Goal: Task Accomplishment & Management: Use online tool/utility

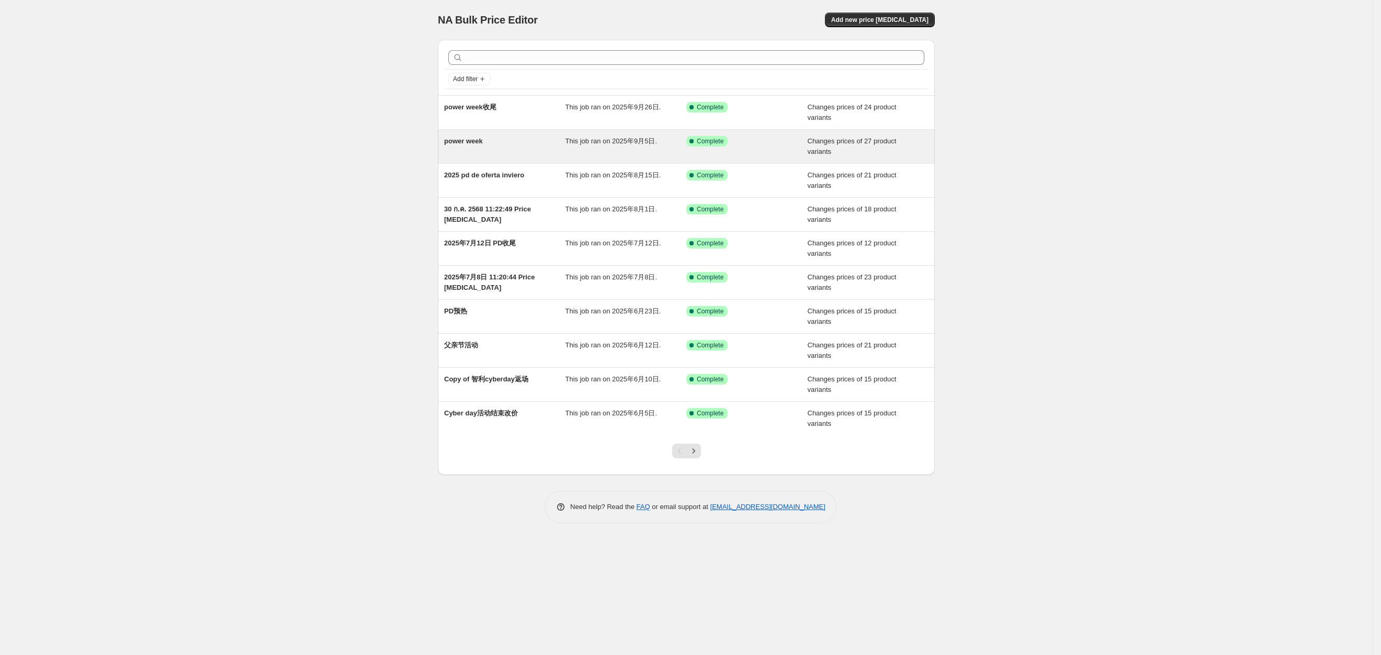
drag, startPoint x: 897, startPoint y: 22, endPoint x: 532, endPoint y: 148, distance: 385.6
click at [558, 154] on div "NA Bulk Price Editor. This page is ready NA Bulk Price Editor Add new price [ME…" at bounding box center [686, 269] width 522 height 539
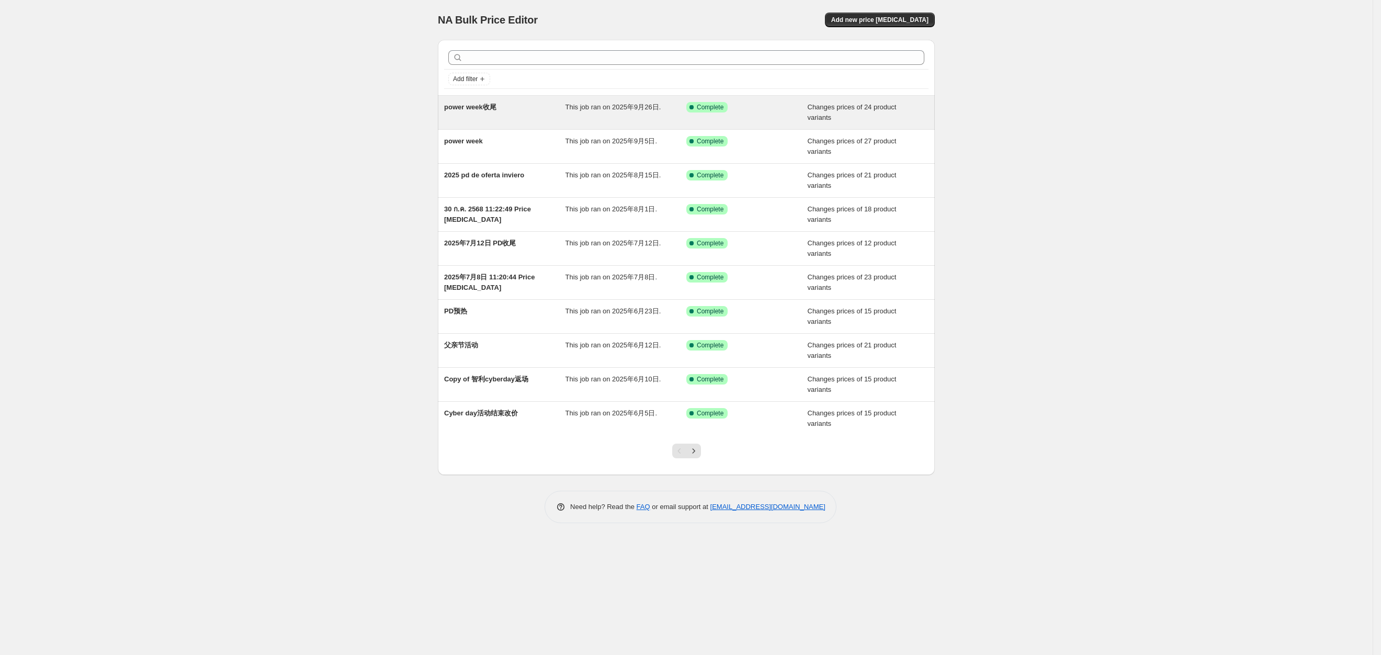
click at [494, 111] on span "power week收尾" at bounding box center [470, 107] width 52 height 8
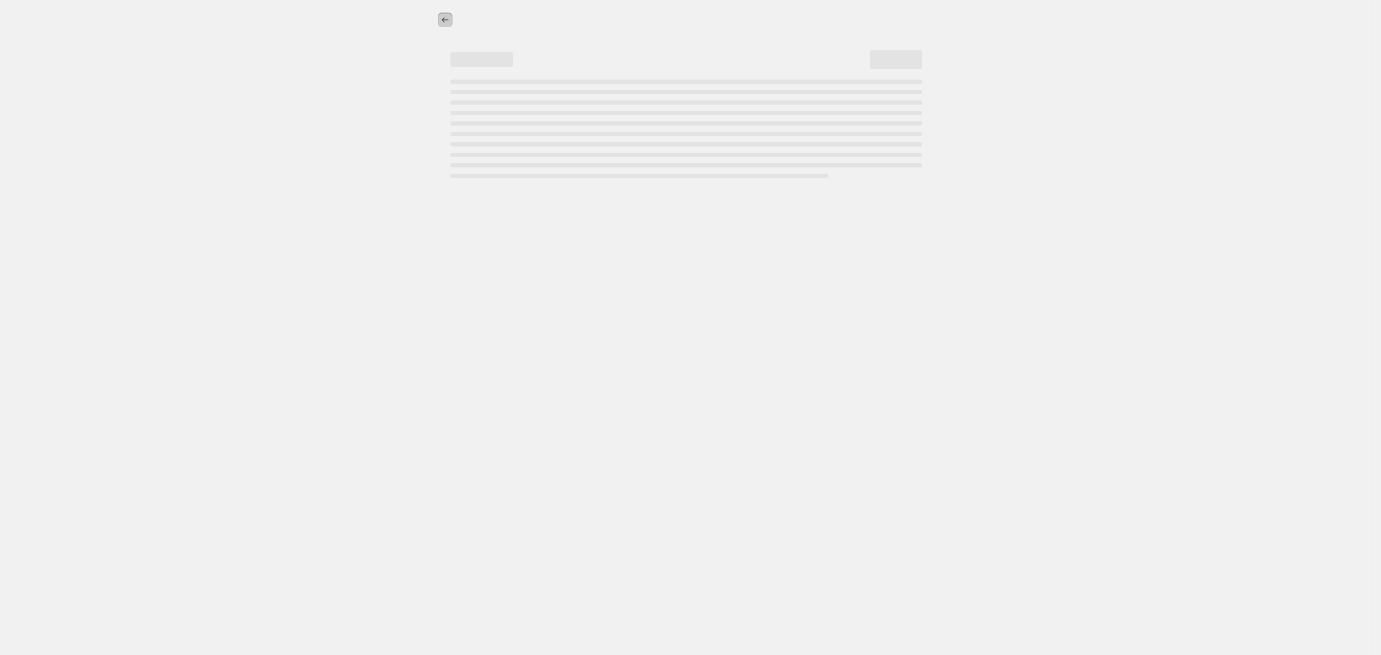
click at [444, 18] on icon "Price change jobs" at bounding box center [445, 20] width 10 height 10
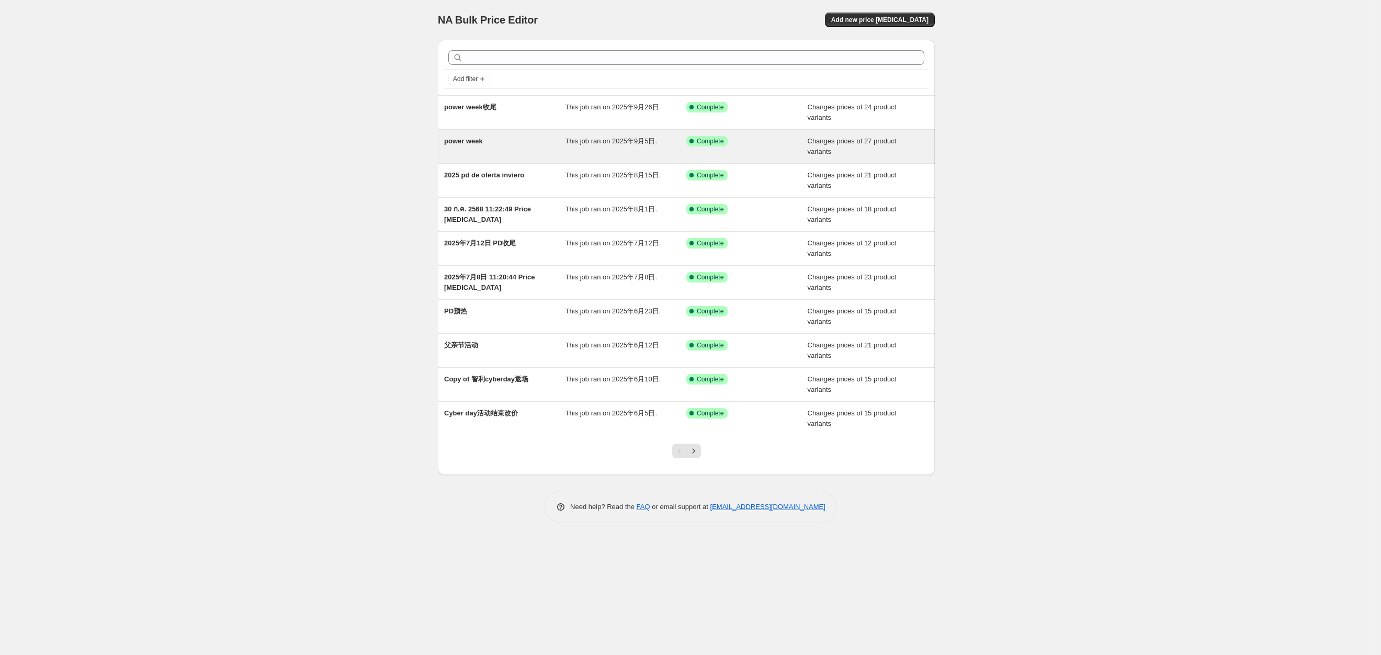
drag, startPoint x: 486, startPoint y: 141, endPoint x: 540, endPoint y: 134, distance: 53.8
click at [540, 134] on div "power week This job ran on 2025年9月5日. Success Complete Complete Changes prices …" at bounding box center [686, 146] width 497 height 33
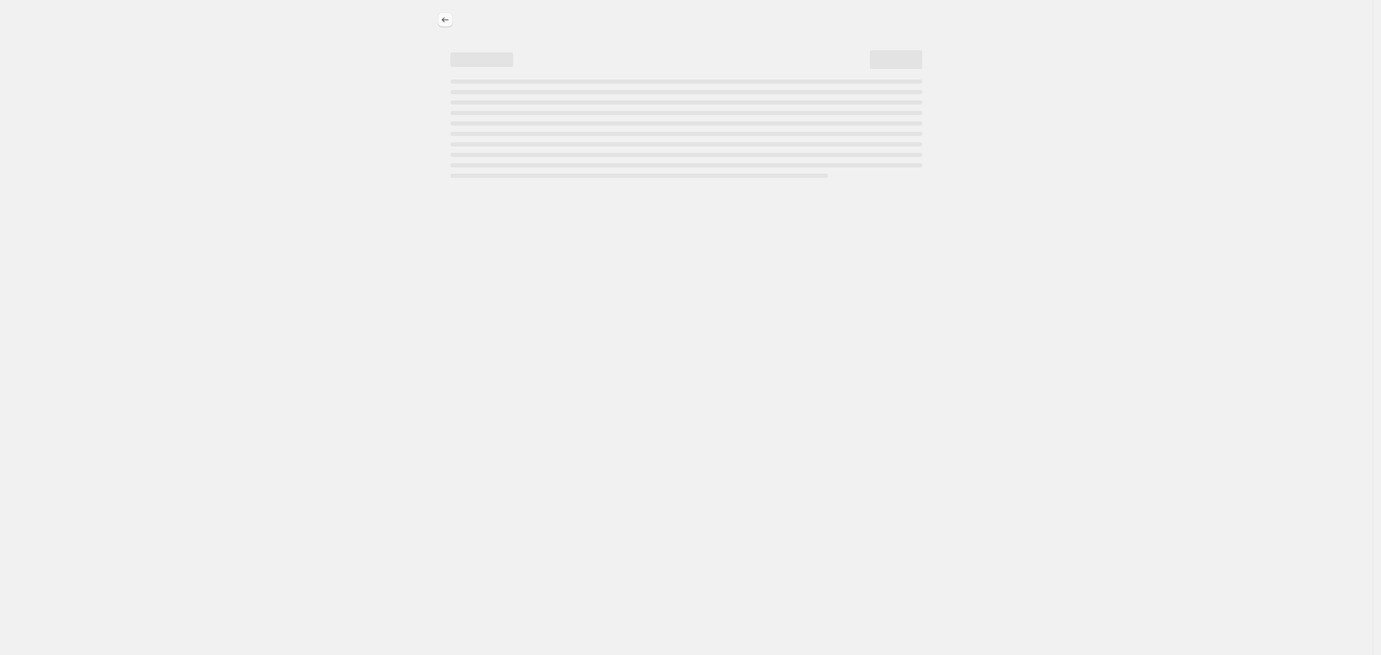
click at [446, 24] on icon "Price change jobs" at bounding box center [445, 20] width 10 height 10
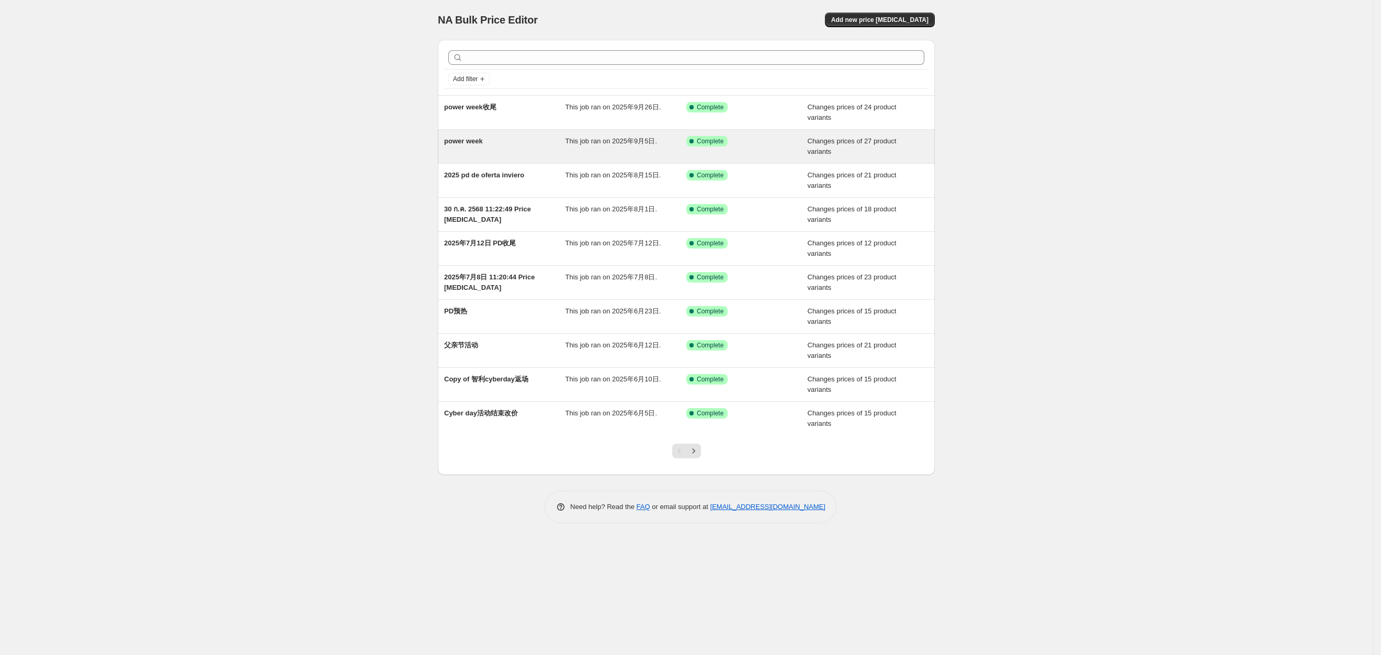
click at [484, 153] on div "power week" at bounding box center [504, 146] width 121 height 21
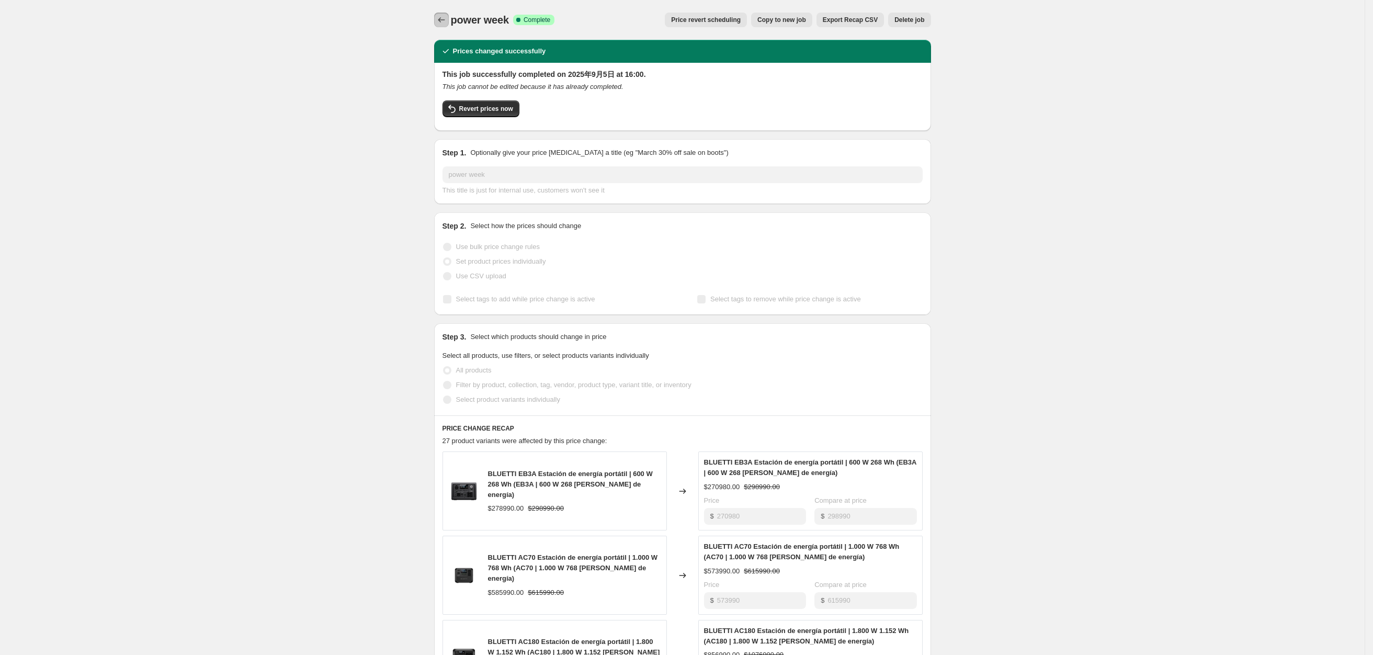
click at [440, 23] on icon "Price change jobs" at bounding box center [441, 20] width 10 height 10
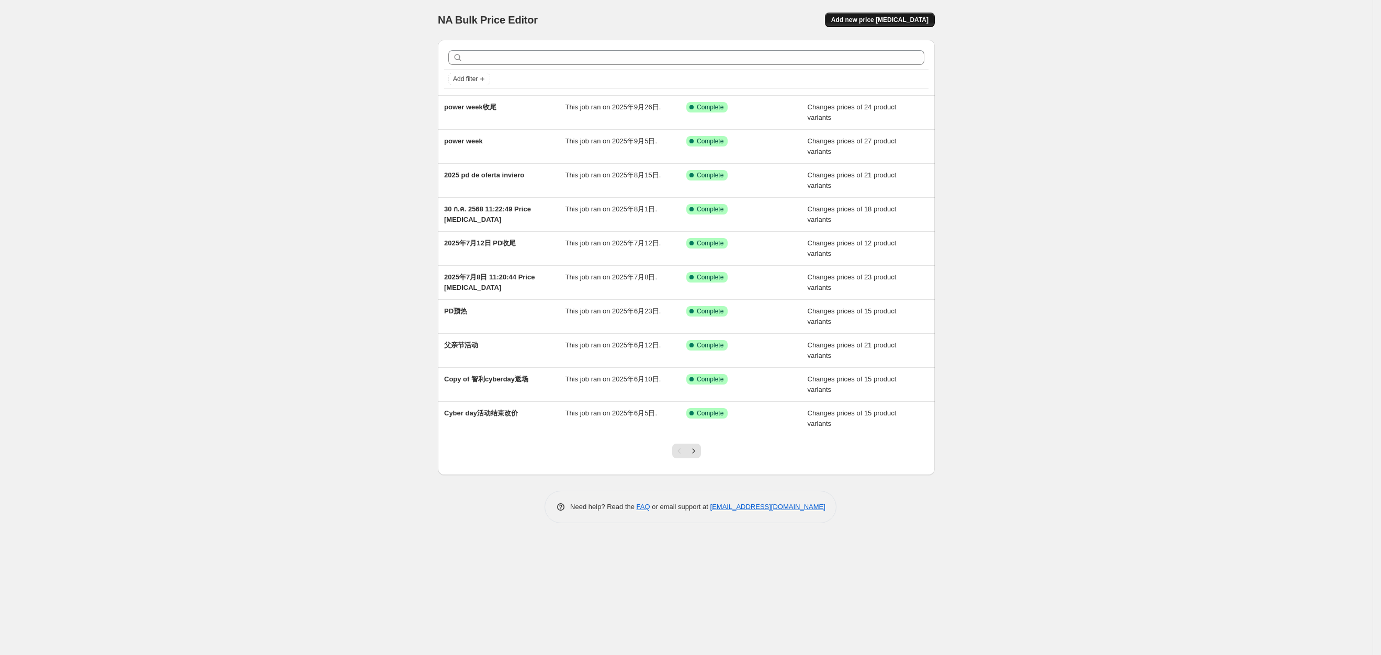
click at [901, 27] on button "Add new price [MEDICAL_DATA]" at bounding box center [880, 20] width 110 height 15
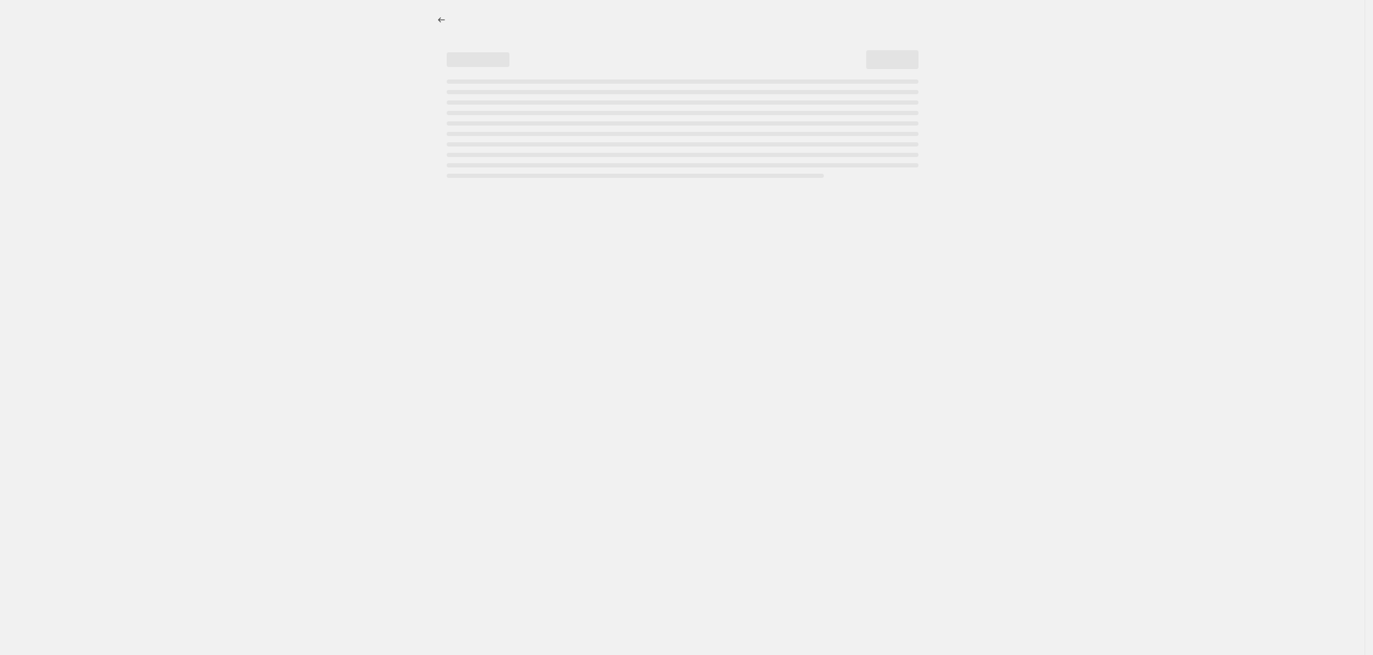
select select "percentage"
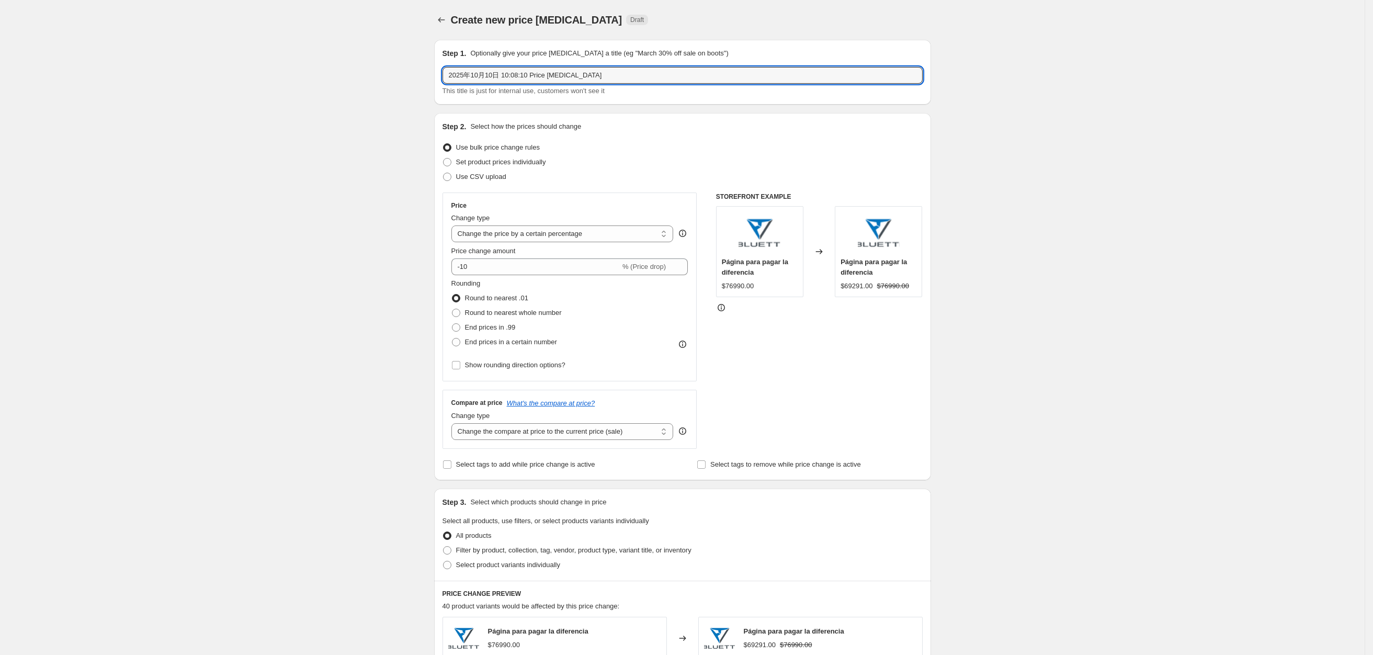
drag, startPoint x: 602, startPoint y: 71, endPoint x: 260, endPoint y: 71, distance: 341.0
click at [355, 71] on div "Create new price [MEDICAL_DATA]. This page is ready Create new price [MEDICAL_D…" at bounding box center [682, 550] width 1365 height 1101
click at [589, 67] on input "2025年10月10日 10:08:10 Price [MEDICAL_DATA]" at bounding box center [683, 75] width 480 height 17
drag, startPoint x: 625, startPoint y: 80, endPoint x: 504, endPoint y: 74, distance: 120.4
click at [504, 74] on input "2025年10月10日 10:08:10 Price [MEDICAL_DATA]" at bounding box center [683, 75] width 480 height 17
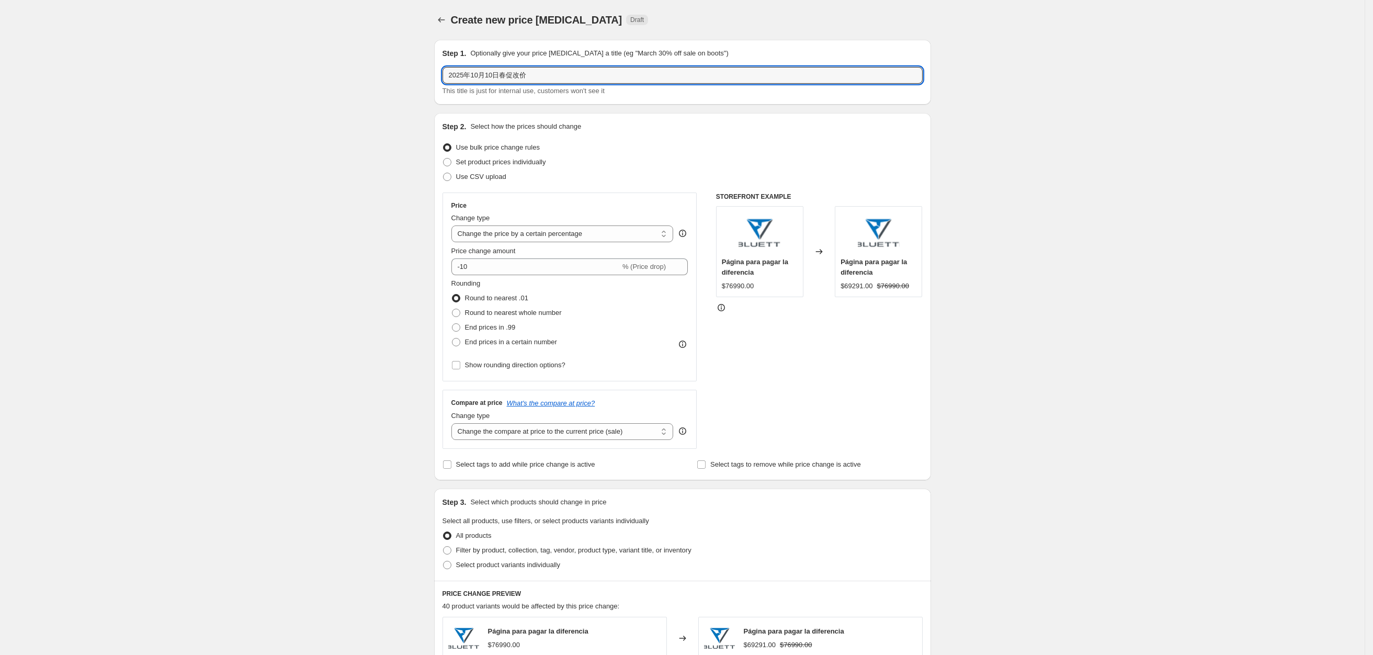
type input "2025年10月10日春促改价"
click at [1144, 50] on div "Create new price [MEDICAL_DATA]. This page is ready Create new price [MEDICAL_D…" at bounding box center [682, 550] width 1365 height 1101
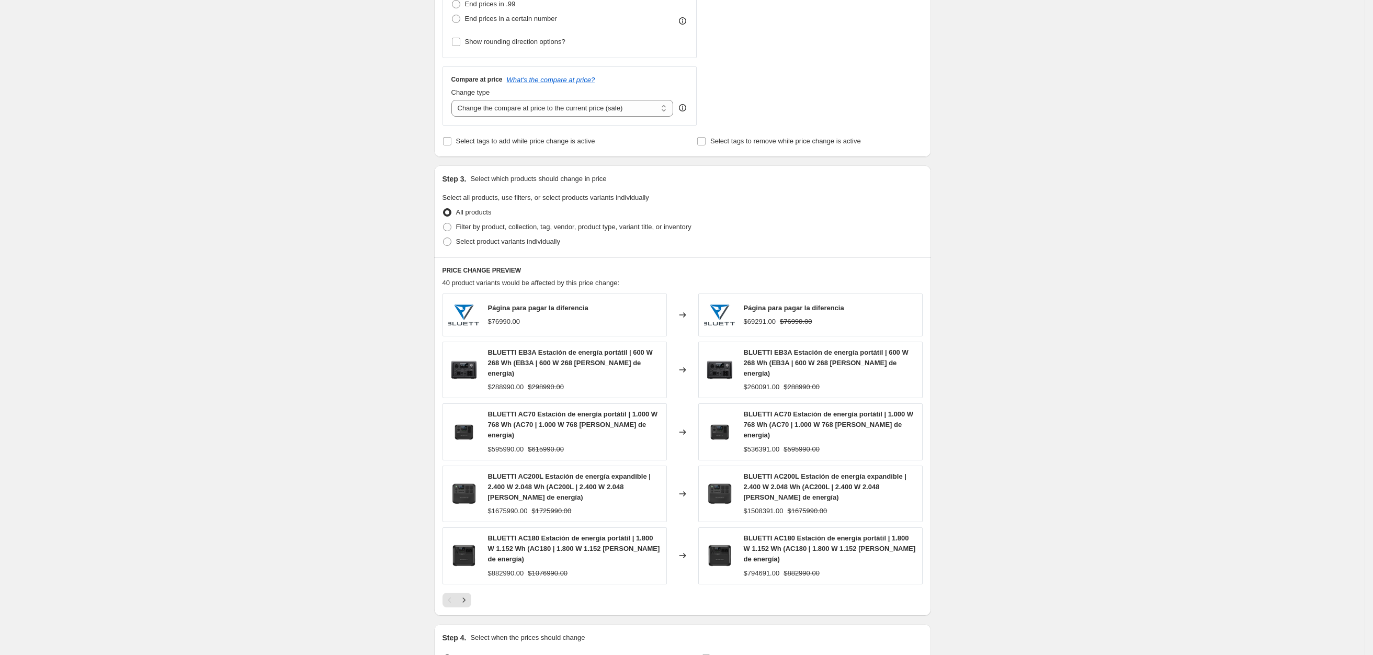
scroll to position [193, 0]
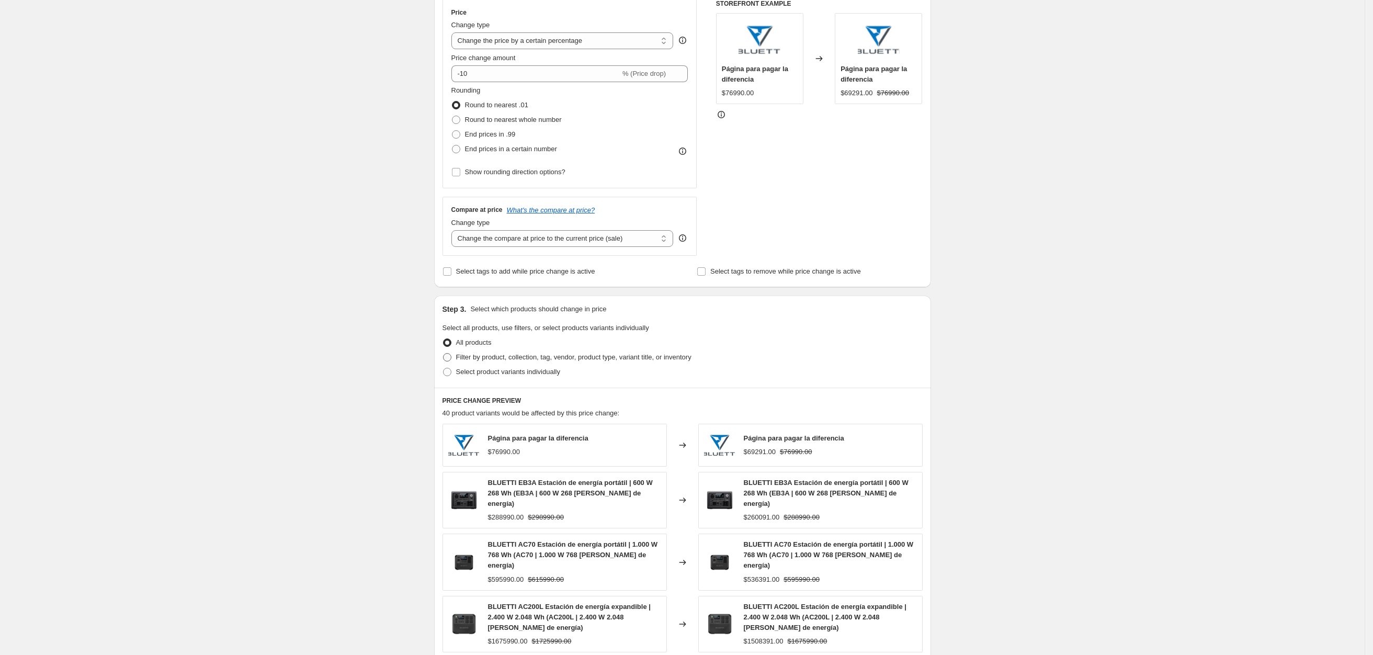
click at [509, 357] on span "Filter by product, collection, tag, vendor, product type, variant title, or inv…" at bounding box center [573, 357] width 235 height 8
click at [444, 354] on input "Filter by product, collection, tag, vendor, product type, variant title, or inv…" at bounding box center [443, 353] width 1 height 1
radio input "true"
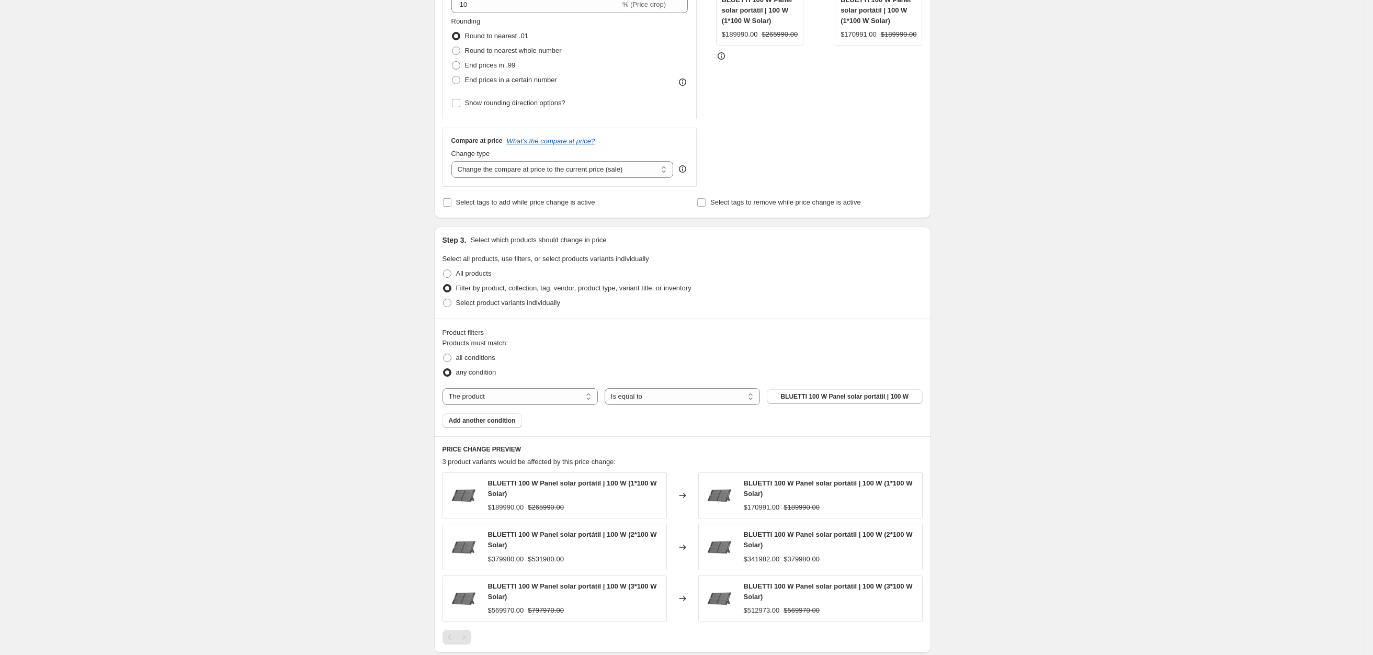
scroll to position [190, 0]
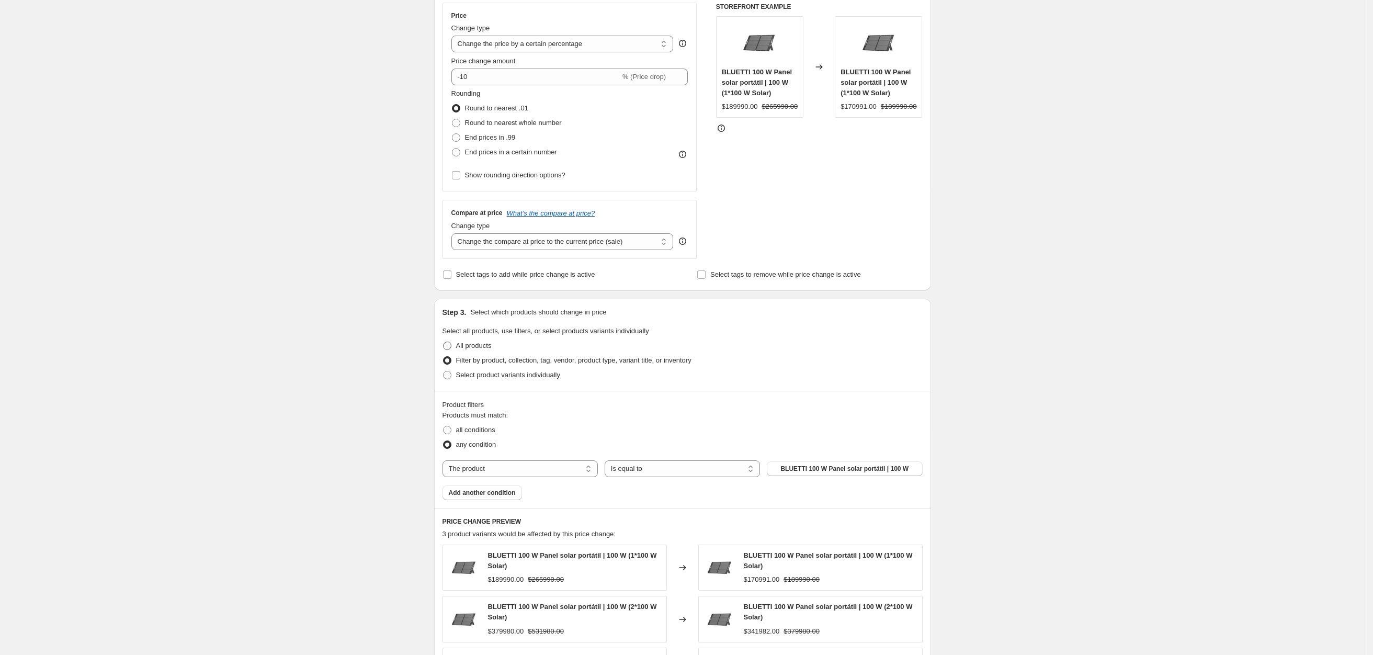
click at [451, 345] on span at bounding box center [447, 346] width 8 height 8
click at [444, 342] on input "All products" at bounding box center [443, 342] width 1 height 1
radio input "true"
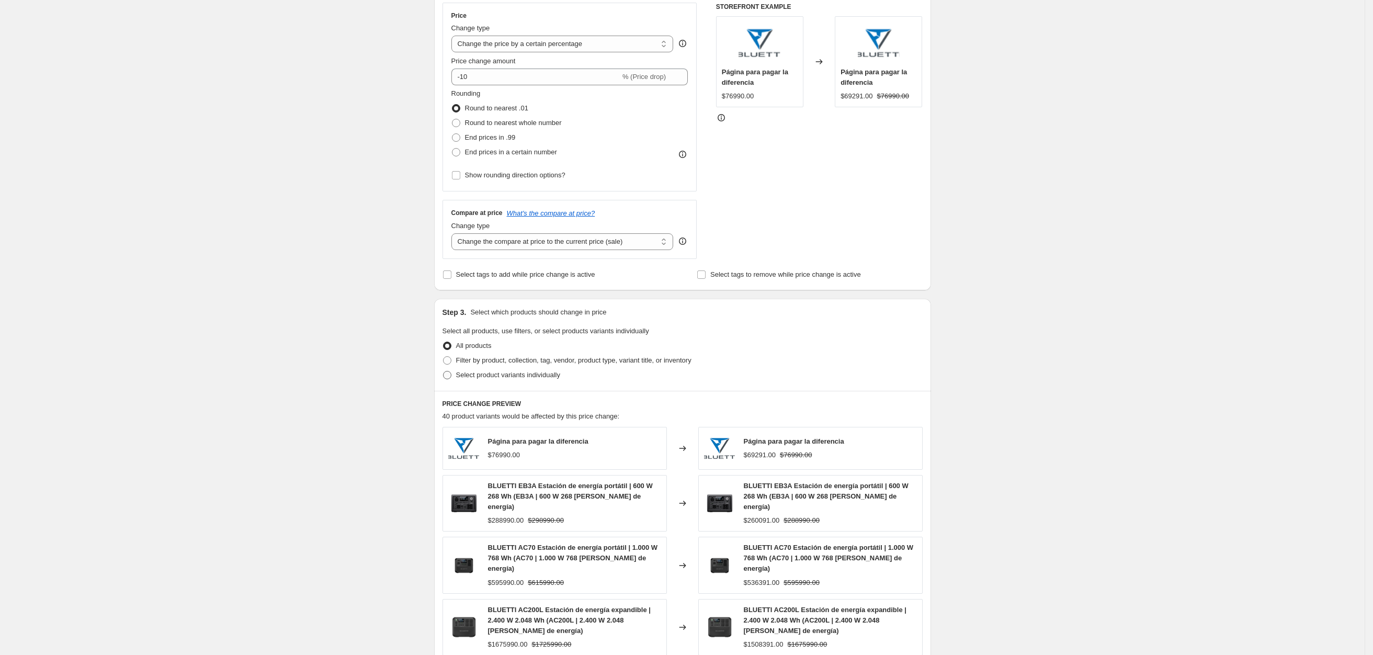
click at [540, 378] on span "Select product variants individually" at bounding box center [508, 375] width 104 height 8
click at [444, 371] on input "Select product variants individually" at bounding box center [443, 371] width 1 height 1
radio input "true"
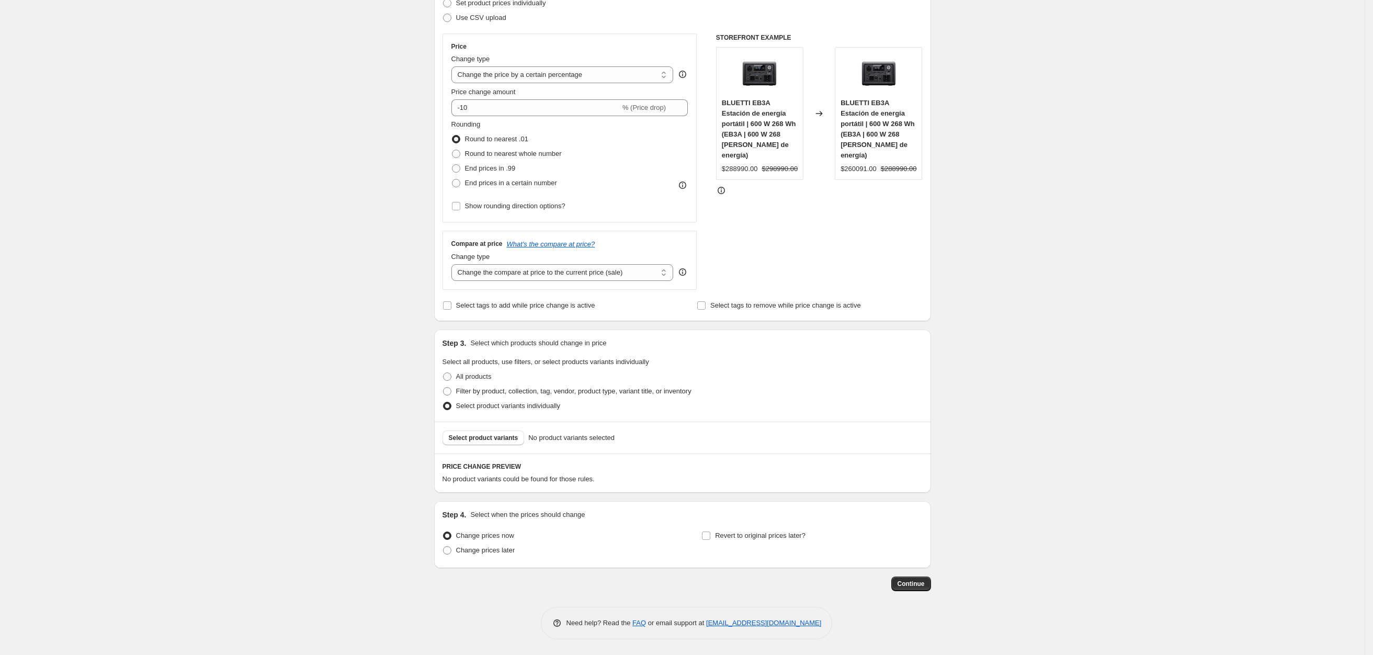
scroll to position [161, 0]
click at [473, 375] on span "All products" at bounding box center [474, 376] width 36 height 8
click at [444, 373] on input "All products" at bounding box center [443, 372] width 1 height 1
radio input "true"
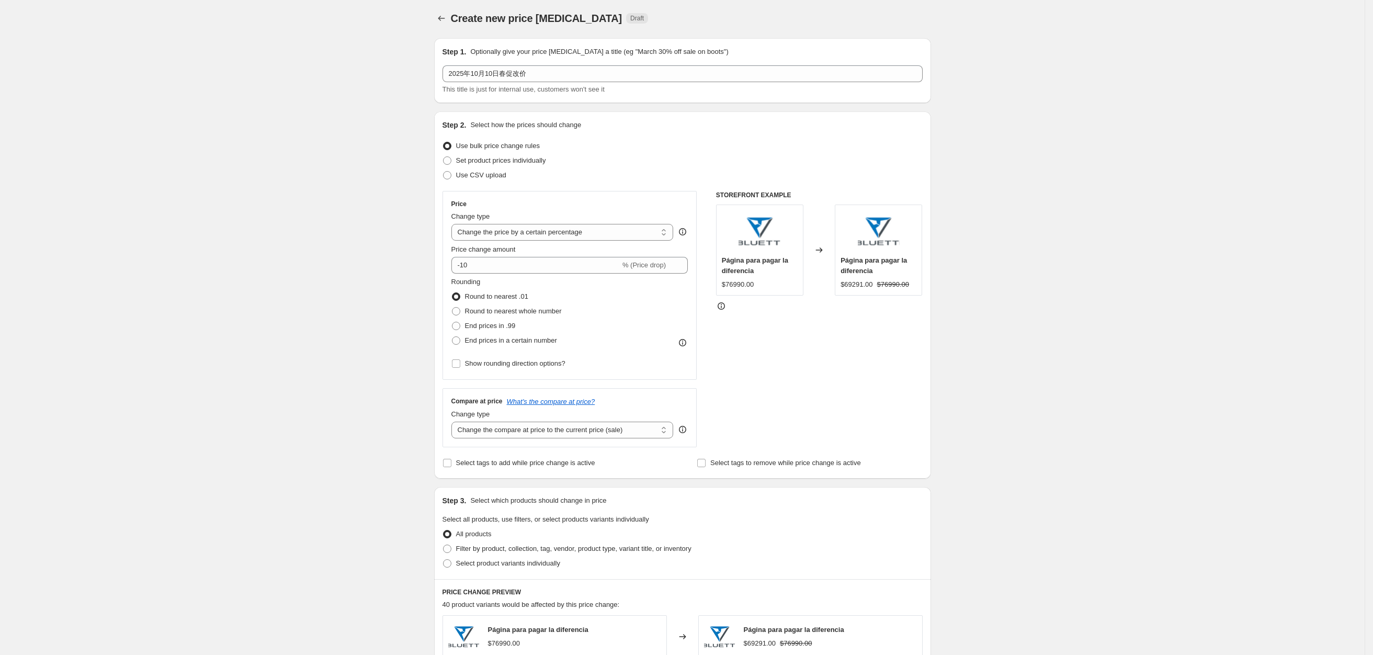
scroll to position [0, 0]
click at [528, 158] on span "Set product prices individually" at bounding box center [501, 162] width 90 height 8
click at [444, 158] on input "Set product prices individually" at bounding box center [443, 158] width 1 height 1
radio input "true"
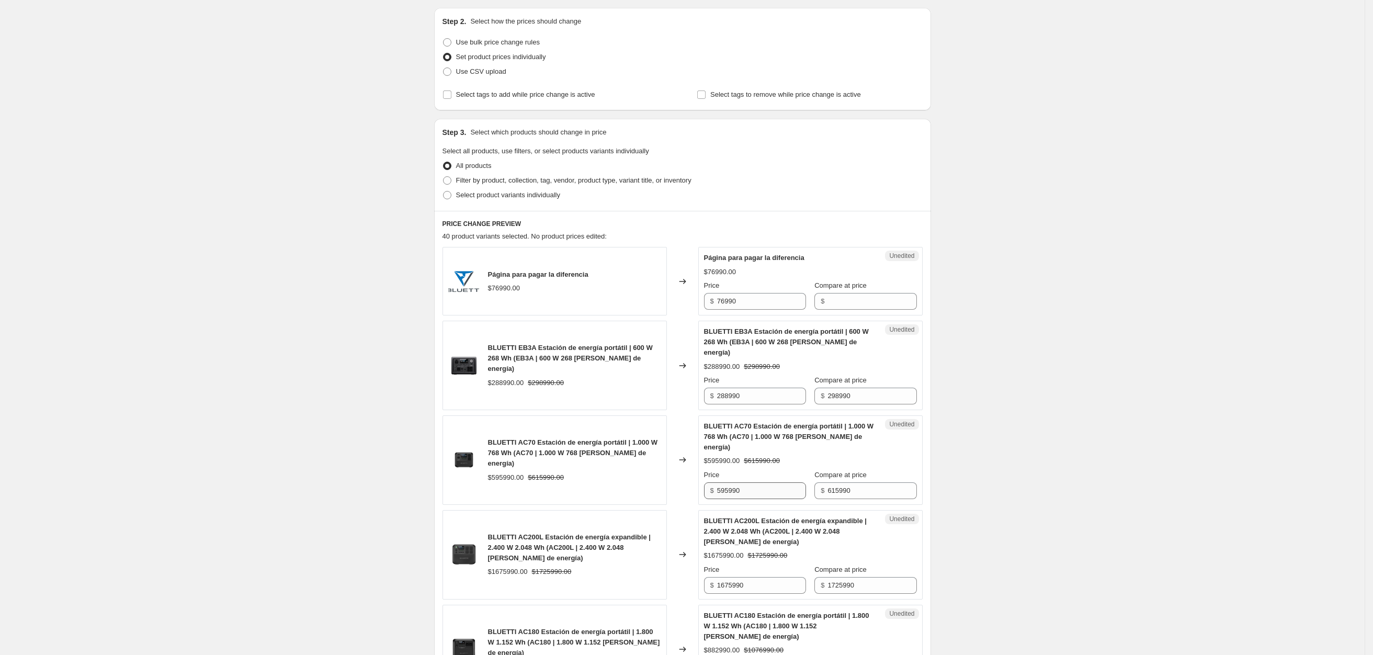
scroll to position [235, 0]
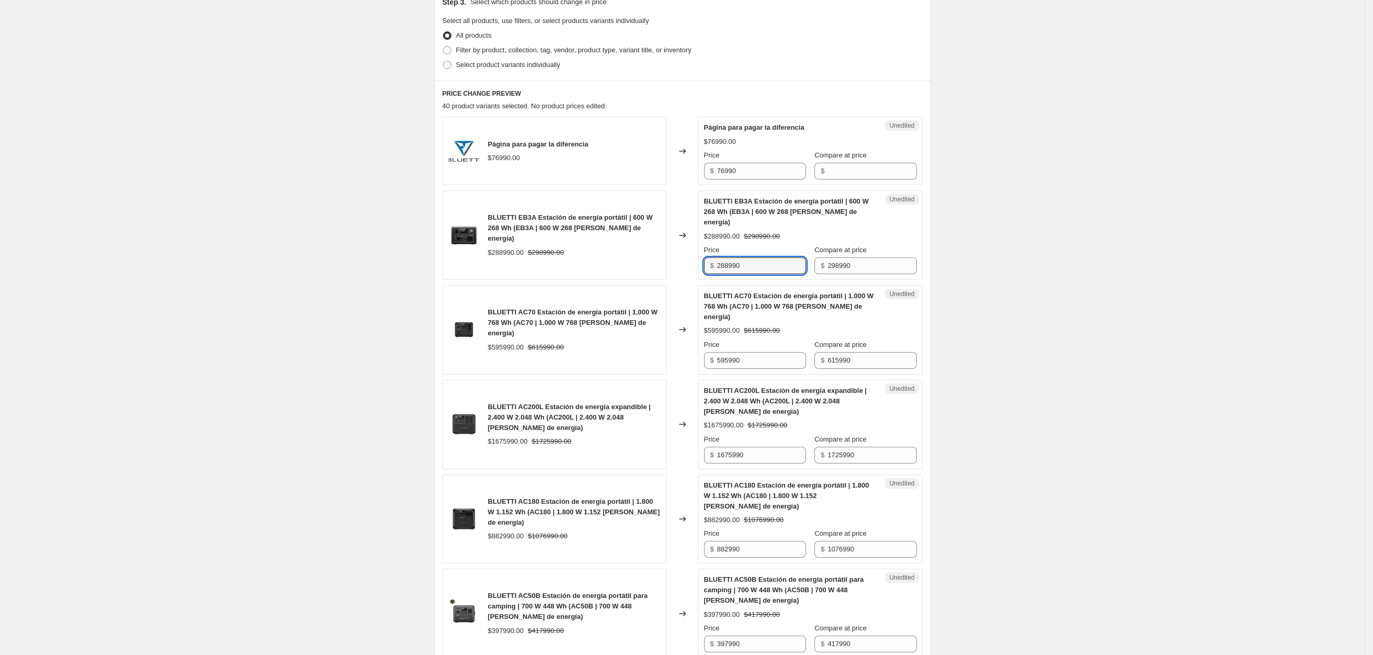
drag, startPoint x: 754, startPoint y: 253, endPoint x: 675, endPoint y: 262, distance: 79.5
click at [672, 262] on div "BLUETTI EB3A Estación de energía portátil | 600 W 268 Wh (EB3A | 600 W 268 [PER…" at bounding box center [683, 234] width 480 height 89
type input "279980"
drag, startPoint x: 760, startPoint y: 342, endPoint x: 642, endPoint y: 344, distance: 117.7
click at [642, 344] on div "BLUETTI AC70 Estación de energía portátil | 1.000 W 768 Wh (AC70 | 1.000 W 768 …" at bounding box center [683, 329] width 480 height 89
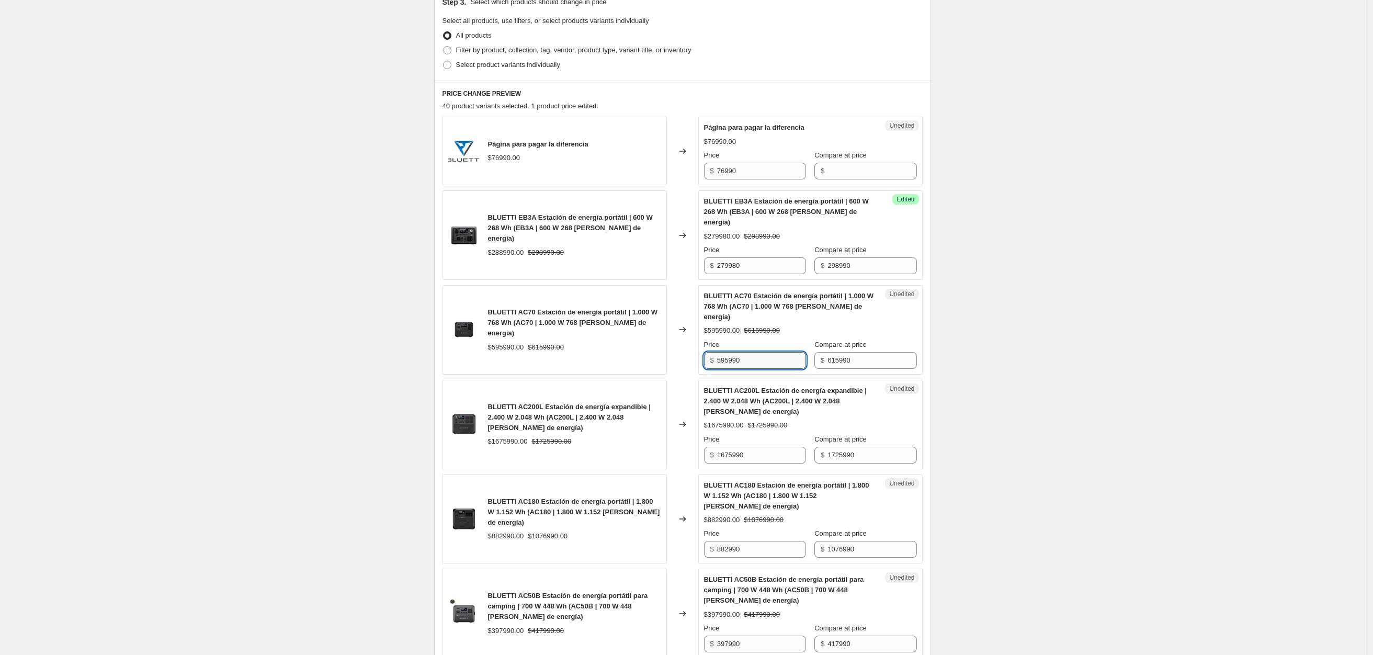
drag, startPoint x: 755, startPoint y: 337, endPoint x: 763, endPoint y: 339, distance: 8.1
click at [755, 352] on input "595990" at bounding box center [761, 360] width 89 height 17
drag, startPoint x: 770, startPoint y: 342, endPoint x: 647, endPoint y: 342, distance: 123.4
click at [650, 341] on div "BLUETTI AC70 Estación de energía portátil | 1.000 W 768 Wh (AC70 | 1.000 W 768 …" at bounding box center [683, 329] width 480 height 89
type input "575990"
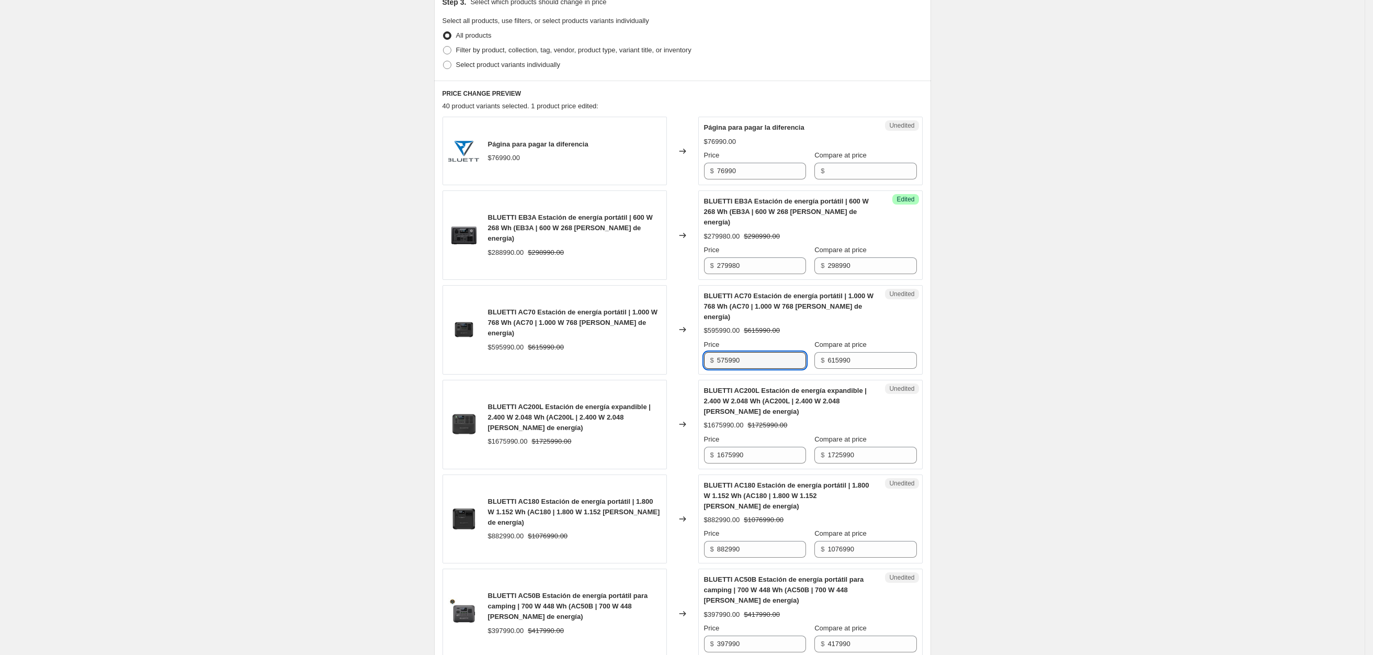
click at [807, 387] on span "BLUETTI AC200L Estación de energía expandible | 2.400 W 2.048 Wh (AC200L | 2.40…" at bounding box center [785, 401] width 163 height 29
click at [753, 447] on input "1675990" at bounding box center [761, 455] width 89 height 17
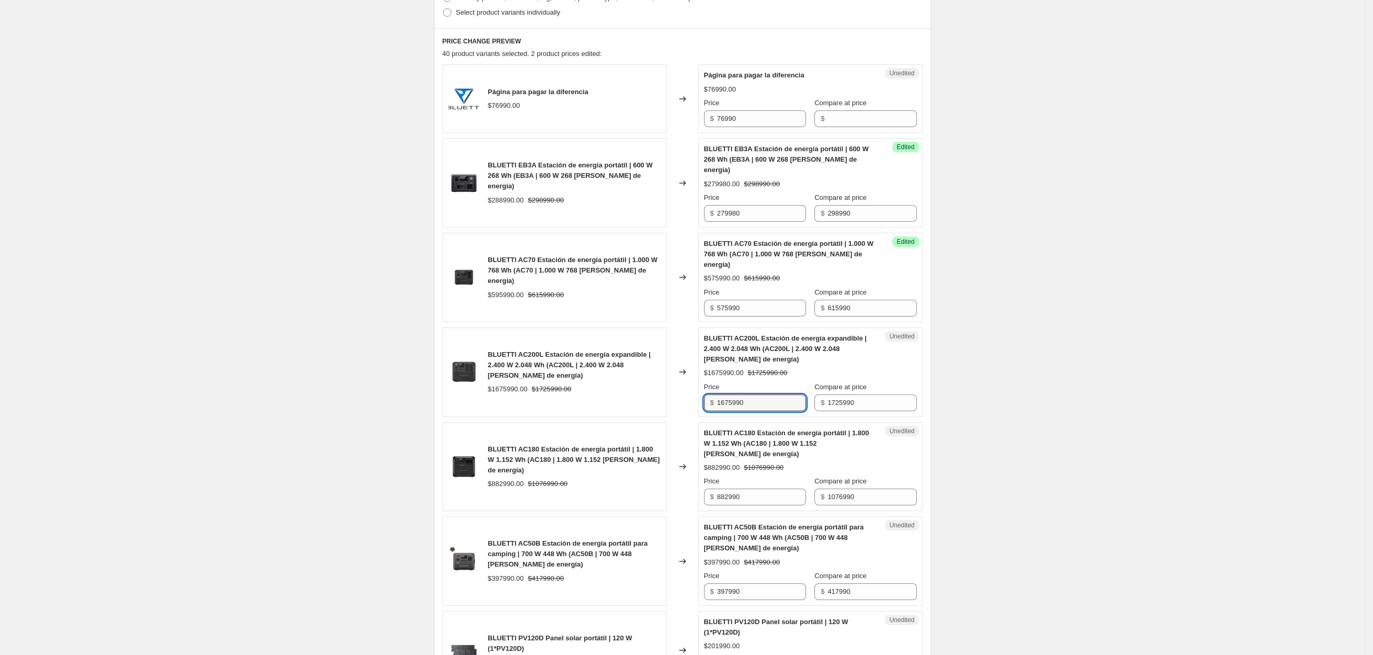
scroll to position [314, 0]
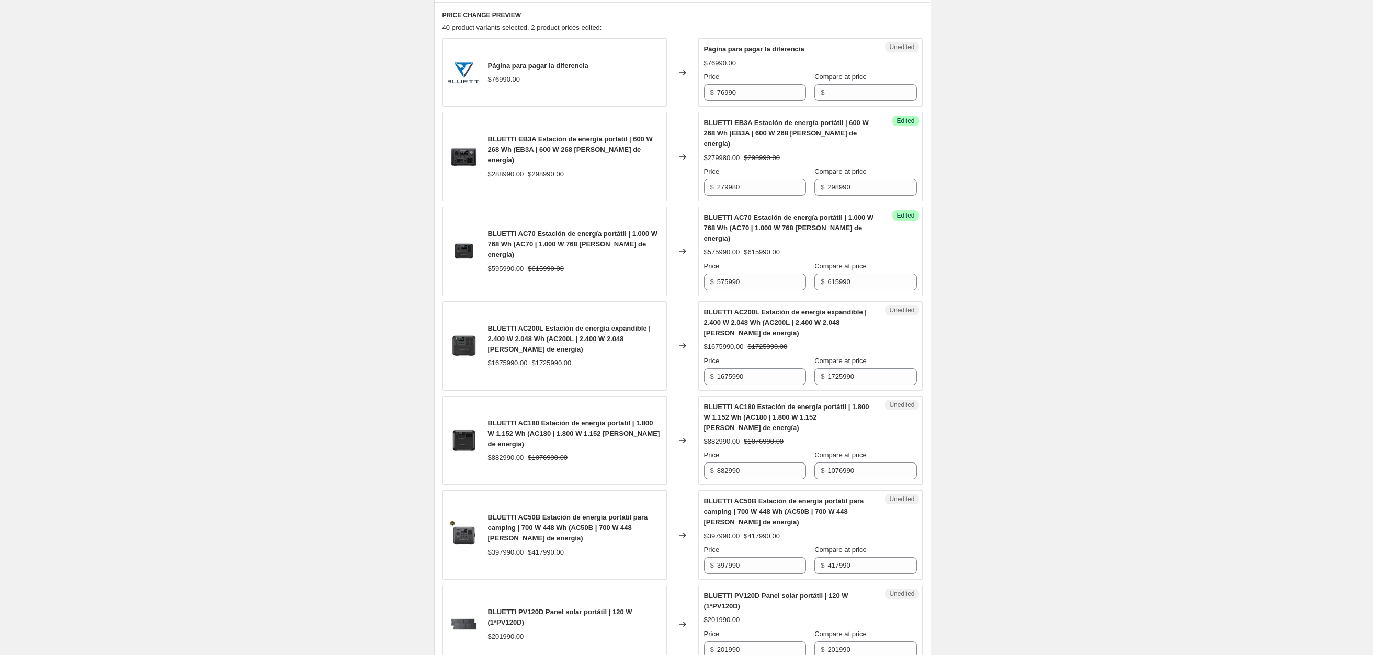
click at [625, 455] on div "BLUETTI AC180 Estación de energía portátil | 1.800 W 1.152 Wh (AC180 | 1.800 W …" at bounding box center [555, 440] width 224 height 89
drag, startPoint x: 765, startPoint y: 451, endPoint x: 634, endPoint y: 450, distance: 130.2
click at [636, 451] on div "BLUETTI AC180 Estación de energía portátil | 1.800 W 1.152 Wh (AC180 | 1.800 W …" at bounding box center [683, 440] width 480 height 89
click at [775, 462] on input "882990" at bounding box center [761, 470] width 89 height 17
drag, startPoint x: 775, startPoint y: 450, endPoint x: 590, endPoint y: 451, distance: 185.2
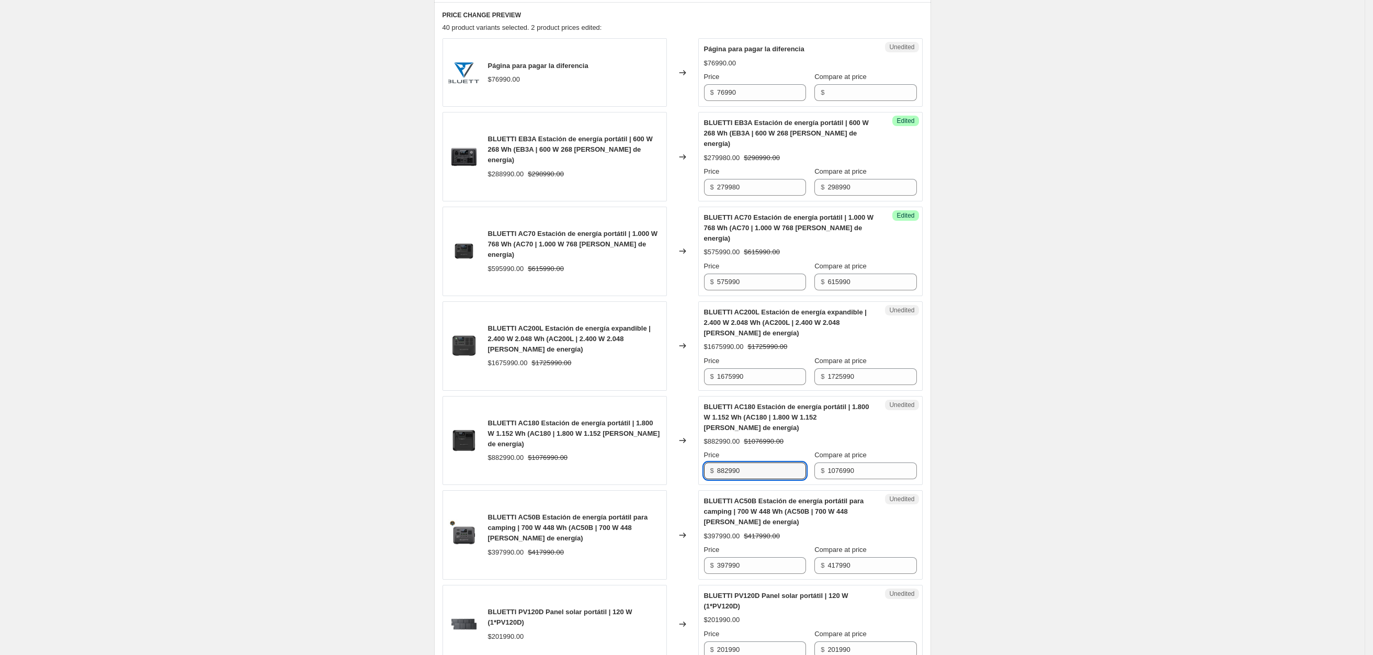
click at [609, 451] on div "BLUETTI AC180 Estación de energía portátil | 1.800 W 1.152 Wh (AC180 | 1.800 W …" at bounding box center [683, 440] width 480 height 89
type input "866990"
click at [774, 497] on span "BLUETTI AC50B Estación de energía portátil para camping | 700 W 448 Wh (AC50B |…" at bounding box center [784, 511] width 160 height 29
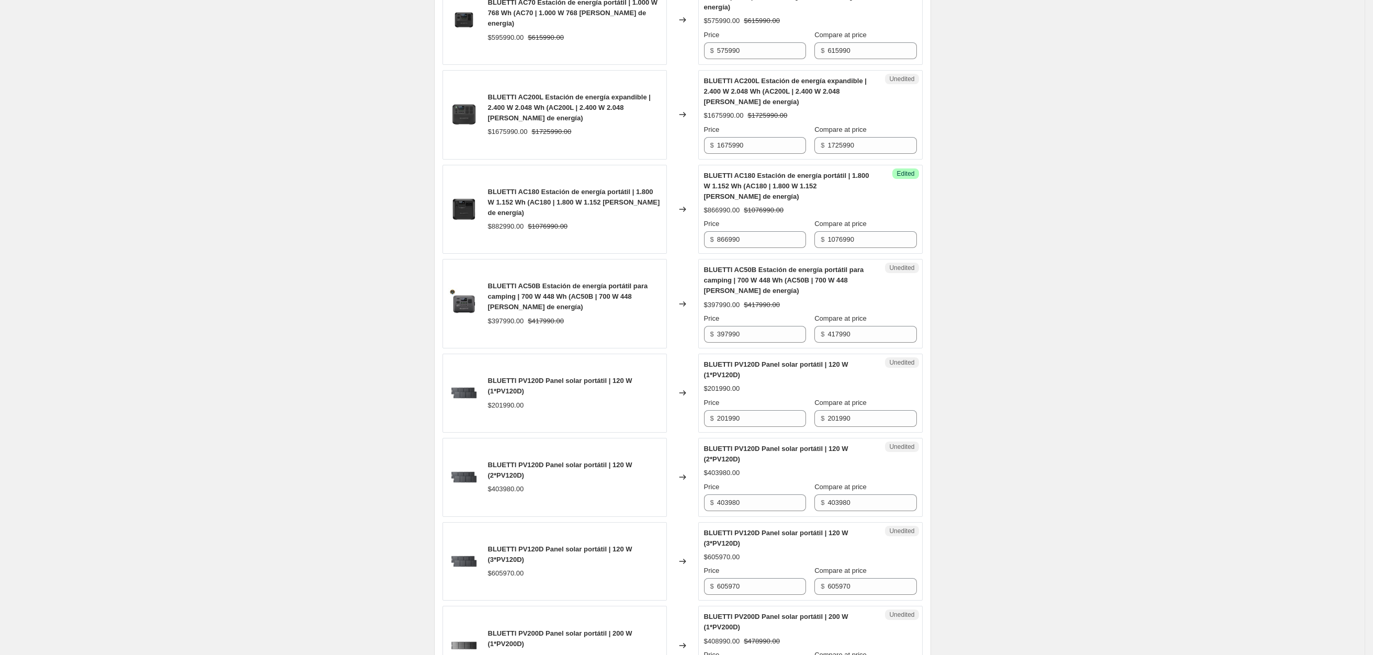
scroll to position [549, 0]
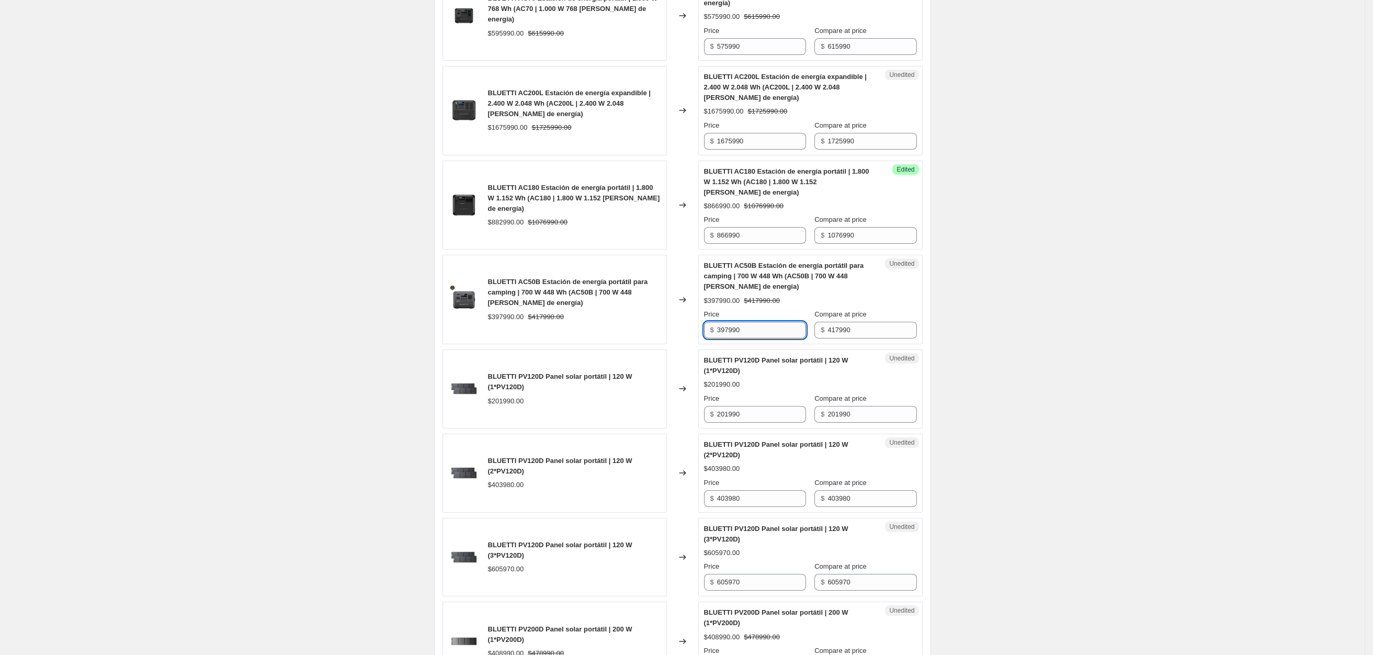
click at [763, 322] on input "397990" at bounding box center [761, 330] width 89 height 17
drag, startPoint x: 757, startPoint y: 309, endPoint x: 528, endPoint y: 312, distance: 229.1
click at [537, 311] on div "BLUETTI AC50B Estación de energía portátil para camping | 700 W 448 Wh (AC50B |…" at bounding box center [683, 299] width 480 height 89
type input "385990"
click at [777, 355] on div "BLUETTI PV120D Panel solar portátil | 120 W (1*PV120D)" at bounding box center [789, 365] width 171 height 21
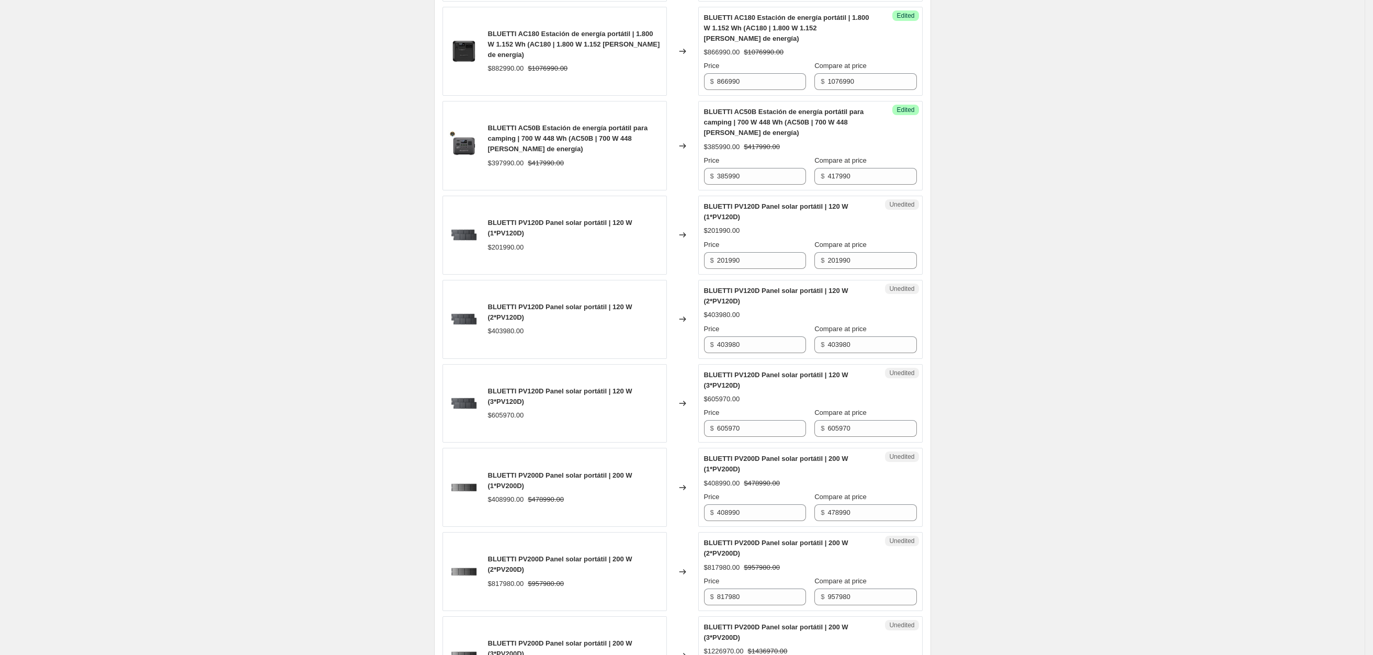
scroll to position [706, 0]
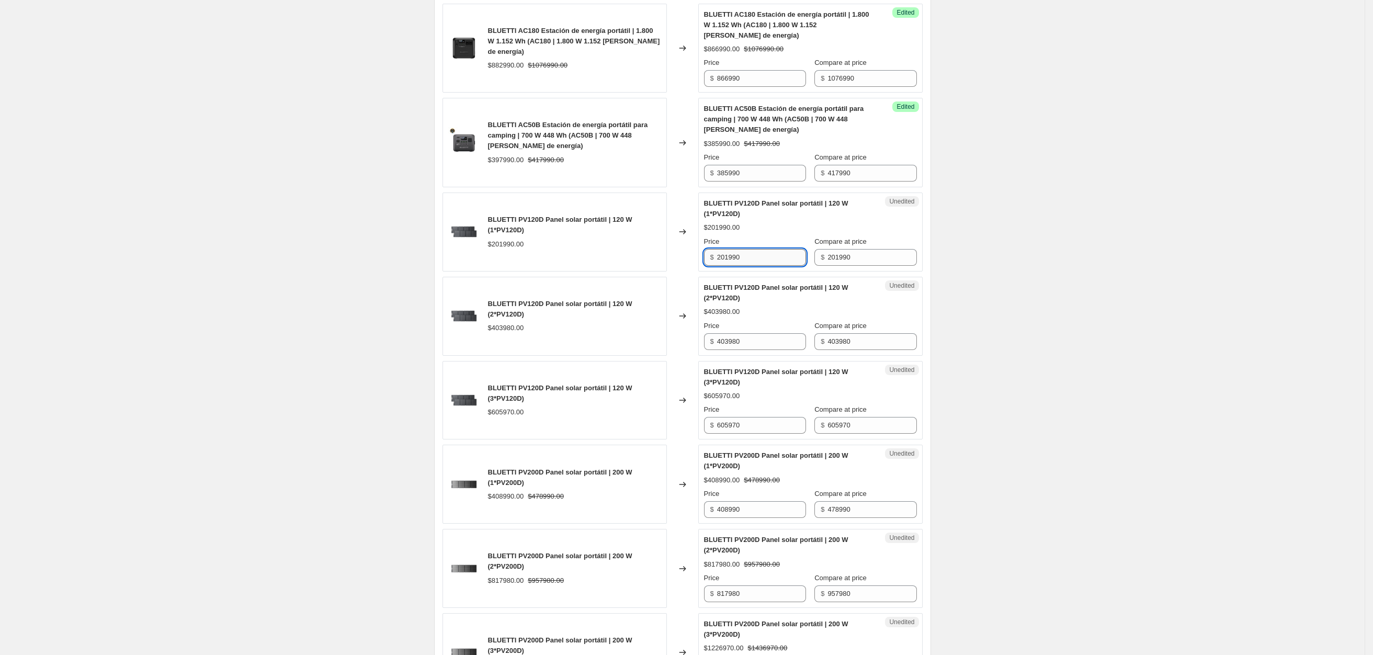
click at [749, 249] on input "201990" at bounding box center [761, 257] width 89 height 17
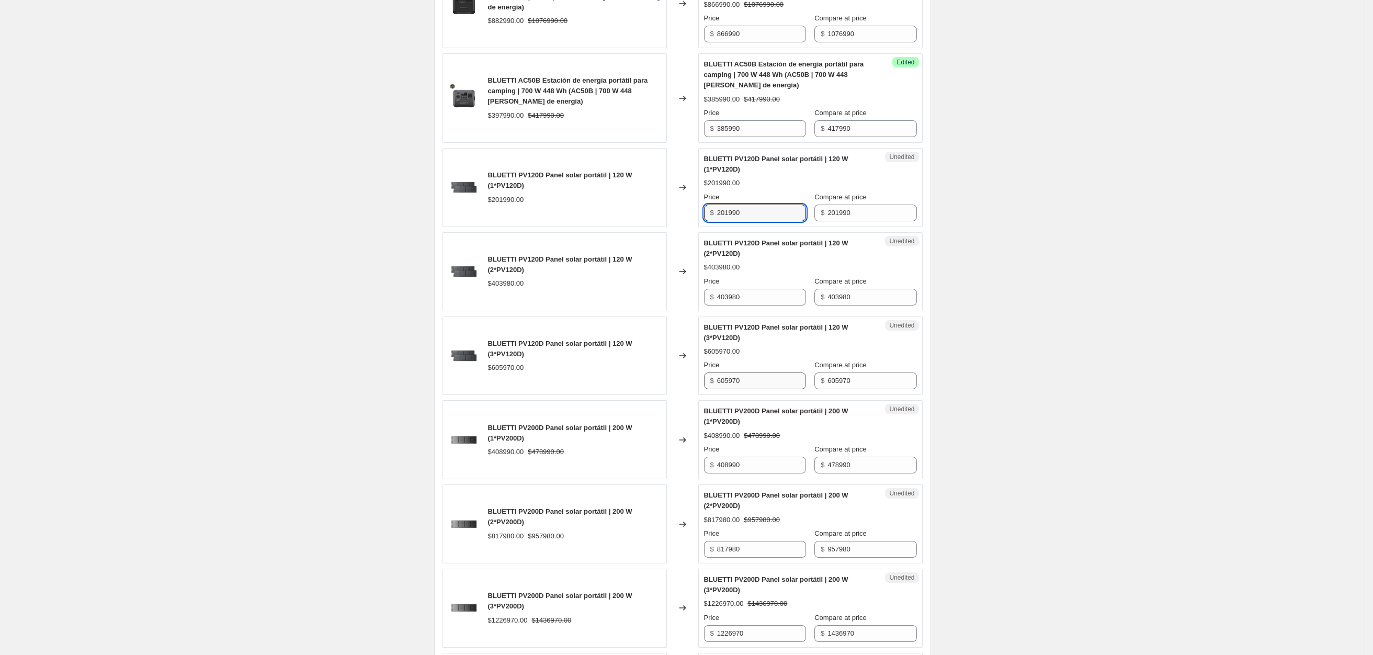
scroll to position [785, 0]
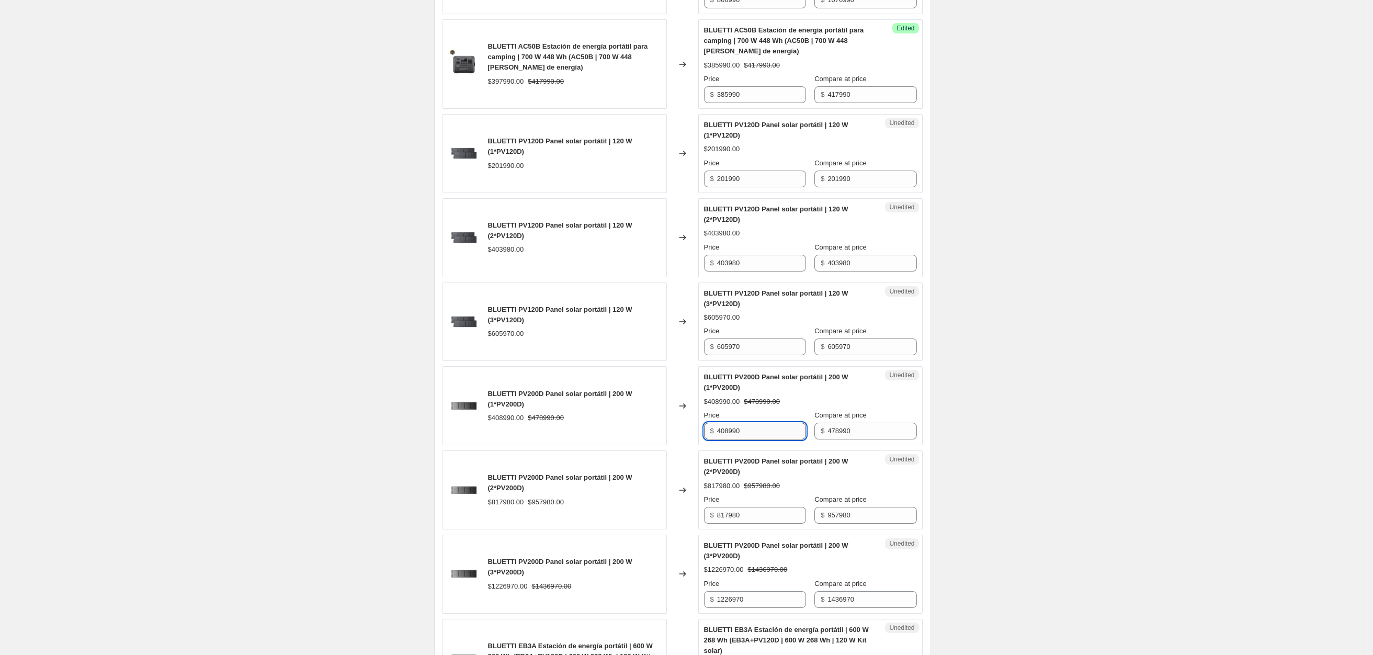
click at [761, 423] on input "408990" at bounding box center [761, 431] width 89 height 17
drag, startPoint x: 766, startPoint y: 416, endPoint x: 534, endPoint y: 415, distance: 231.7
click at [558, 416] on div "BLUETTI PV200D Panel solar portátil | 200 W (1*PV200D) $408990.00 $478990.00 Ch…" at bounding box center [683, 405] width 480 height 79
type input "387990"
click at [671, 423] on div "Changed to" at bounding box center [682, 405] width 31 height 79
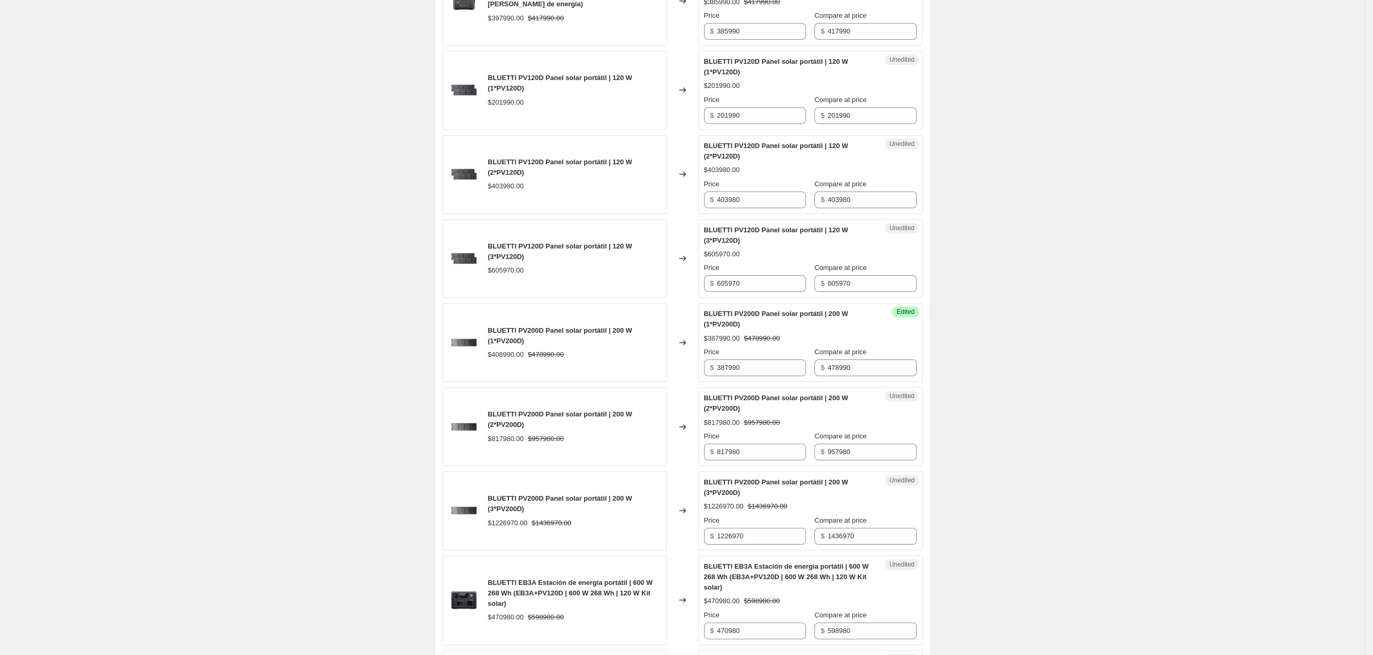
scroll to position [942, 0]
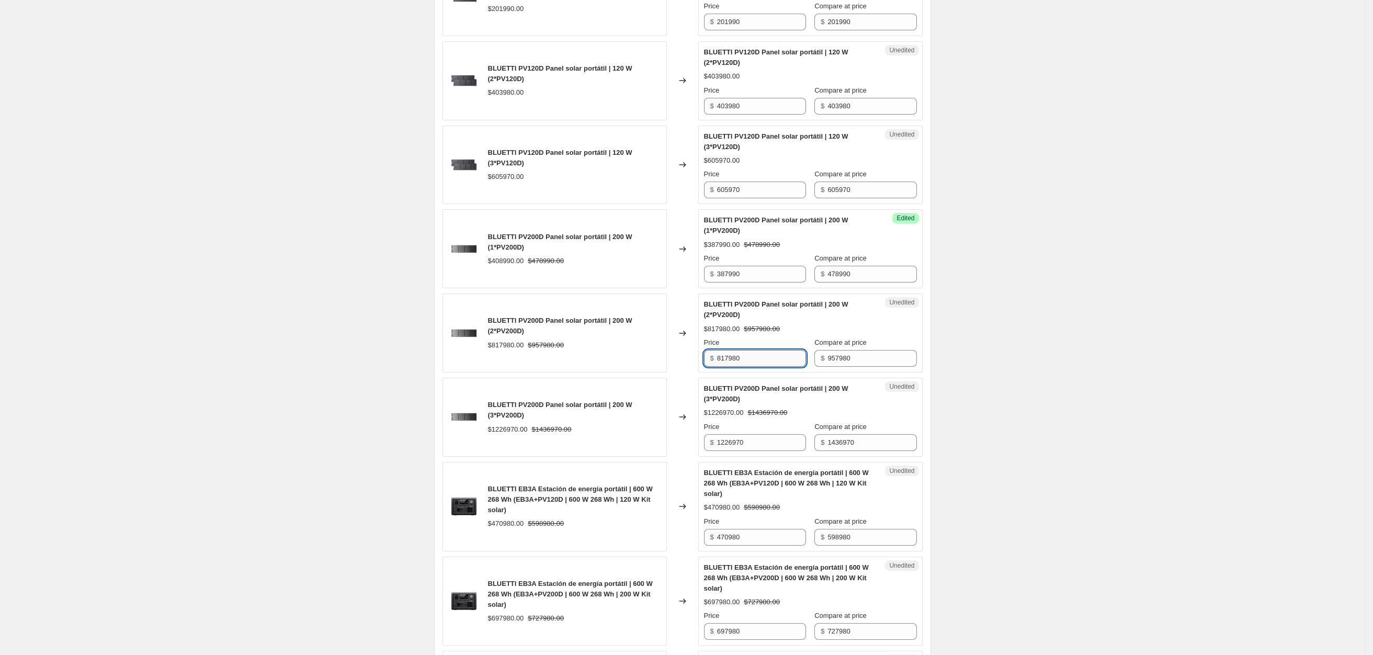
click at [753, 350] on input "817980" at bounding box center [761, 358] width 89 height 17
drag, startPoint x: 754, startPoint y: 337, endPoint x: 557, endPoint y: 346, distance: 196.9
click at [557, 346] on div "BLUETTI PV200D Panel solar portátil | 200 W (2*PV200D) $817980.00 $957980.00 Ch…" at bounding box center [683, 332] width 480 height 79
type input "775980"
click at [1033, 324] on div "Create new price [MEDICAL_DATA]. This page is ready Create new price [MEDICAL_D…" at bounding box center [682, 232] width 1365 height 2348
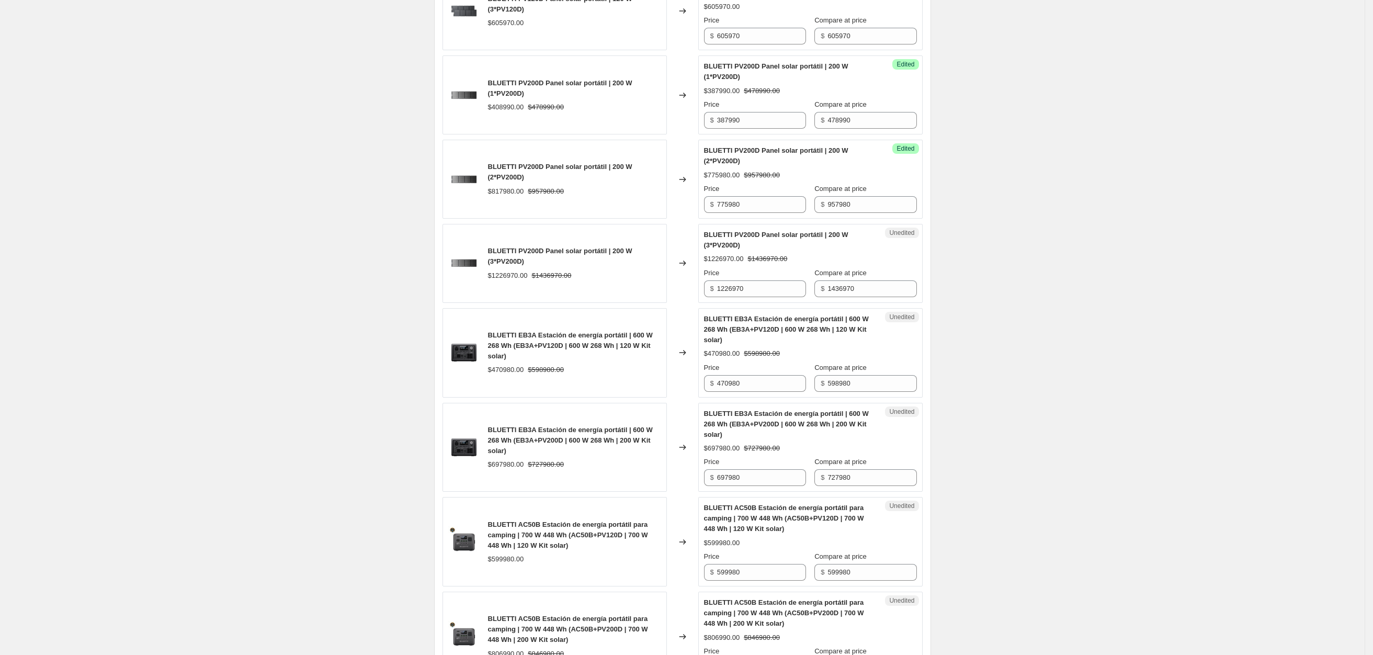
scroll to position [1098, 0]
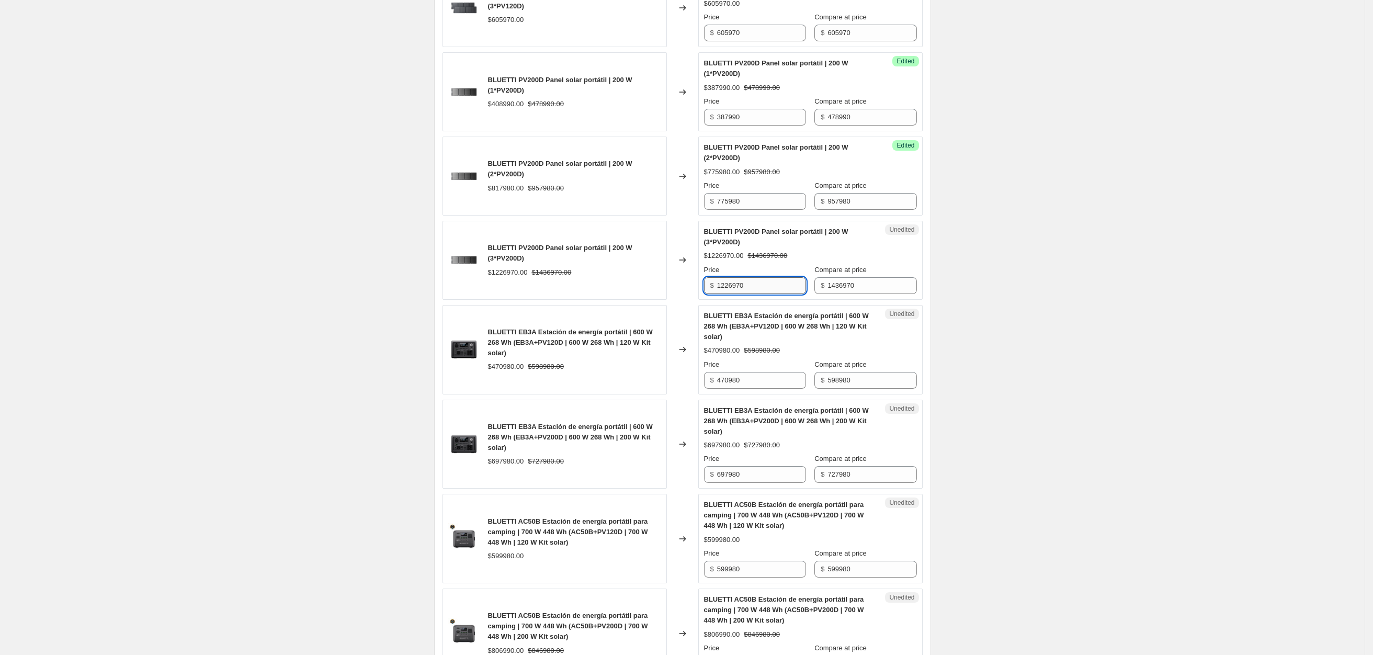
click at [757, 277] on input "1226970" at bounding box center [761, 285] width 89 height 17
drag, startPoint x: 766, startPoint y: 271, endPoint x: 448, endPoint y: 271, distance: 318.0
click at [448, 271] on div "BLUETTI PV200D Panel solar portátil | 200 W (3*PV200D) $1226970.00 $1436970.00 …" at bounding box center [683, 260] width 480 height 79
type input "1163970"
click at [1119, 263] on div "Create new price [MEDICAL_DATA]. This page is ready Create new price [MEDICAL_D…" at bounding box center [682, 76] width 1365 height 2348
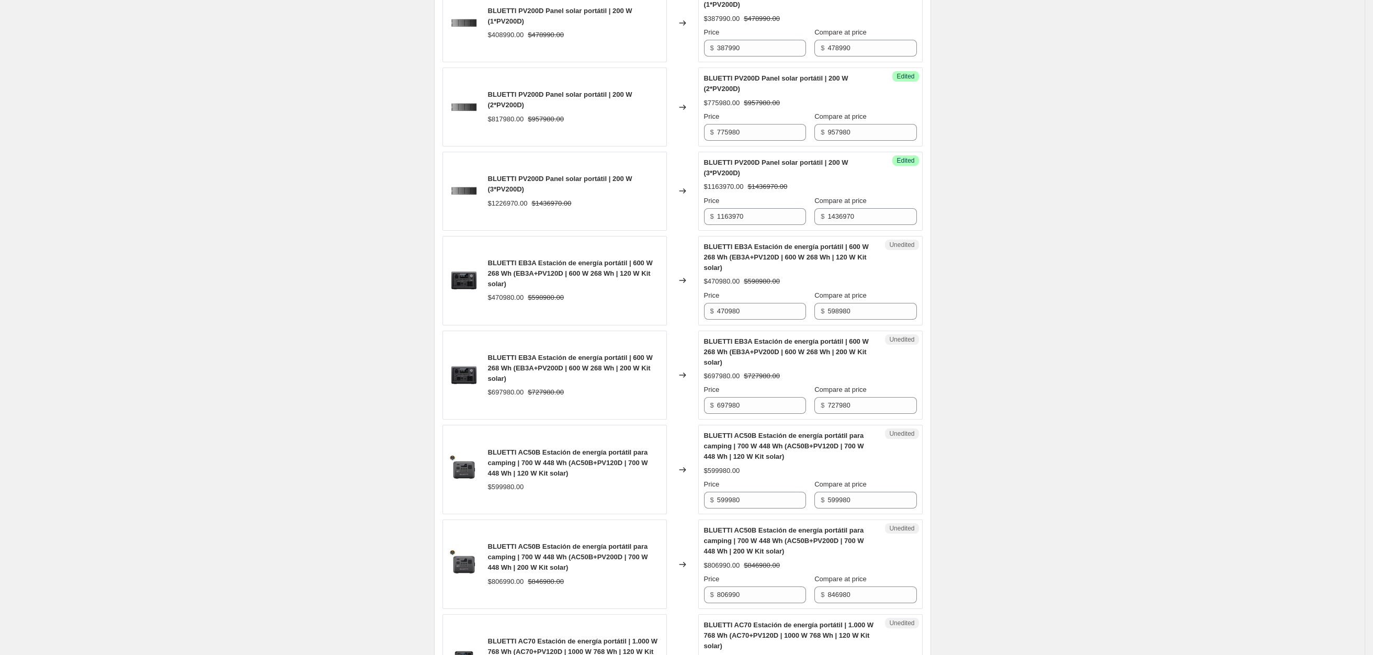
scroll to position [1177, 0]
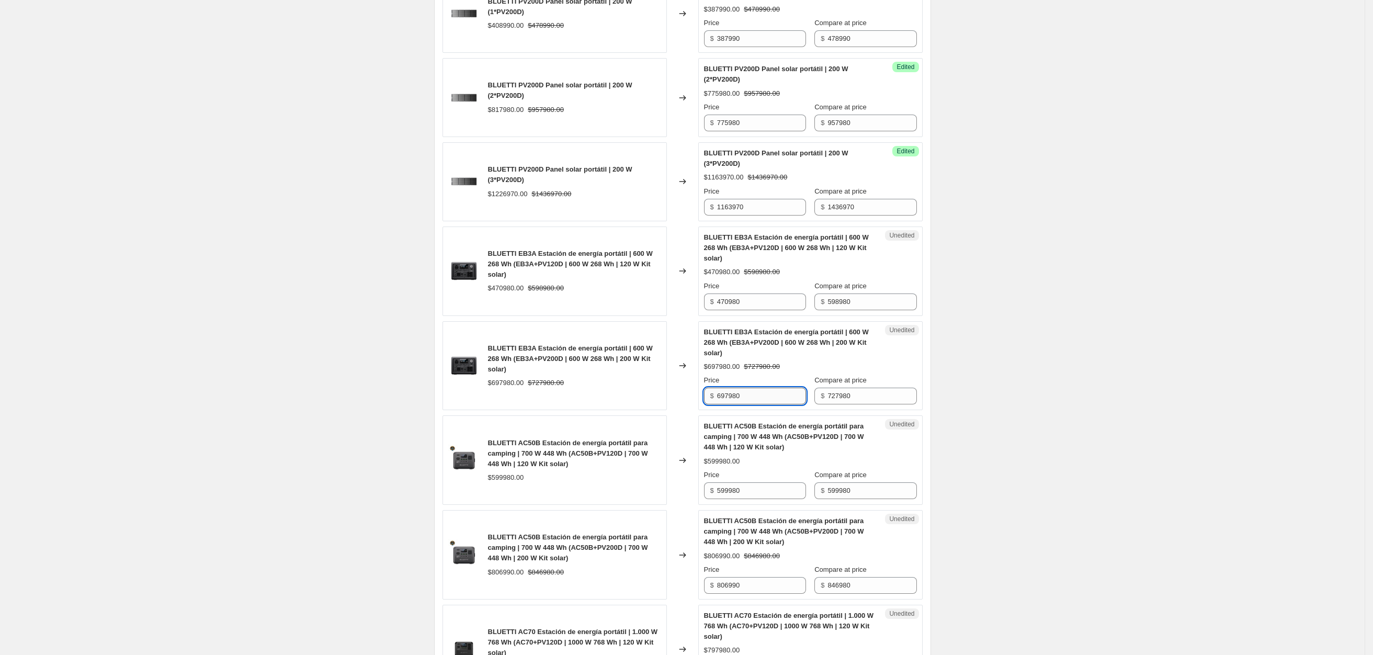
click at [774, 388] on input "697980" at bounding box center [761, 396] width 89 height 17
drag, startPoint x: 774, startPoint y: 380, endPoint x: 499, endPoint y: 380, distance: 274.6
click at [662, 380] on div "BLUETTI EB3A Estación de energía portátil | 600 W 268 Wh (EB3A+PV200D | 600 W 2…" at bounding box center [683, 365] width 480 height 89
click at [774, 388] on input "697980" at bounding box center [761, 396] width 89 height 17
drag, startPoint x: 774, startPoint y: 383, endPoint x: 455, endPoint y: 383, distance: 318.5
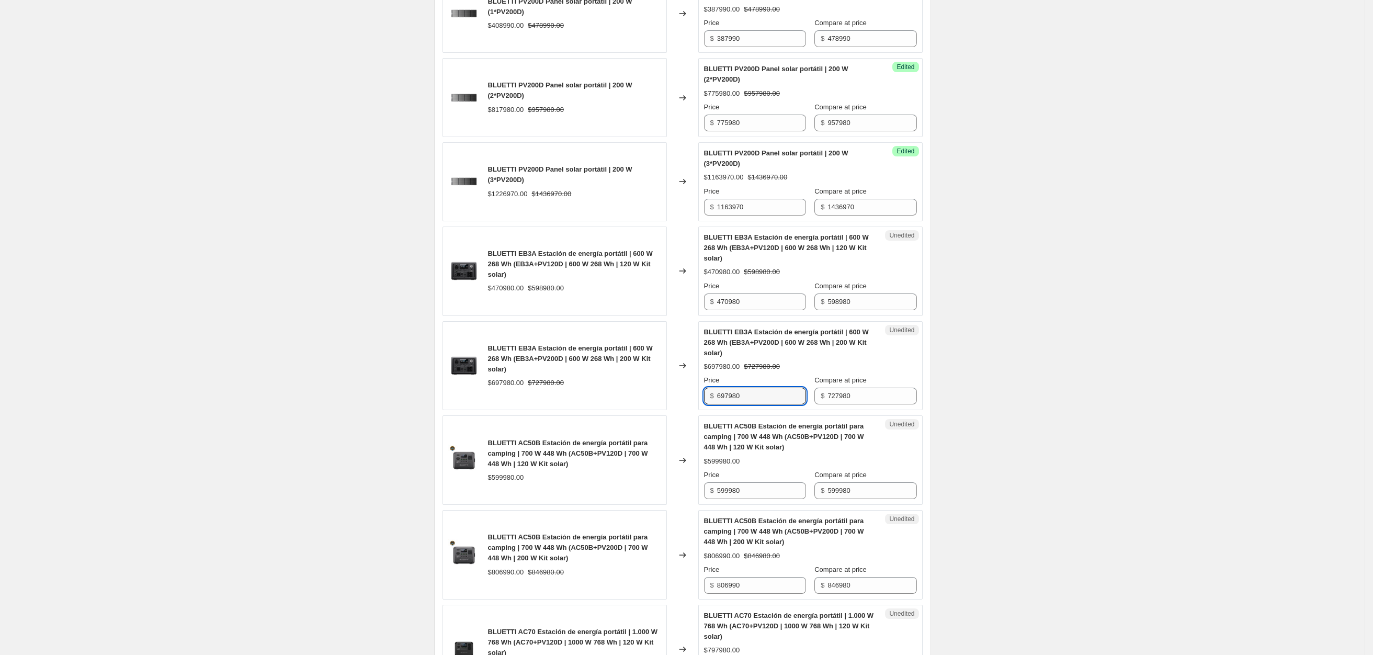
click at [464, 383] on div "BLUETTI EB3A Estación de energía portátil | 600 W 268 Wh (EB3A+PV200D | 600 W 2…" at bounding box center [683, 365] width 480 height 89
type input "664970"
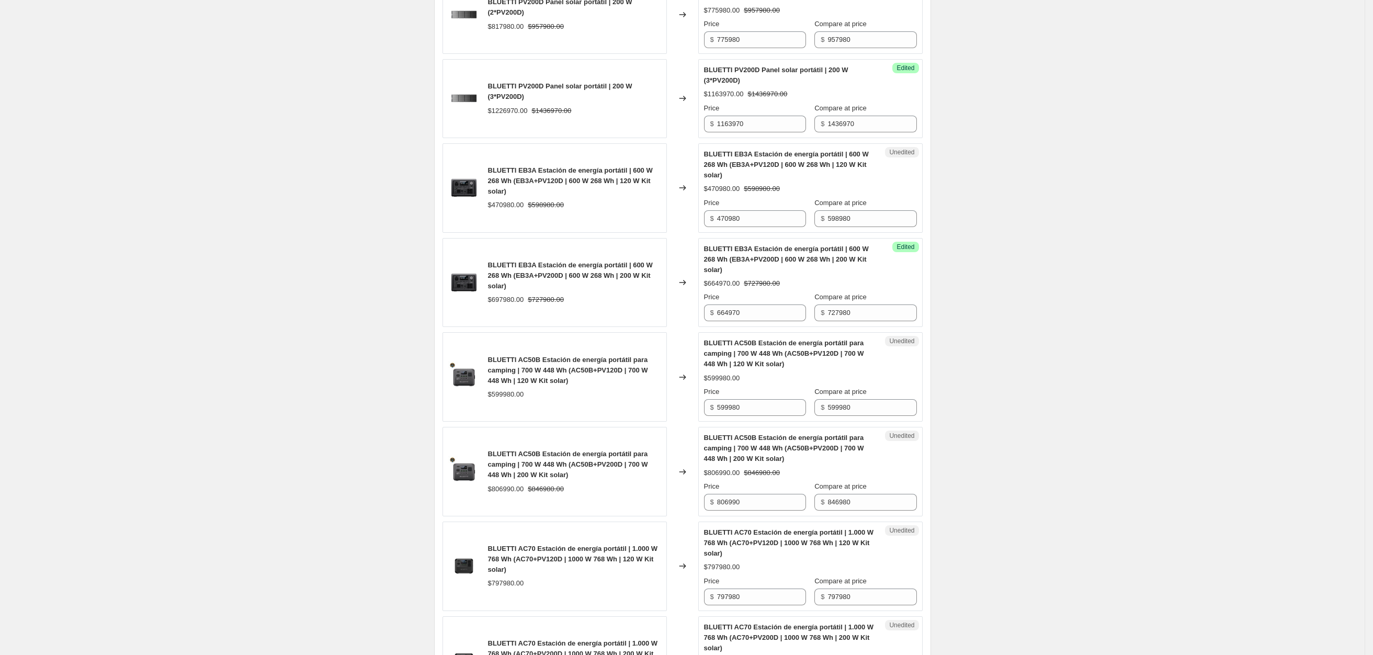
scroll to position [1334, 0]
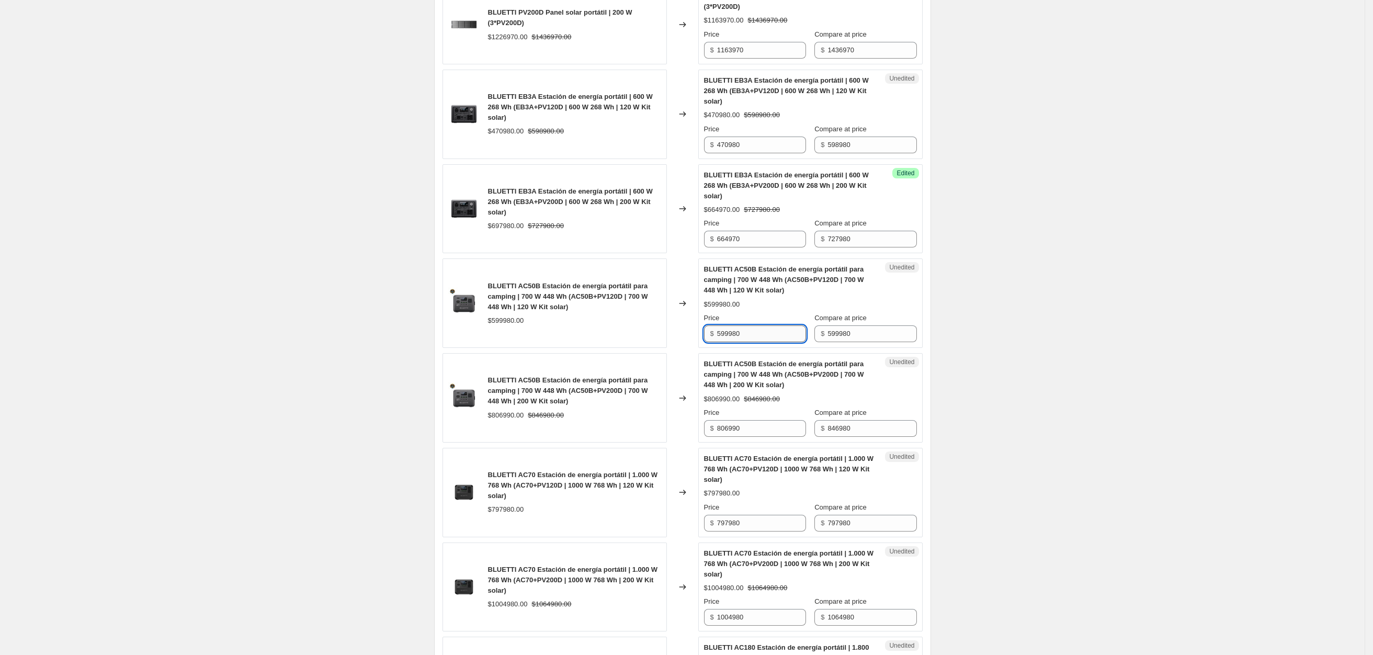
click at [749, 325] on input "599980" at bounding box center [761, 333] width 89 height 17
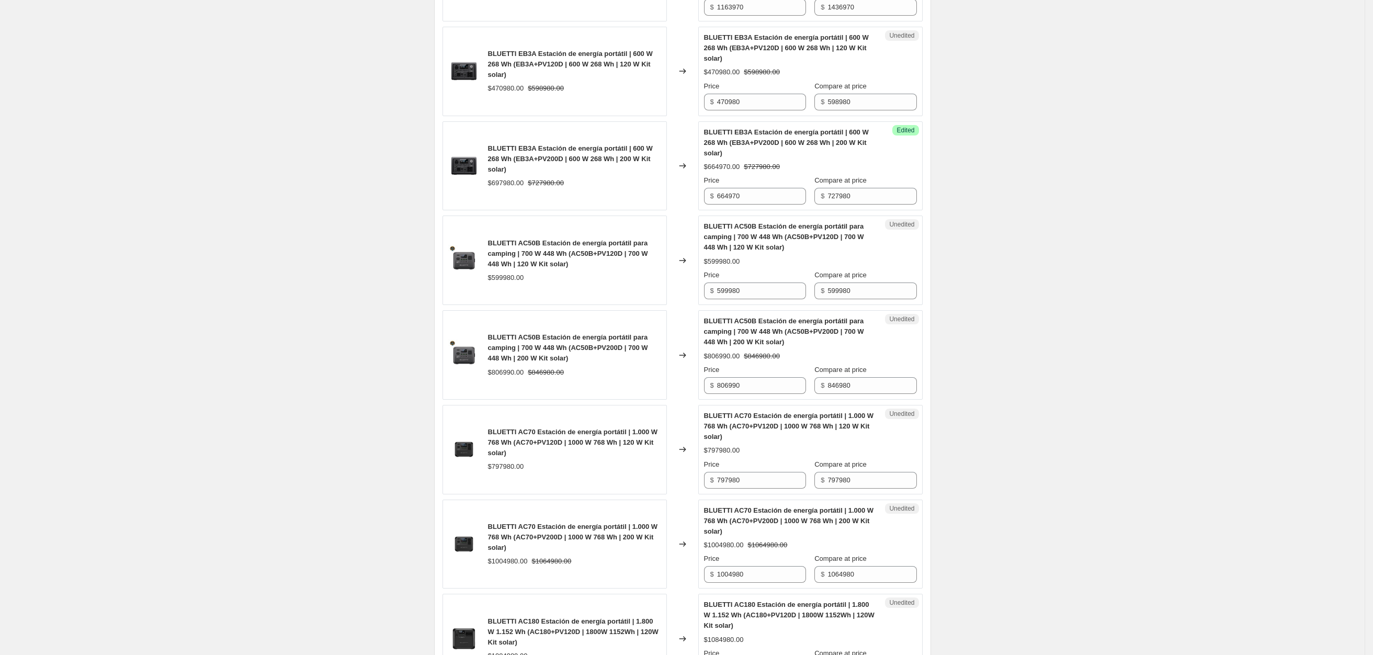
scroll to position [1491, 0]
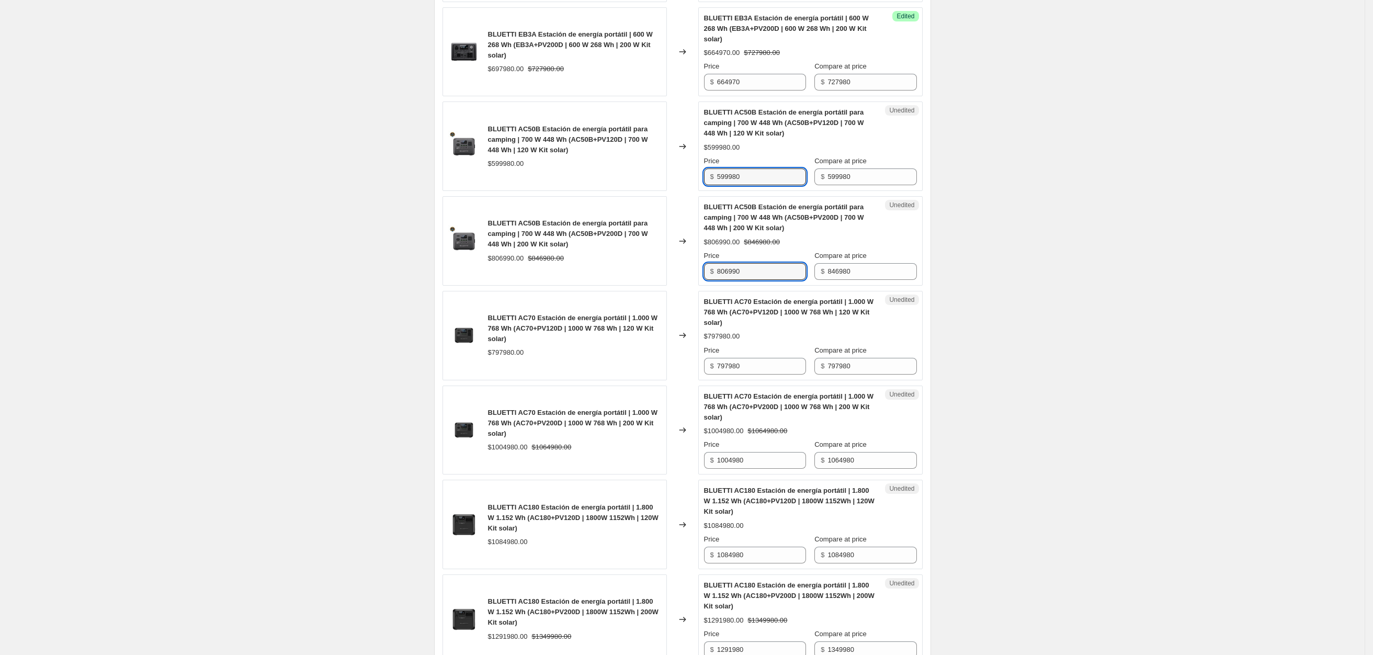
drag, startPoint x: 757, startPoint y: 256, endPoint x: 490, endPoint y: 257, distance: 266.8
click at [518, 256] on div "BLUETTI AC50B Estación de energía portátil para camping | 700 W 448 Wh (AC50B+P…" at bounding box center [683, 240] width 480 height 89
click at [766, 263] on input "806990" at bounding box center [761, 271] width 89 height 17
drag, startPoint x: 778, startPoint y: 258, endPoint x: 507, endPoint y: 260, distance: 271.0
click at [507, 260] on div "BLUETTI AC50B Estación de energía portátil para camping | 700 W 448 Wh (AC50B+P…" at bounding box center [683, 240] width 480 height 89
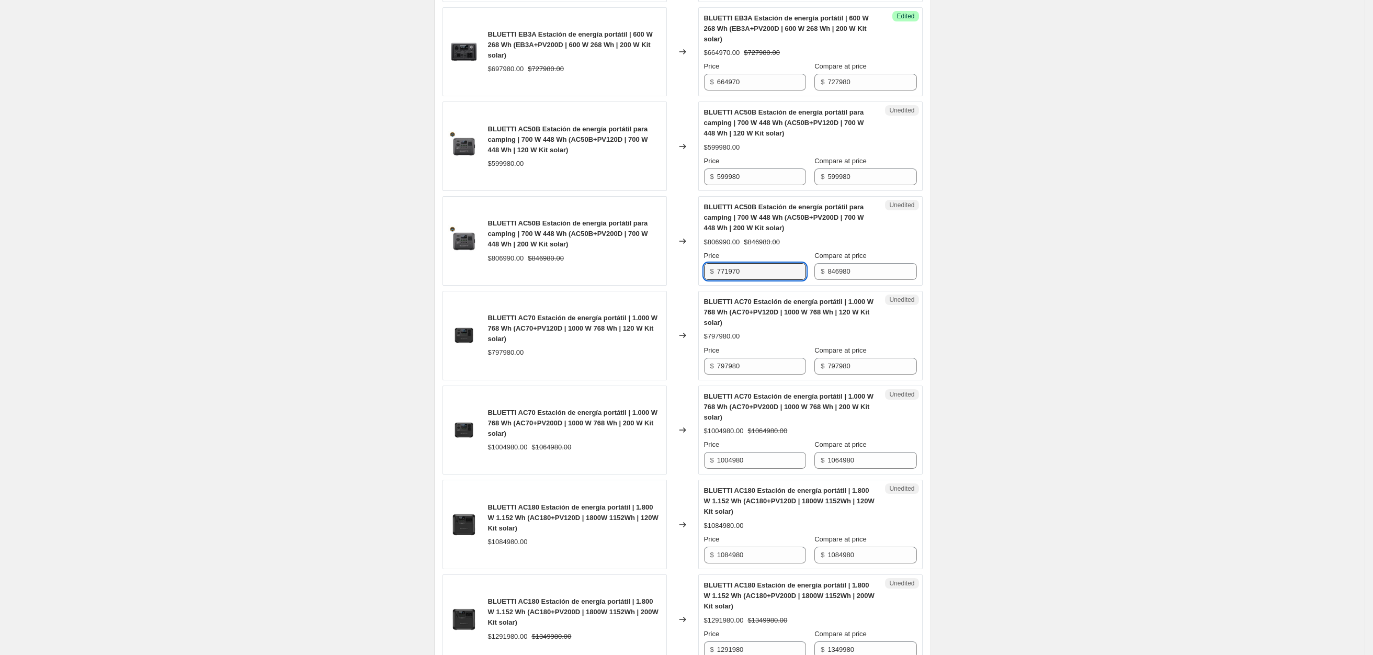
type input "771970"
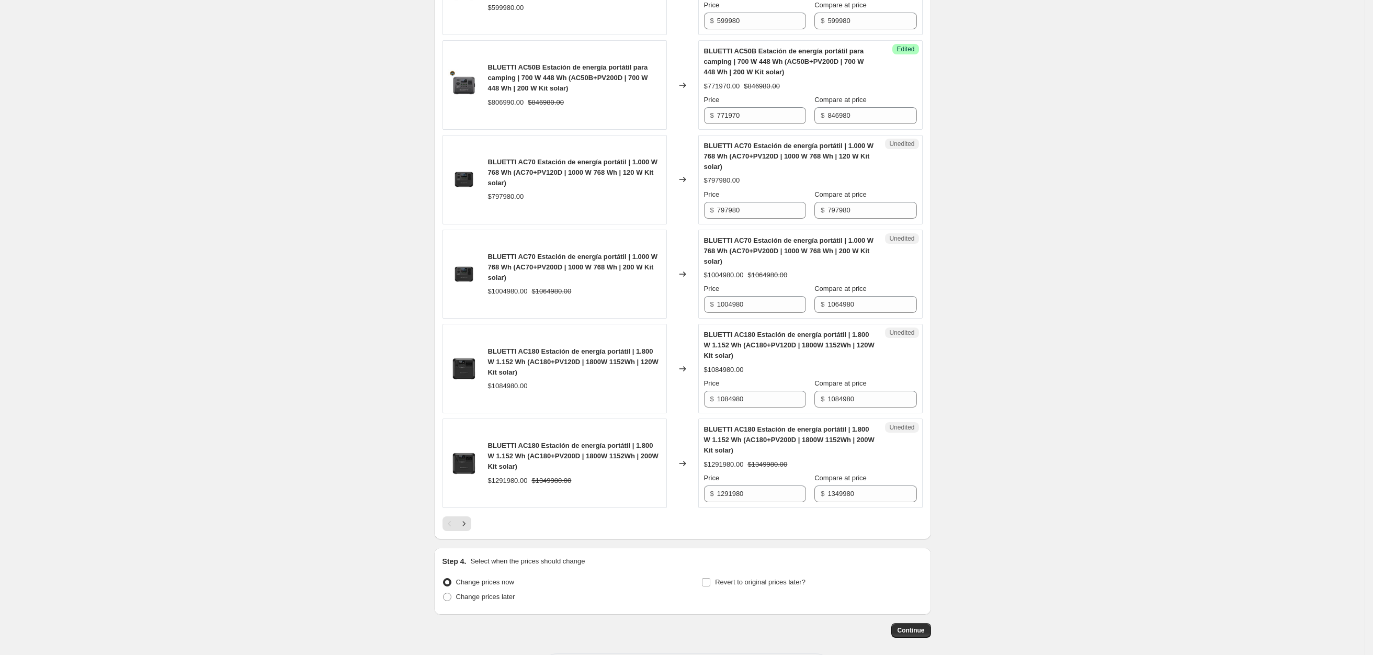
scroll to position [1648, 0]
click at [767, 202] on input "797980" at bounding box center [761, 209] width 89 height 17
click at [769, 295] on input "1004980" at bounding box center [761, 303] width 89 height 17
drag, startPoint x: 764, startPoint y: 292, endPoint x: 581, endPoint y: 292, distance: 183.6
click at [606, 292] on div "BLUETTI AC70 Estación de energía portátil | 1.000 W 768 Wh (AC70+PV200D | 1000 …" at bounding box center [683, 273] width 480 height 89
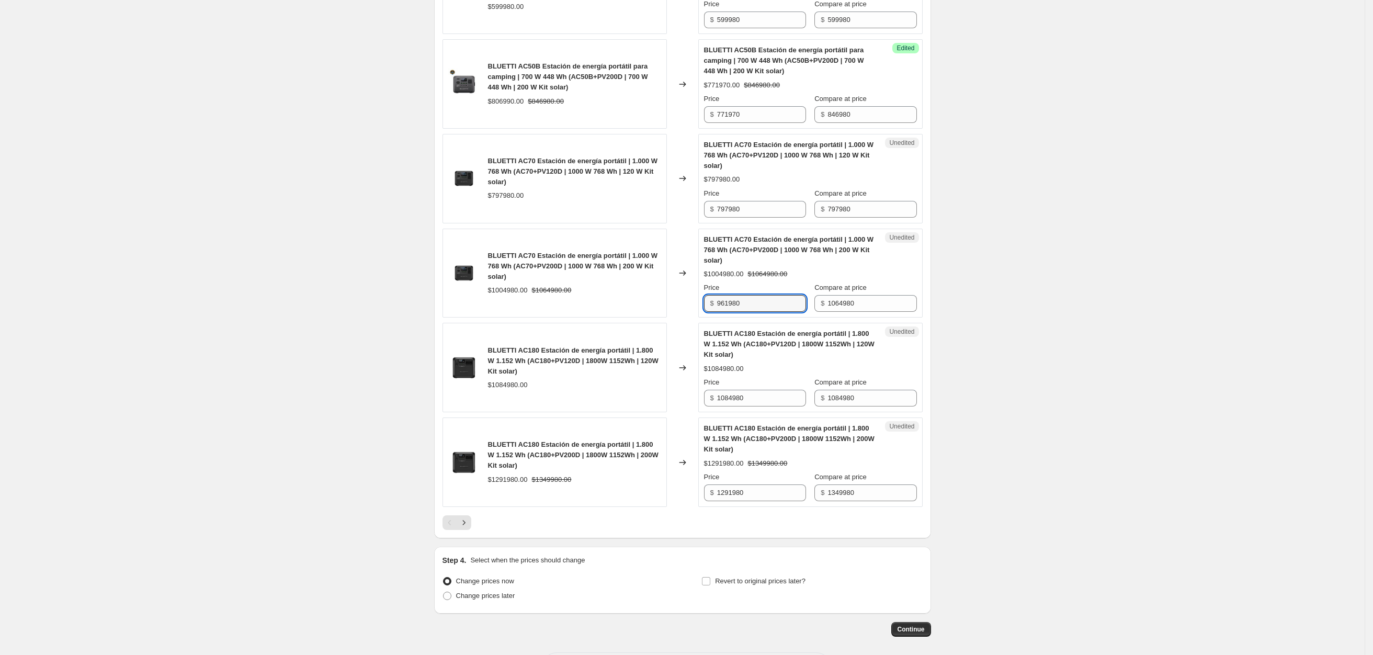
type input "961980"
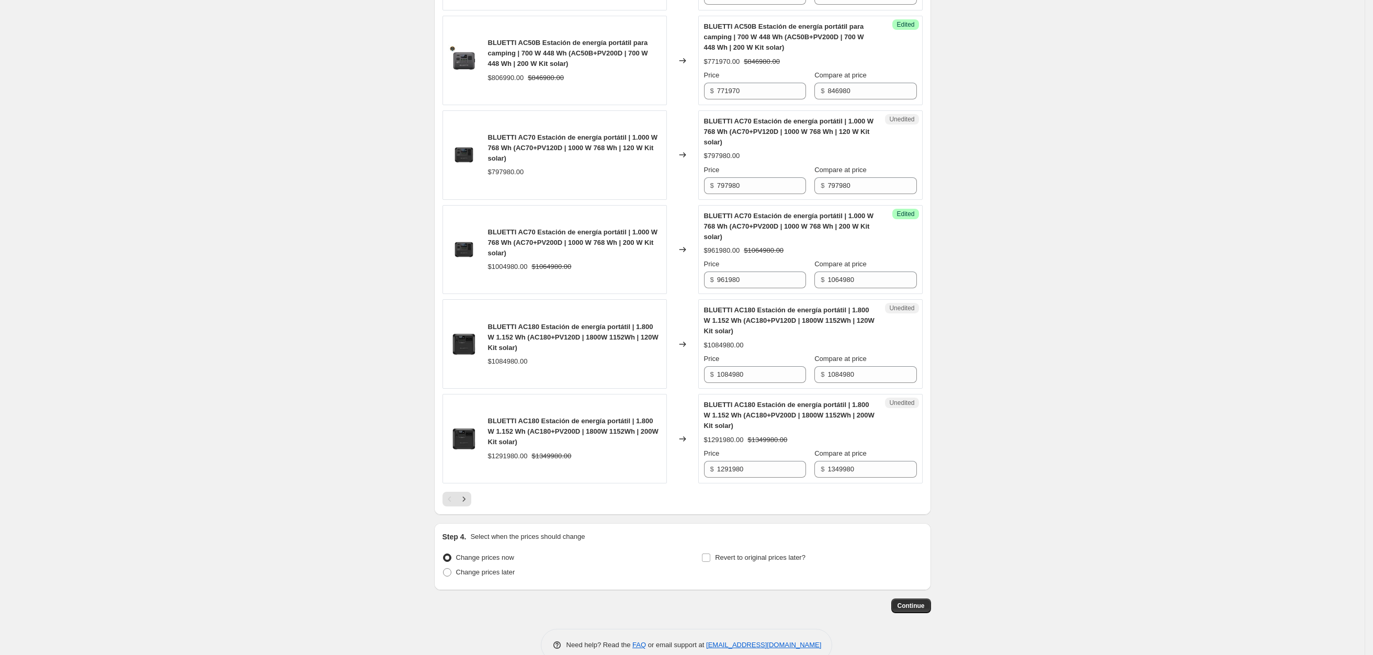
scroll to position [1682, 0]
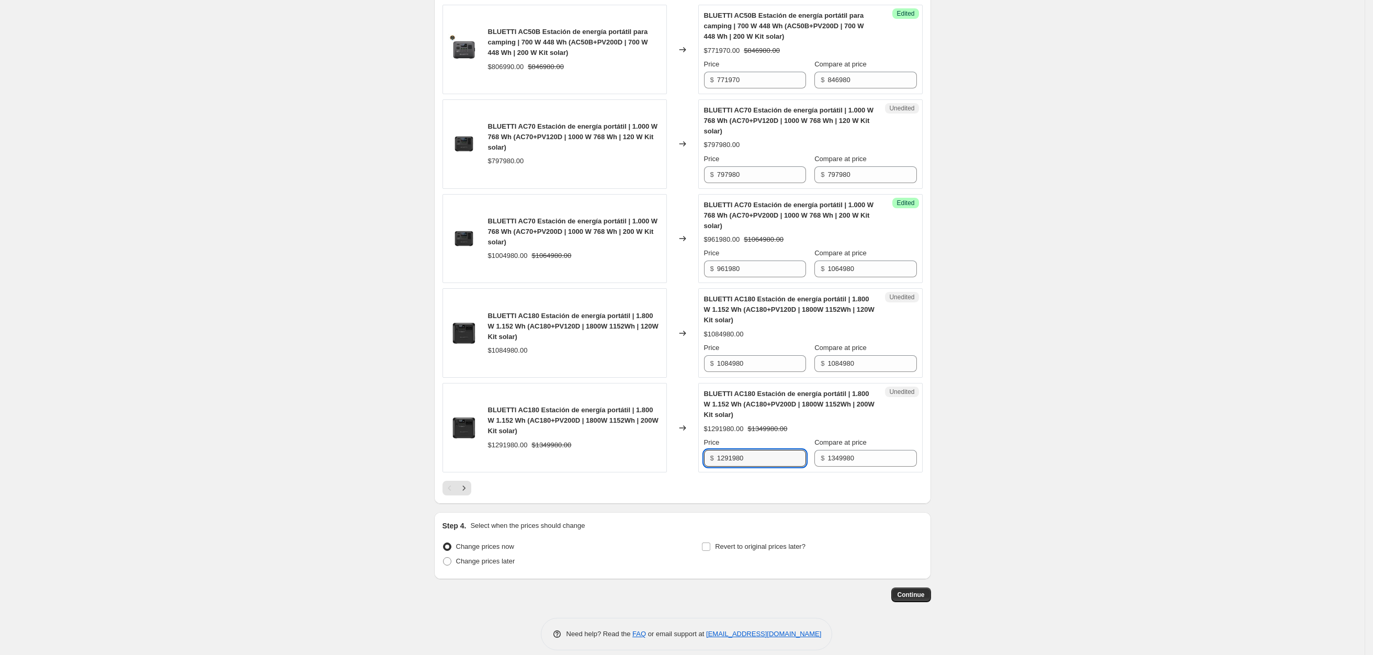
drag, startPoint x: 788, startPoint y: 445, endPoint x: 495, endPoint y: 445, distance: 292.9
click at [586, 445] on div "BLUETTI AC180 Estación de energía portátil | 1.800 W 1.152 Wh (AC180+PV200D | 1…" at bounding box center [683, 427] width 480 height 89
click at [770, 450] on input "1291980" at bounding box center [761, 458] width 89 height 17
drag, startPoint x: 775, startPoint y: 446, endPoint x: 524, endPoint y: 446, distance: 251.1
click at [534, 446] on div "BLUETTI AC180 Estación de energía portátil | 1.800 W 1.152 Wh (AC180+PV200D | 1…" at bounding box center [683, 427] width 480 height 89
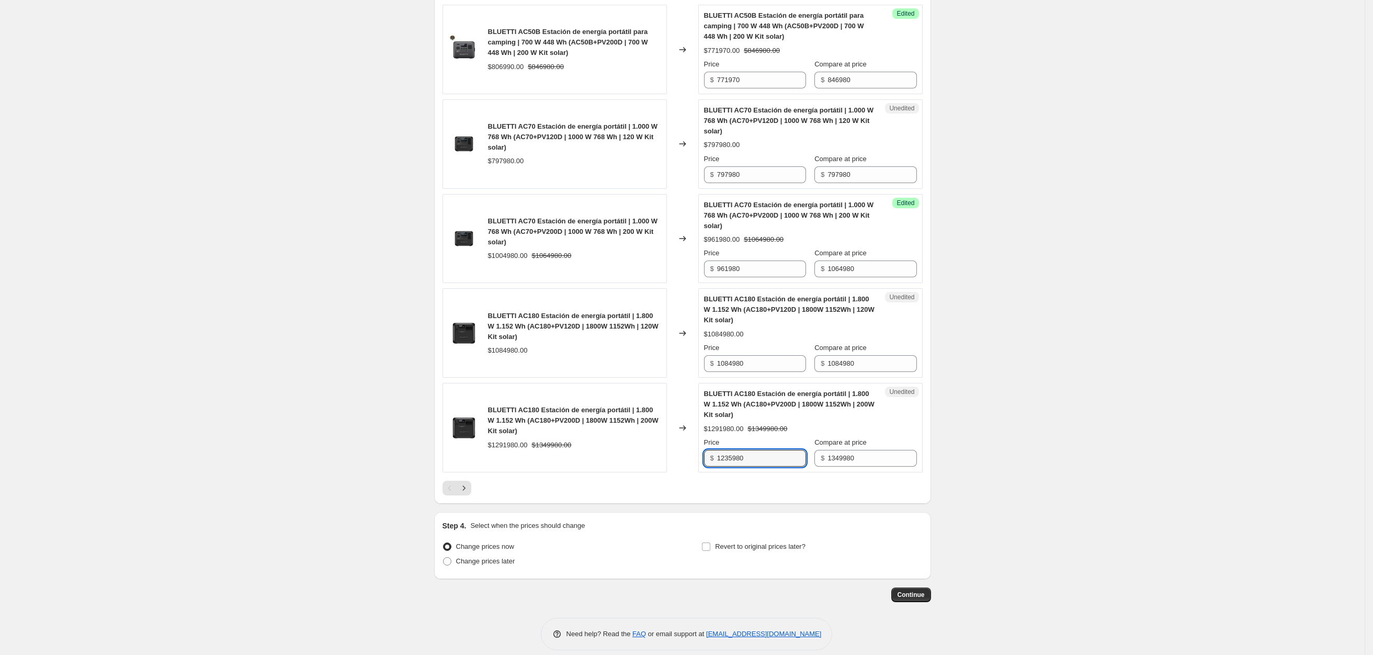
type input "1235980"
click at [469, 483] on icon "Next" at bounding box center [464, 488] width 10 height 10
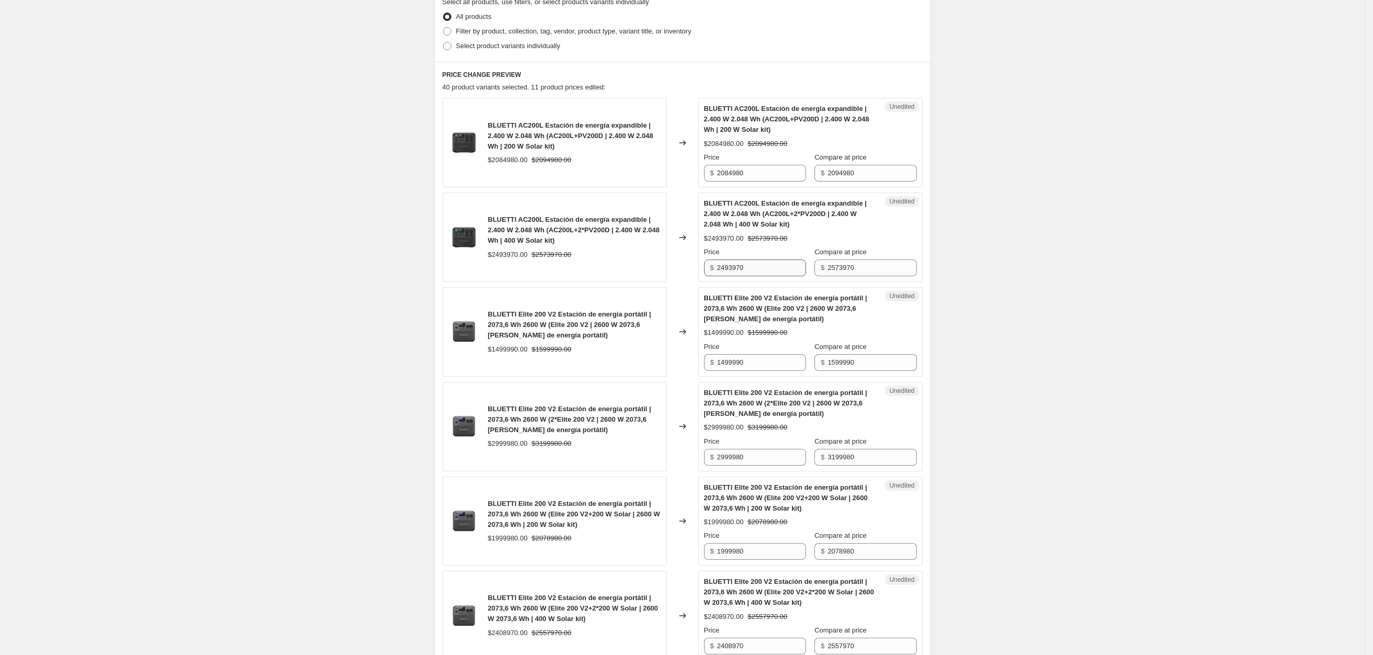
scroll to position [348, 0]
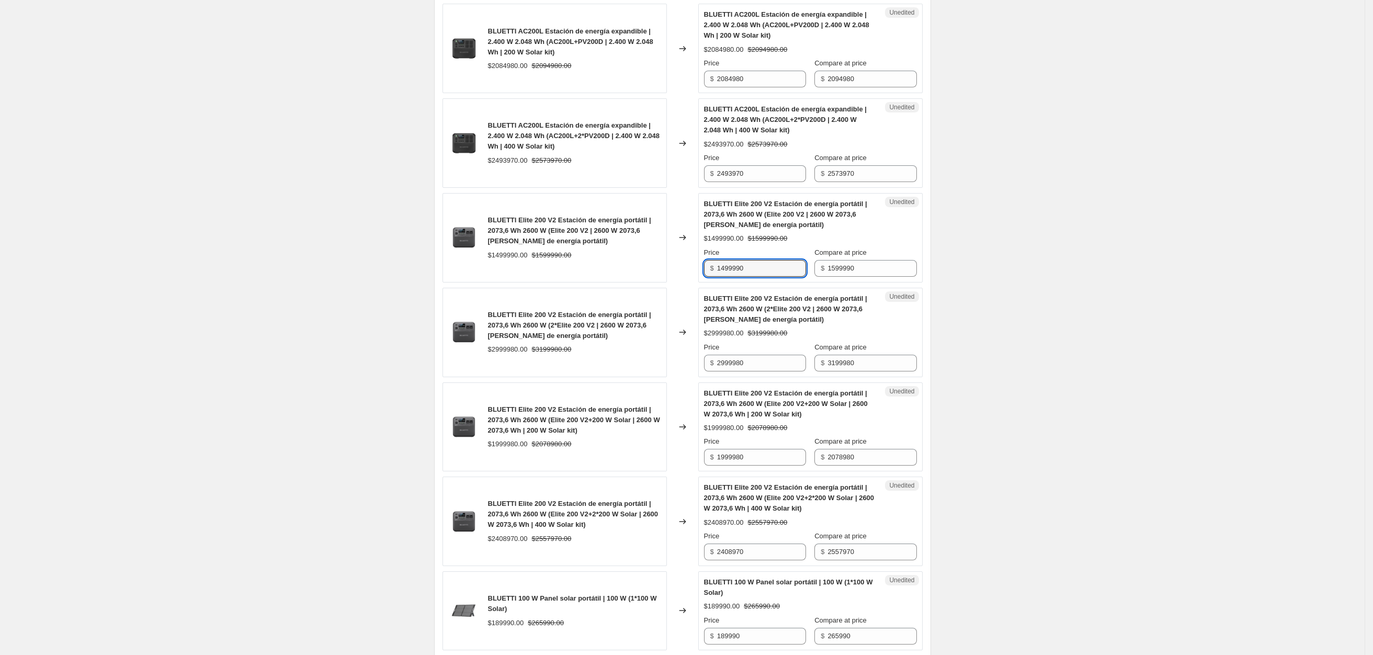
drag, startPoint x: 768, startPoint y: 271, endPoint x: 519, endPoint y: 271, distance: 248.5
click at [552, 270] on div "BLUETTI Elite 200 V2 Estación de energía portátil | 2073,6 Wh 2600 W (Elite 200…" at bounding box center [683, 237] width 480 height 89
click at [776, 273] on input "1499990" at bounding box center [761, 268] width 89 height 17
drag, startPoint x: 776, startPoint y: 273, endPoint x: 424, endPoint y: 278, distance: 352.1
click at [449, 278] on div "BLUETTI Elite 200 V2 Estación de energía portátil | 2073,6 Wh 2600 W (Elite 200…" at bounding box center [683, 237] width 480 height 89
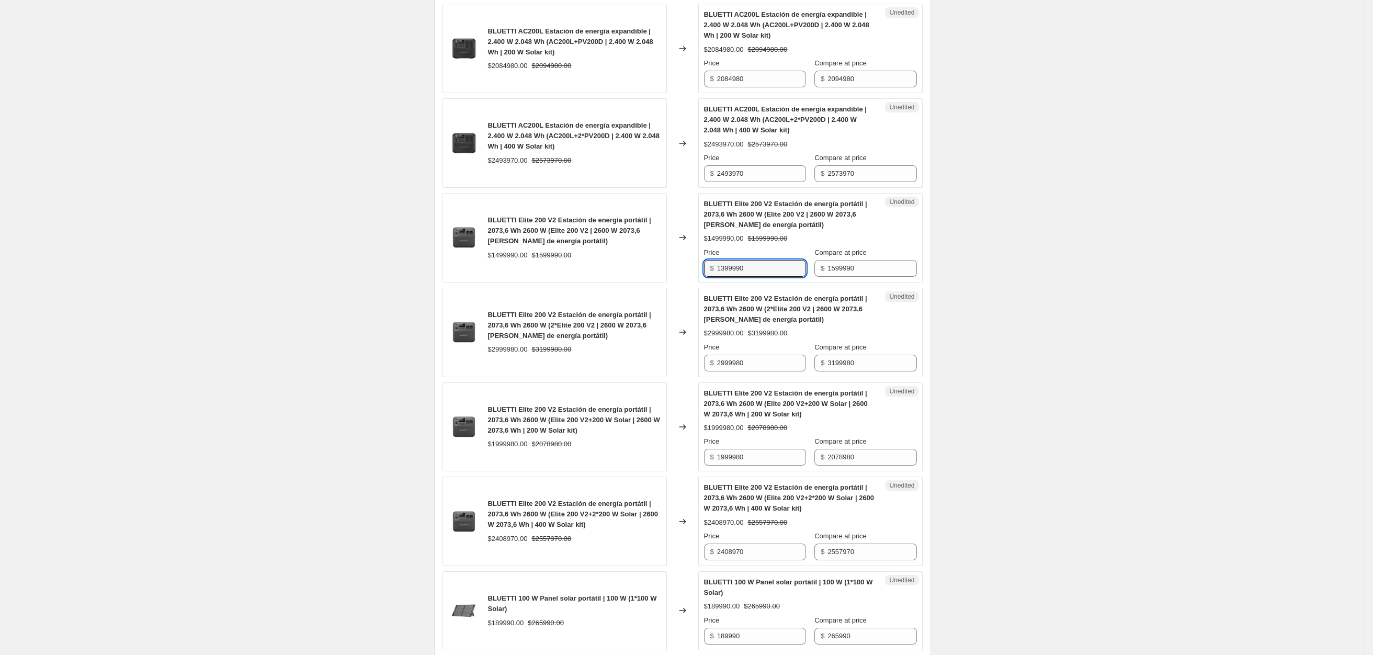
type input "1399990"
click at [747, 369] on input "2999980" at bounding box center [761, 363] width 89 height 17
drag, startPoint x: 776, startPoint y: 370, endPoint x: 459, endPoint y: 370, distance: 317.0
click at [469, 370] on div "BLUETTI Elite 200 V2 Estación de energía portátil | 2073,6 Wh 2600 W (2*Elite 2…" at bounding box center [683, 332] width 480 height 89
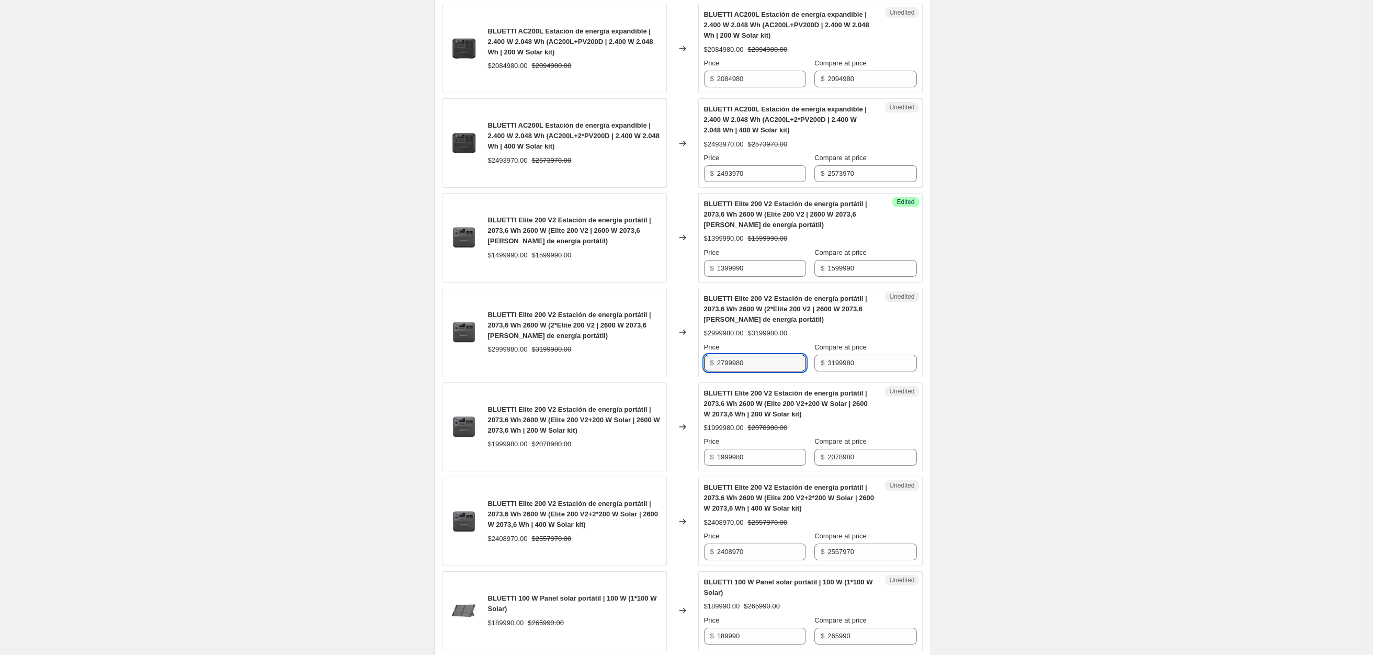
type input "2799980"
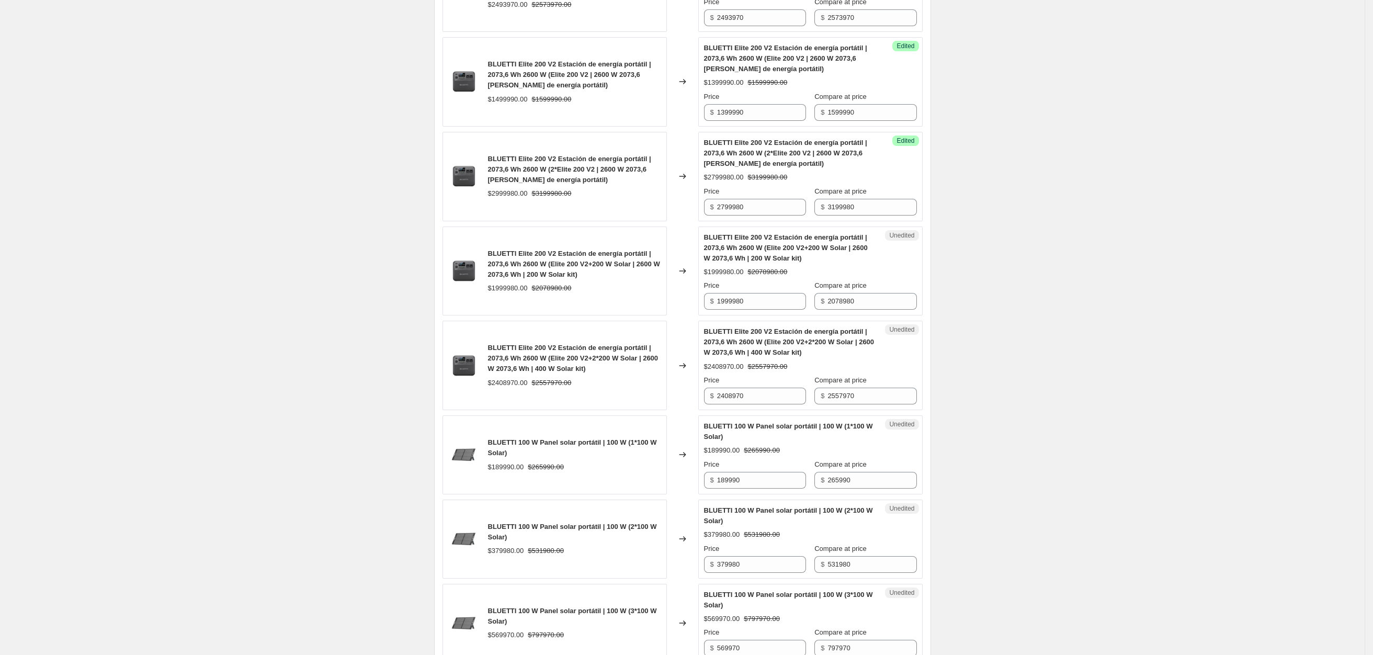
scroll to position [505, 0]
click at [760, 298] on input "1999980" at bounding box center [761, 300] width 89 height 17
drag, startPoint x: 761, startPoint y: 303, endPoint x: 449, endPoint y: 304, distance: 311.7
click at [452, 303] on div "BLUETTI Elite 200 V2 Estación de energía portátil | 2073,6 Wh 2600 W (Elite 200…" at bounding box center [683, 269] width 480 height 89
type input "1687980"
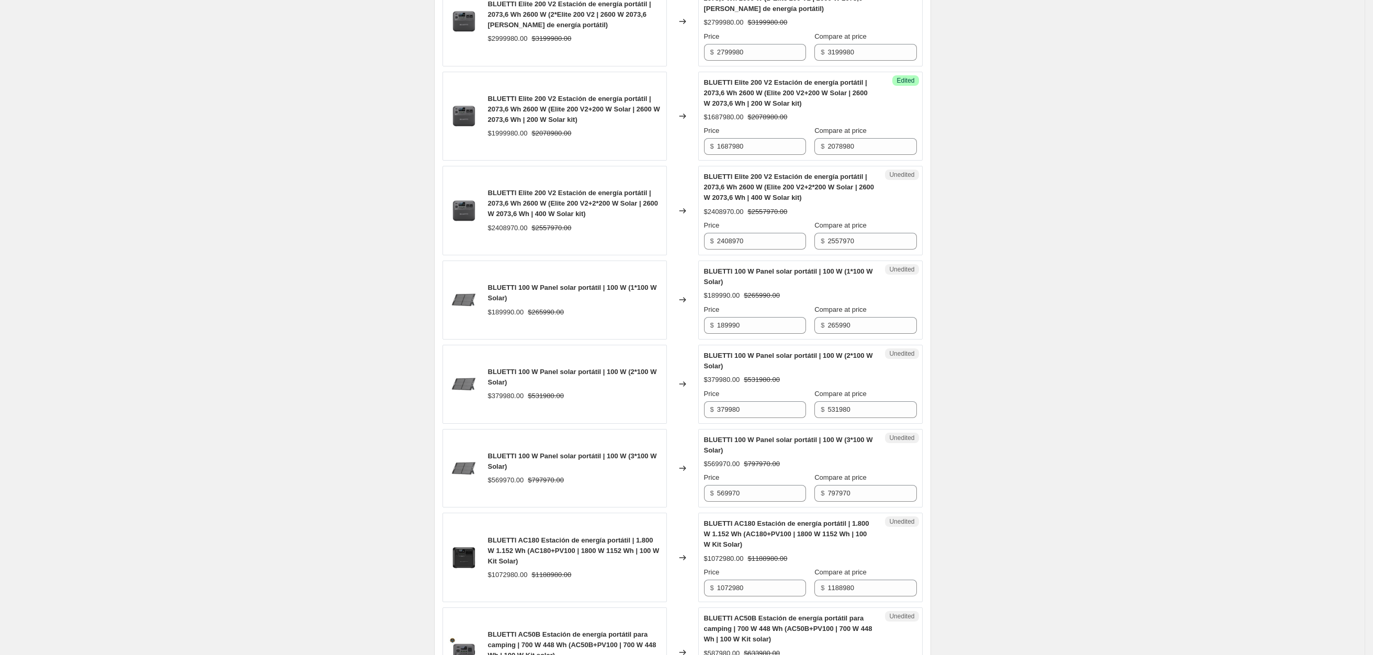
scroll to position [662, 0]
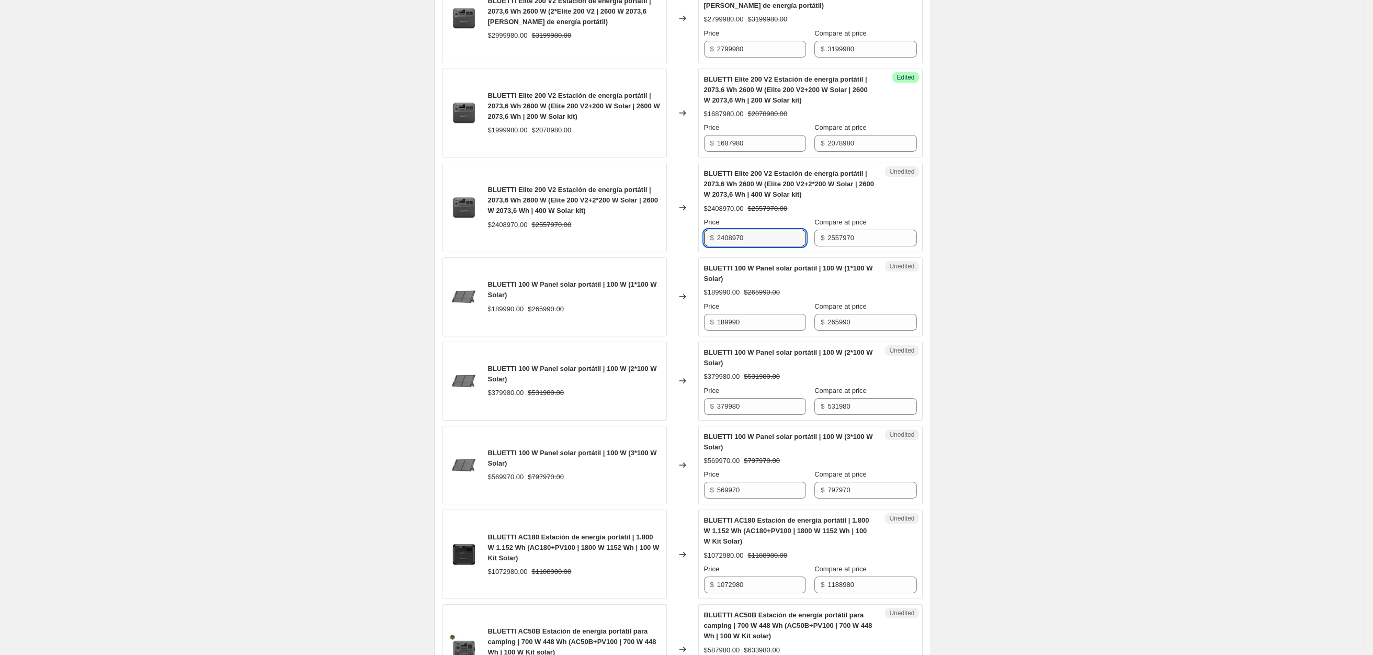
drag, startPoint x: 751, startPoint y: 239, endPoint x: 597, endPoint y: 239, distance: 153.8
click at [696, 239] on div "BLUETTI Elite 200 V2 Estación de energía portátil | 2073,6 Wh 2600 W (Elite 200…" at bounding box center [683, 207] width 480 height 89
click at [773, 241] on input "2408970" at bounding box center [761, 238] width 89 height 17
drag, startPoint x: 773, startPoint y: 241, endPoint x: 614, endPoint y: 241, distance: 158.5
click at [623, 241] on div "BLUETTI Elite 200 V2 Estación de energía portátil | 2073,6 Wh 2600 W (Elite 200…" at bounding box center [683, 207] width 480 height 89
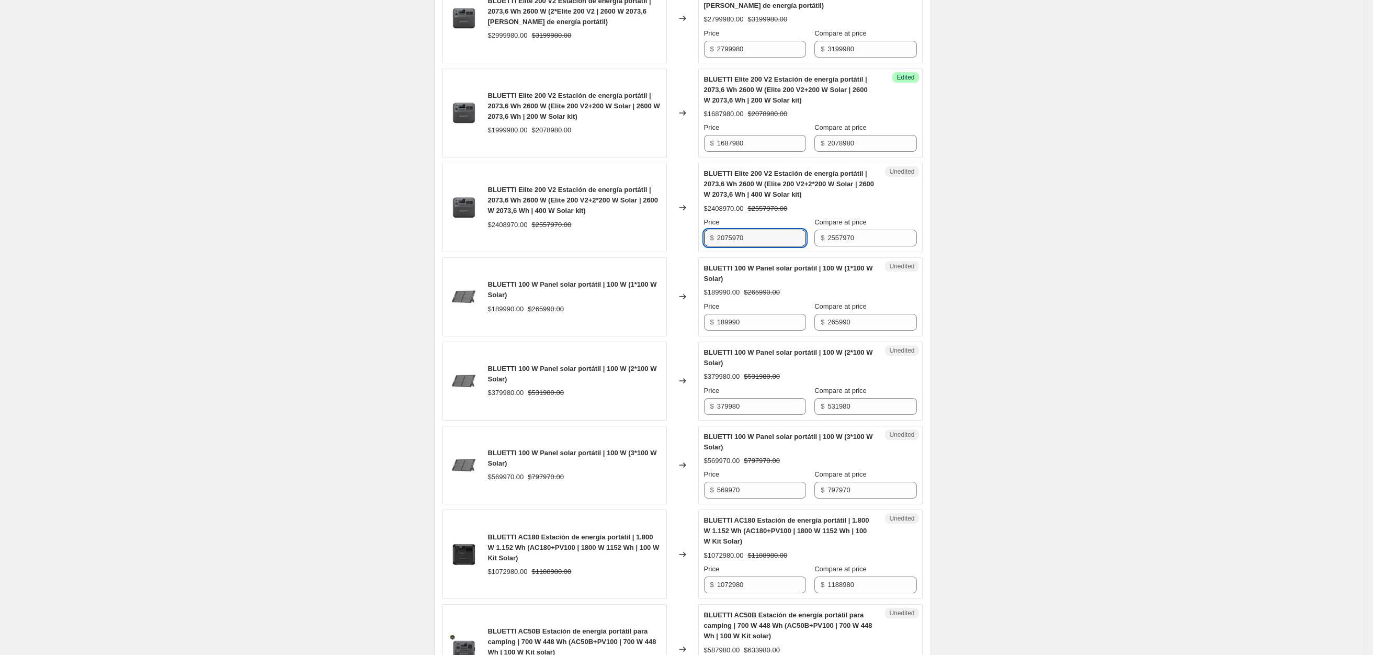
type input "2075970"
click at [1155, 224] on div "Create new price [MEDICAL_DATA]. This page is ready Create new price [MEDICAL_D…" at bounding box center [682, 512] width 1365 height 2348
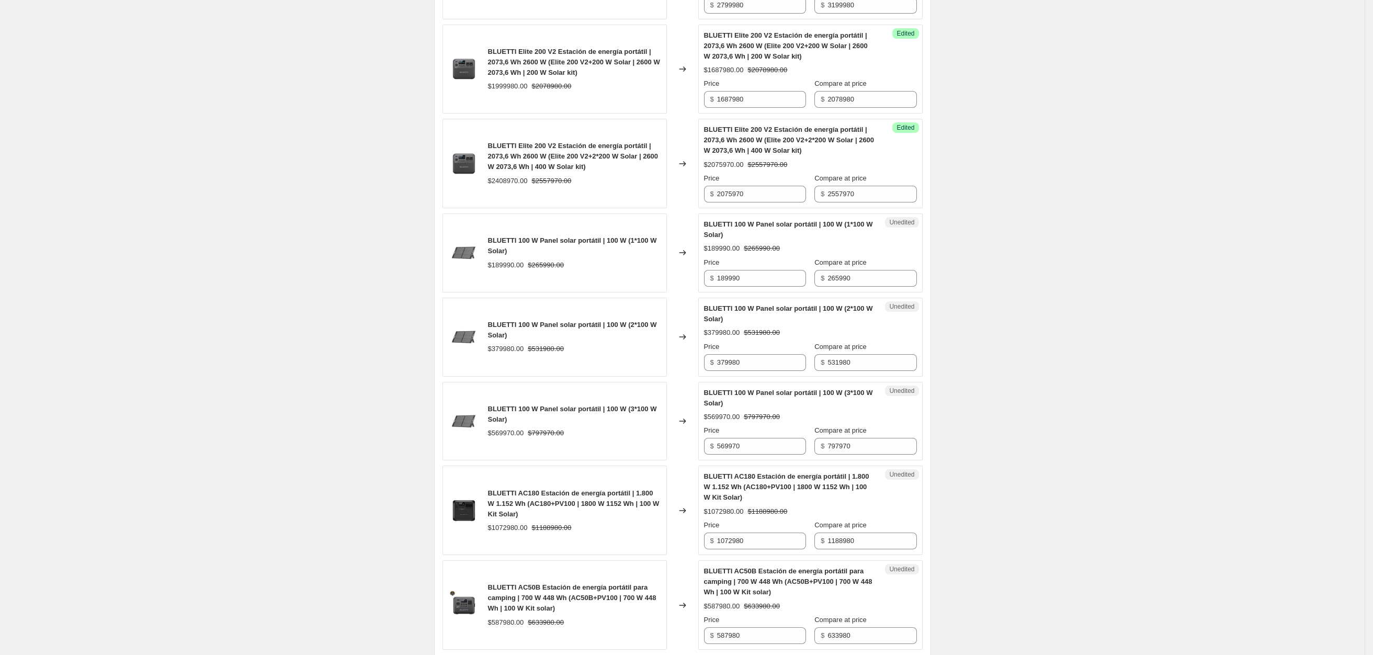
scroll to position [741, 0]
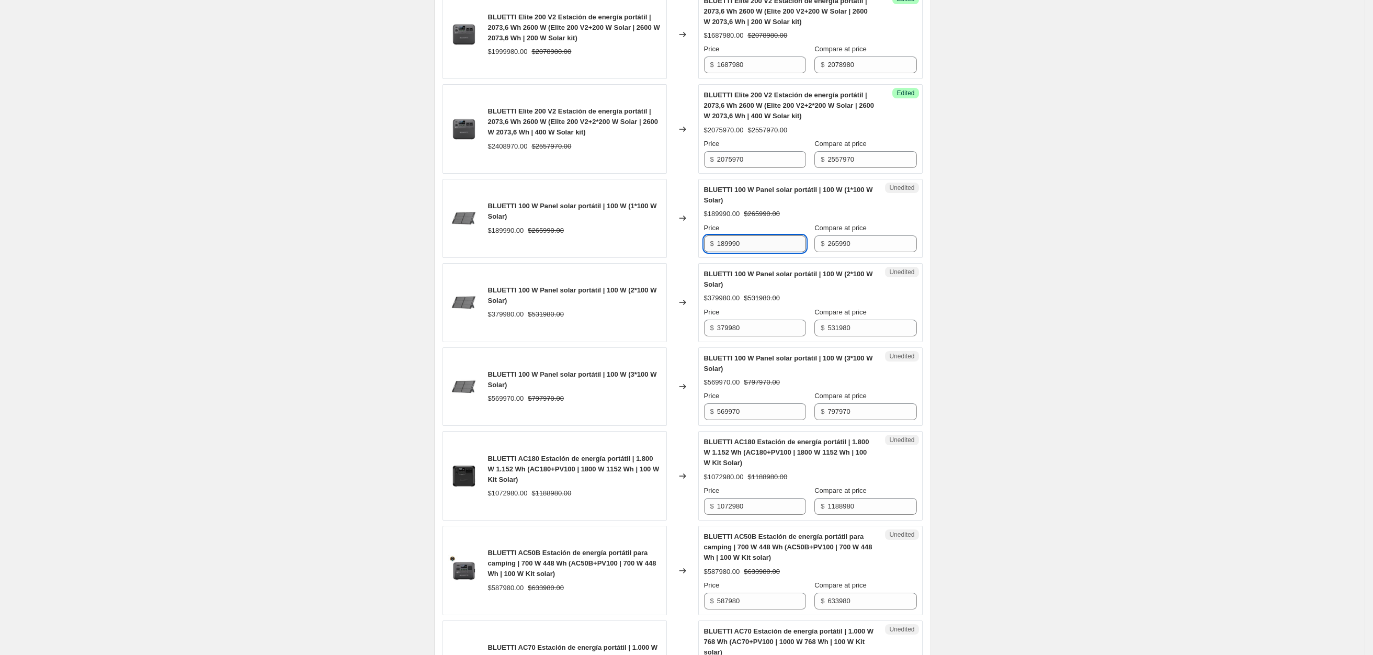
click at [769, 249] on input "189990" at bounding box center [761, 243] width 89 height 17
drag, startPoint x: 771, startPoint y: 247, endPoint x: 609, endPoint y: 248, distance: 161.6
click at [609, 248] on div "BLUETTI 100 W Panel solar portátil | 100 W (1*100 W Solar) $189990.00 $265990.0…" at bounding box center [683, 218] width 480 height 79
type input "179990"
drag, startPoint x: 1119, startPoint y: 246, endPoint x: 1006, endPoint y: 298, distance: 124.3
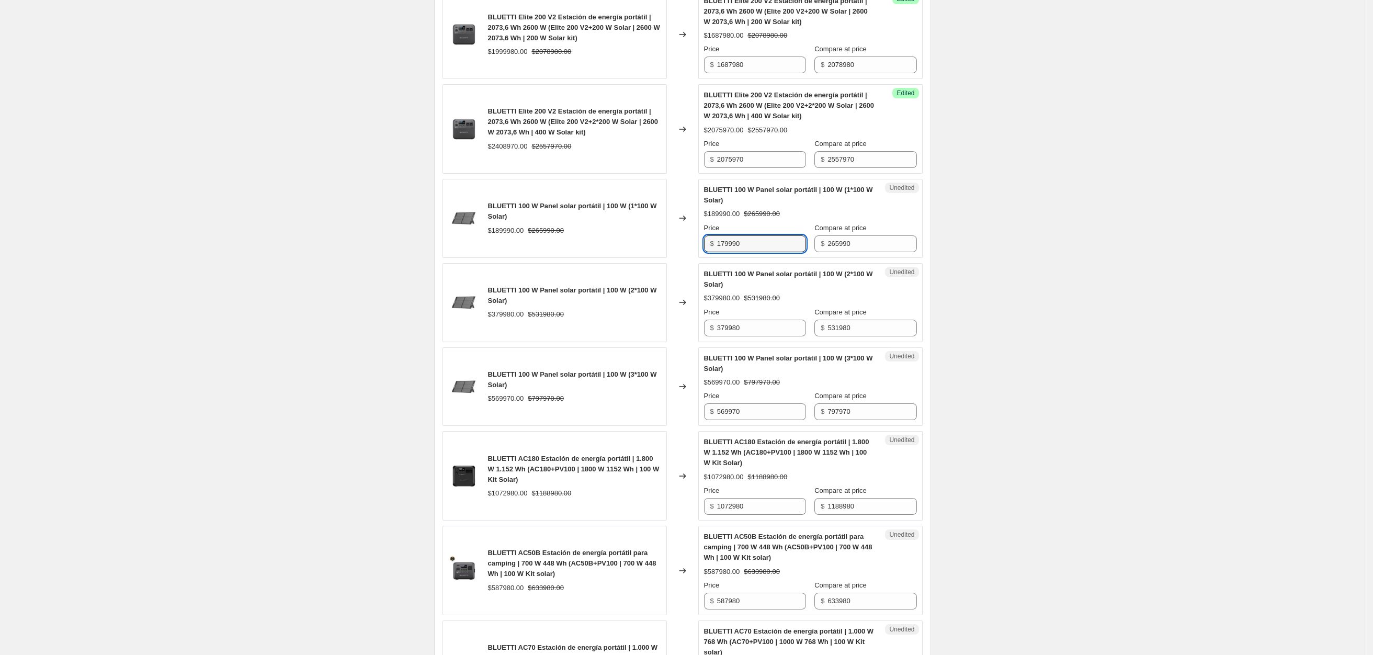
click at [1113, 250] on div "Create new price [MEDICAL_DATA]. This page is ready Create new price [MEDICAL_D…" at bounding box center [682, 433] width 1365 height 2348
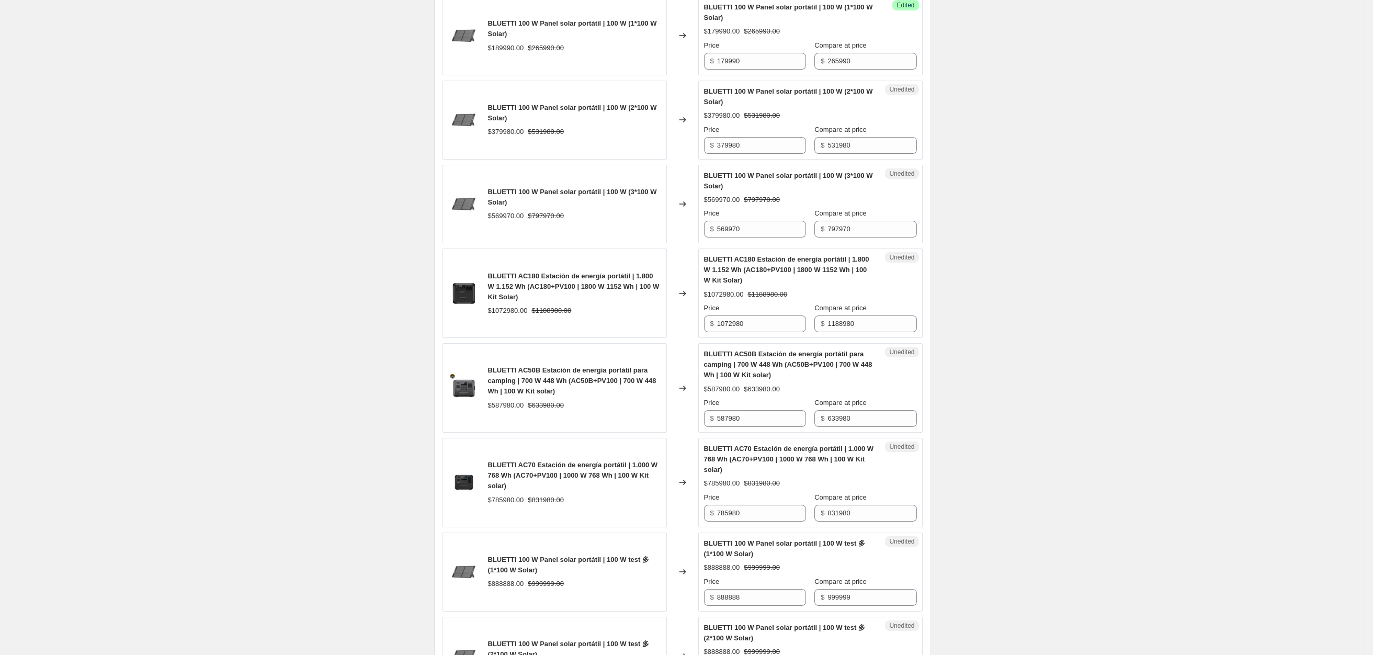
scroll to position [898, 0]
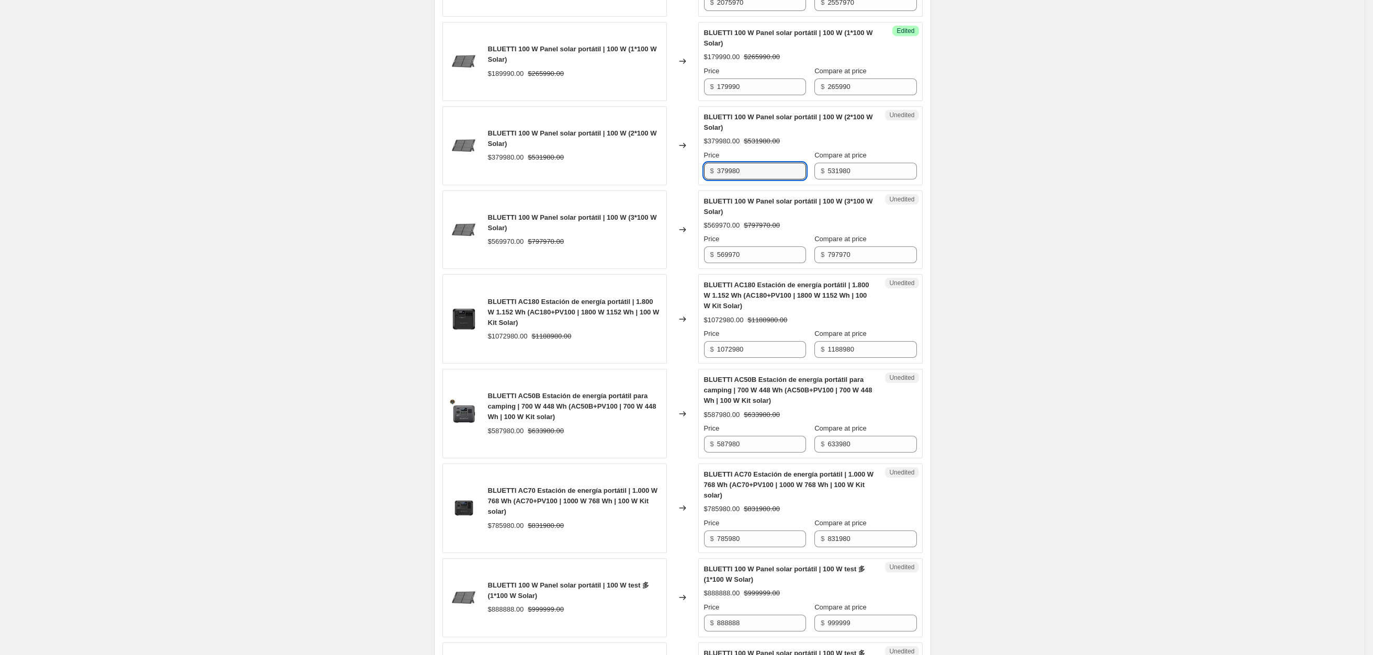
drag, startPoint x: 754, startPoint y: 173, endPoint x: 467, endPoint y: 168, distance: 287.2
click at [518, 171] on div "BLUETTI 100 W Panel solar portátil | 100 W (2*100 W Solar) $379980.00 $531980.0…" at bounding box center [683, 145] width 480 height 79
type input "359980"
click at [1045, 137] on div "Create new price [MEDICAL_DATA]. This page is ready Create new price [MEDICAL_D…" at bounding box center [682, 276] width 1365 height 2348
drag, startPoint x: 770, startPoint y: 255, endPoint x: 380, endPoint y: 266, distance: 390.9
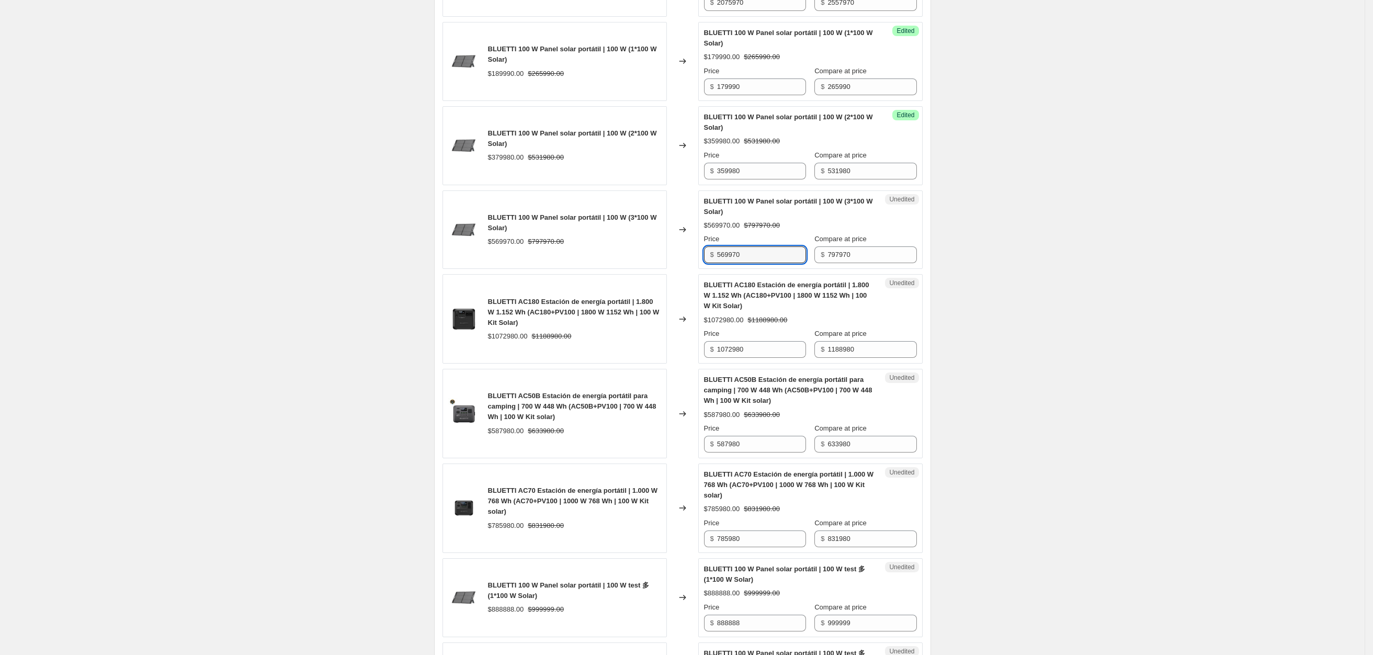
click at [412, 266] on div "Create new price [MEDICAL_DATA]. This page is ready Create new price [MEDICAL_D…" at bounding box center [682, 276] width 1365 height 2348
click at [763, 262] on input "569970" at bounding box center [761, 254] width 89 height 17
drag, startPoint x: 767, startPoint y: 260, endPoint x: 633, endPoint y: 262, distance: 134.4
click at [636, 262] on div "BLUETTI 100 W Panel solar portátil | 100 W (3*100 W Solar) $569970.00 $797970.0…" at bounding box center [683, 229] width 480 height 79
type input "539970"
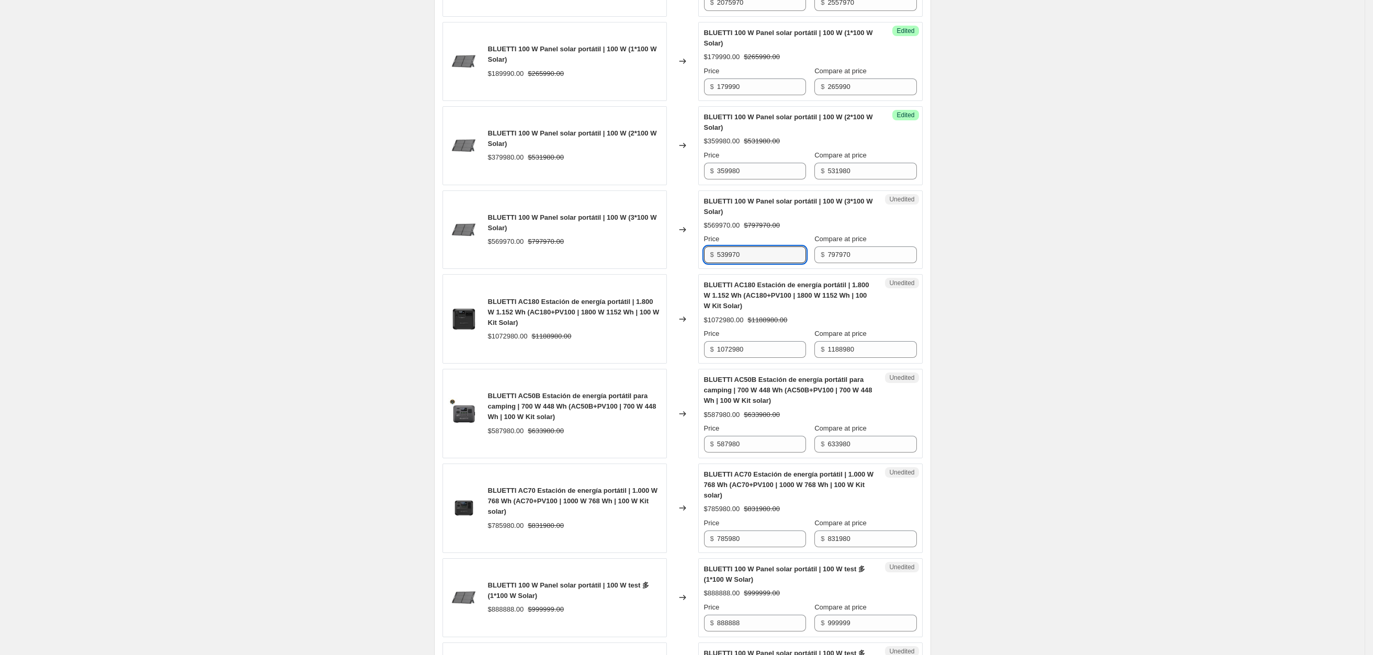
click at [1164, 271] on div "Create new price [MEDICAL_DATA]. This page is ready Create new price [MEDICAL_D…" at bounding box center [682, 276] width 1365 height 2348
drag, startPoint x: 763, startPoint y: 356, endPoint x: 637, endPoint y: 342, distance: 126.4
click at [546, 355] on div "BLUETTI AC180 Estación de energía portátil | 1.800 W 1.152 Wh (AC180+PV100 | 18…" at bounding box center [683, 318] width 480 height 89
type input "1032980"
click at [862, 404] on div "BLUETTI AC50B Estación de energía portátil para camping | 700 W 448 Wh (AC50B+P…" at bounding box center [789, 390] width 171 height 31
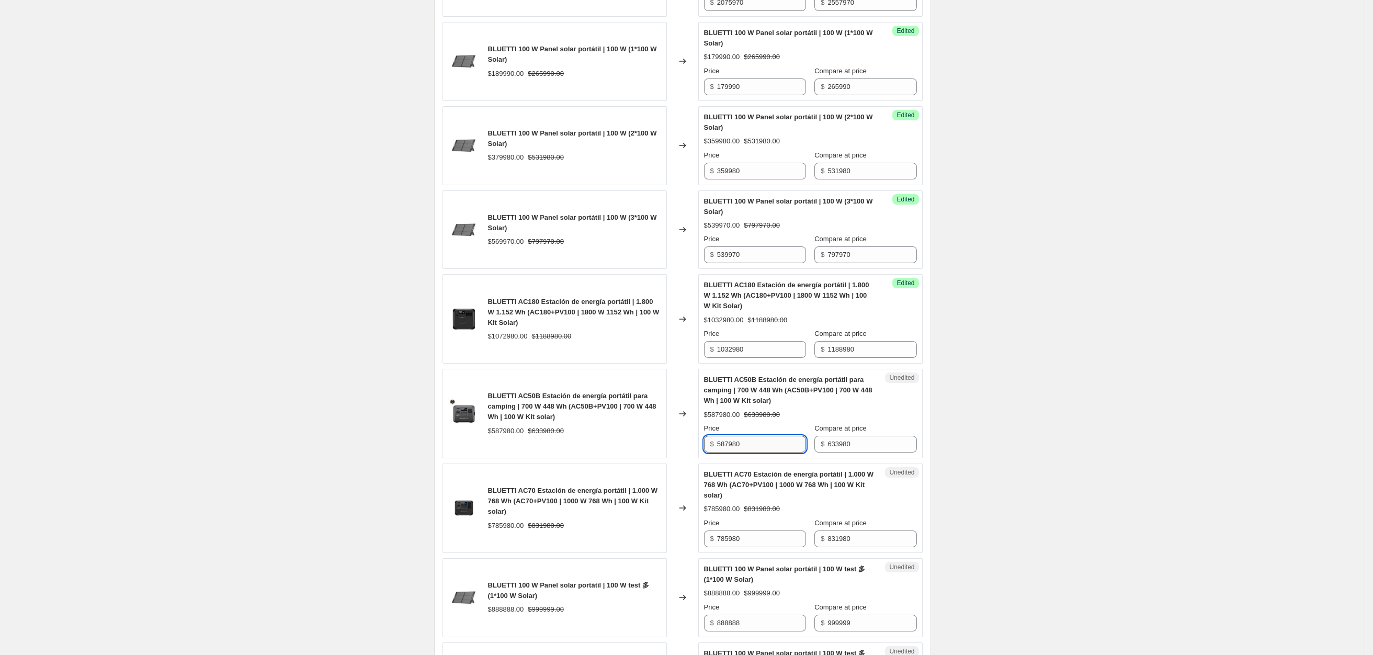
click at [756, 448] on input "587980" at bounding box center [761, 444] width 89 height 17
drag, startPoint x: 764, startPoint y: 452, endPoint x: 452, endPoint y: 450, distance: 312.3
click at [465, 452] on div "BLUETTI AC50B Estación de energía portátil para camping | 700 W 448 Wh (AC50B+P…" at bounding box center [683, 413] width 480 height 89
type input "563970"
click at [1070, 497] on div "Create new price [MEDICAL_DATA]. This page is ready Create new price [MEDICAL_D…" at bounding box center [682, 276] width 1365 height 2348
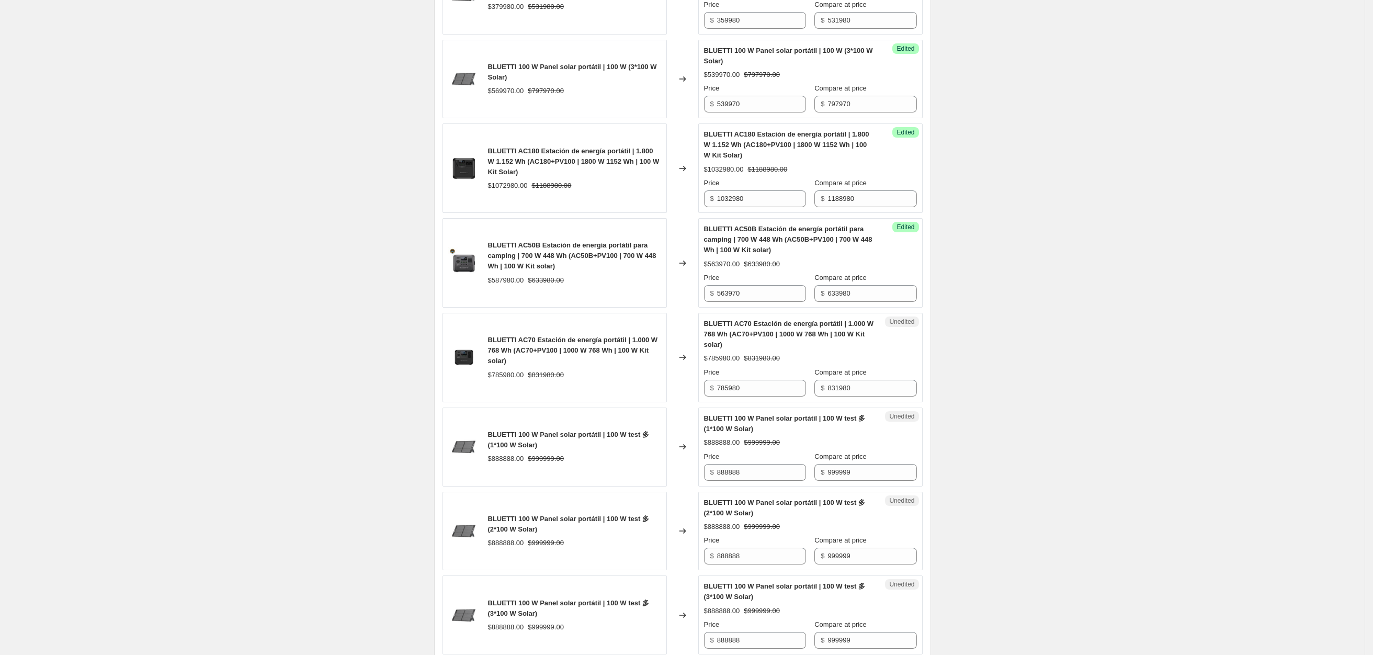
scroll to position [1054, 0]
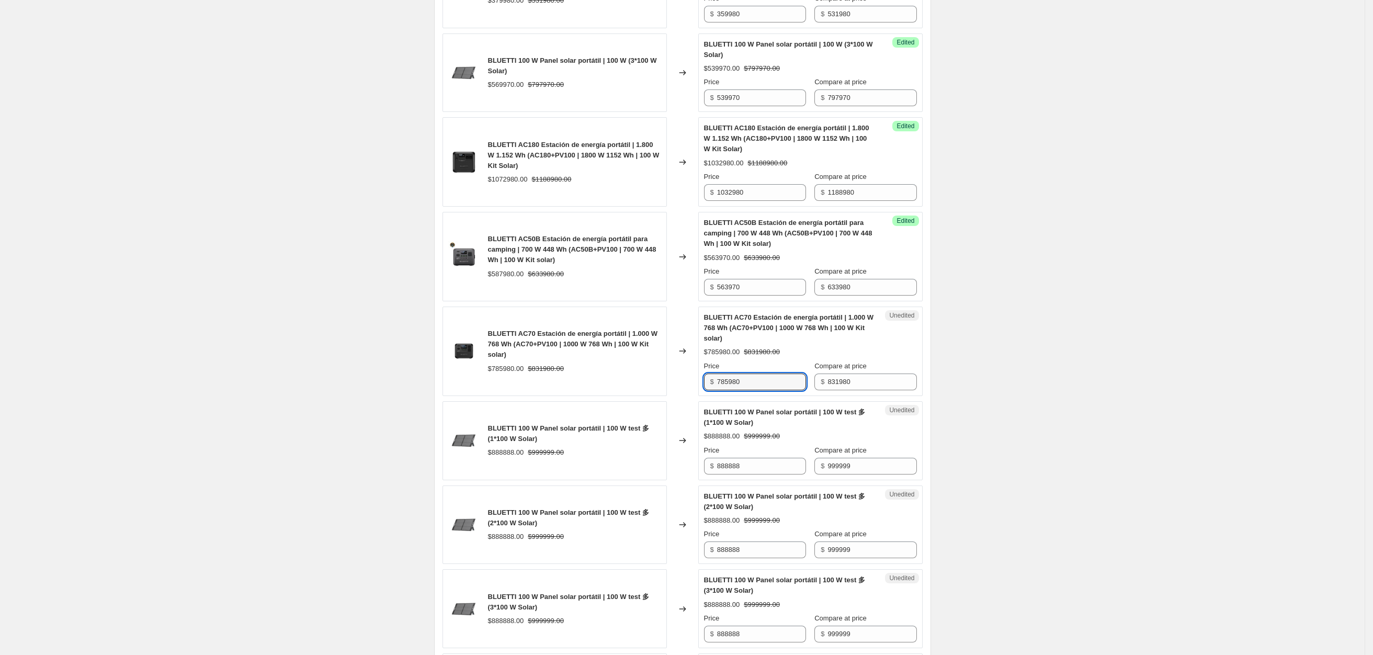
drag, startPoint x: 761, startPoint y: 389, endPoint x: 526, endPoint y: 389, distance: 234.9
click at [537, 389] on div "BLUETTI AC70 Estación de energía portátil | 1.000 W 768 Wh (AC70+PV100 | 1000 W…" at bounding box center [683, 351] width 480 height 89
type input "753980"
click at [1197, 513] on div "Create new price [MEDICAL_DATA]. This page is ready Create new price [MEDICAL_D…" at bounding box center [682, 120] width 1365 height 2348
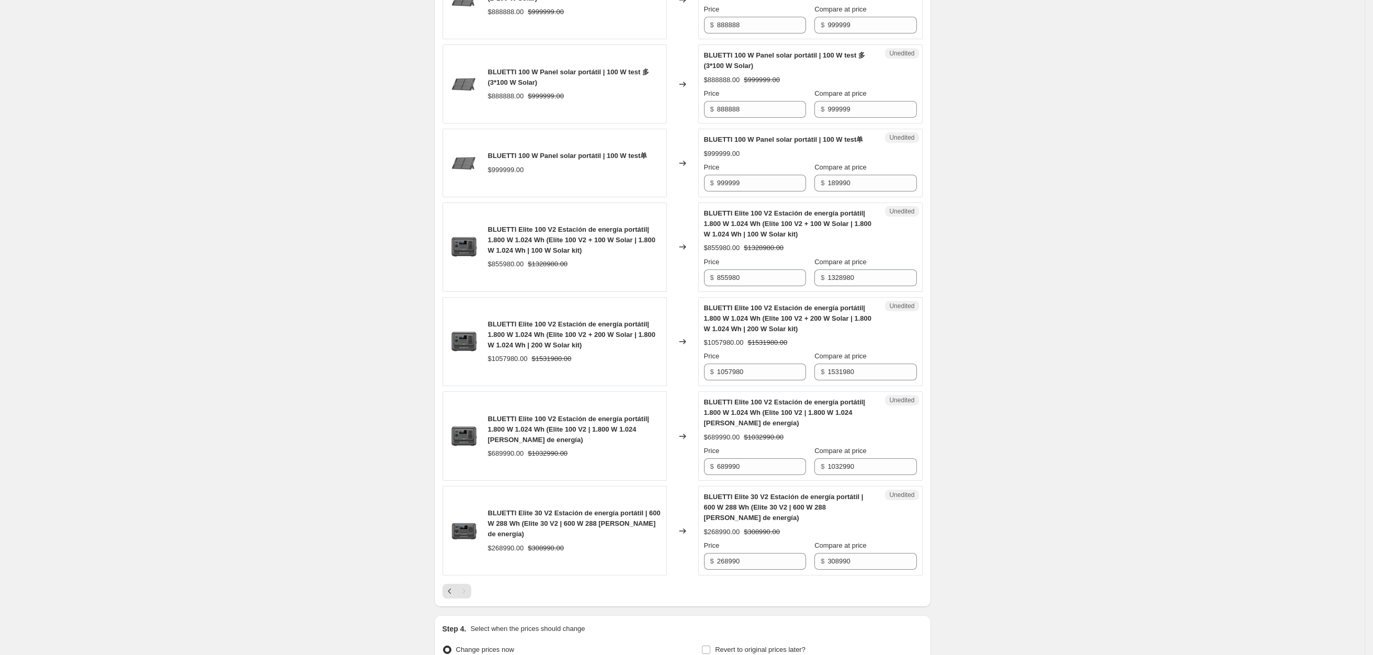
scroll to position [1604, 0]
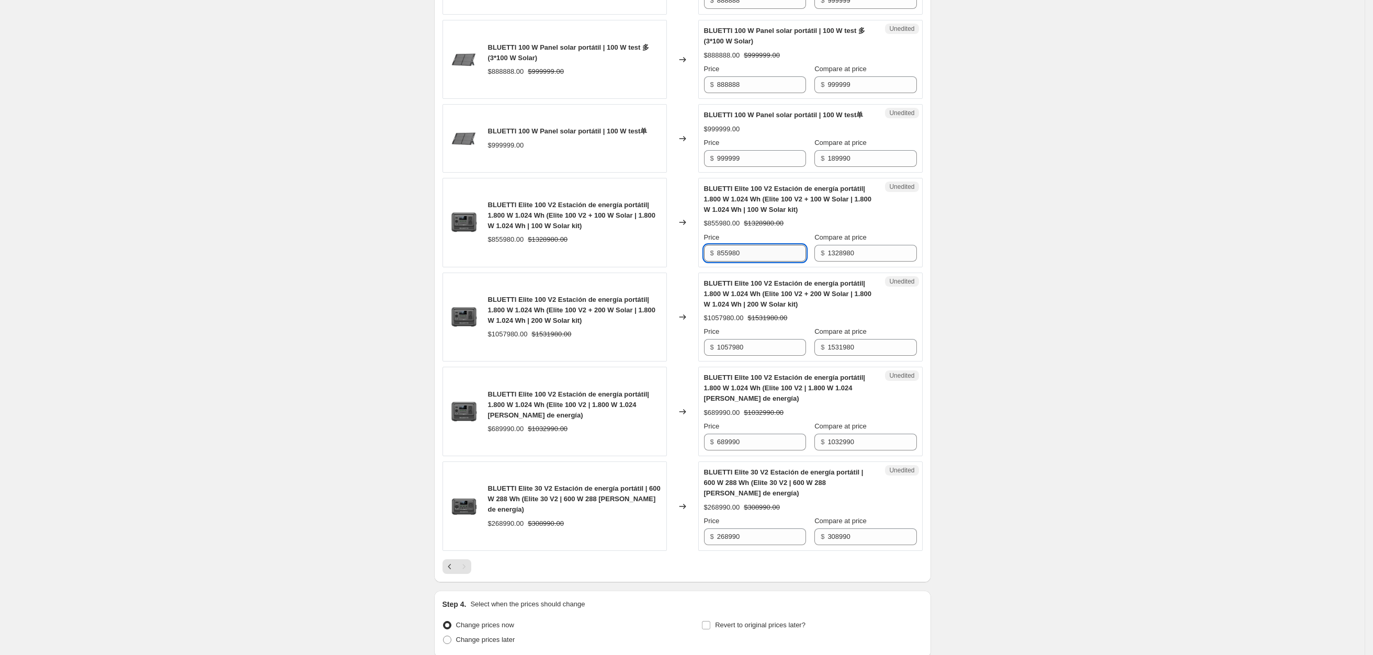
click at [759, 262] on input "855980" at bounding box center [761, 253] width 89 height 17
drag, startPoint x: 767, startPoint y: 271, endPoint x: 636, endPoint y: 271, distance: 131.3
click at [636, 267] on div "BLUETTI Elite 100 V2 Estación de energía portátil| 1.800 W 1.024 Wh (Elite 100 …" at bounding box center [683, 222] width 480 height 89
type input "885980"
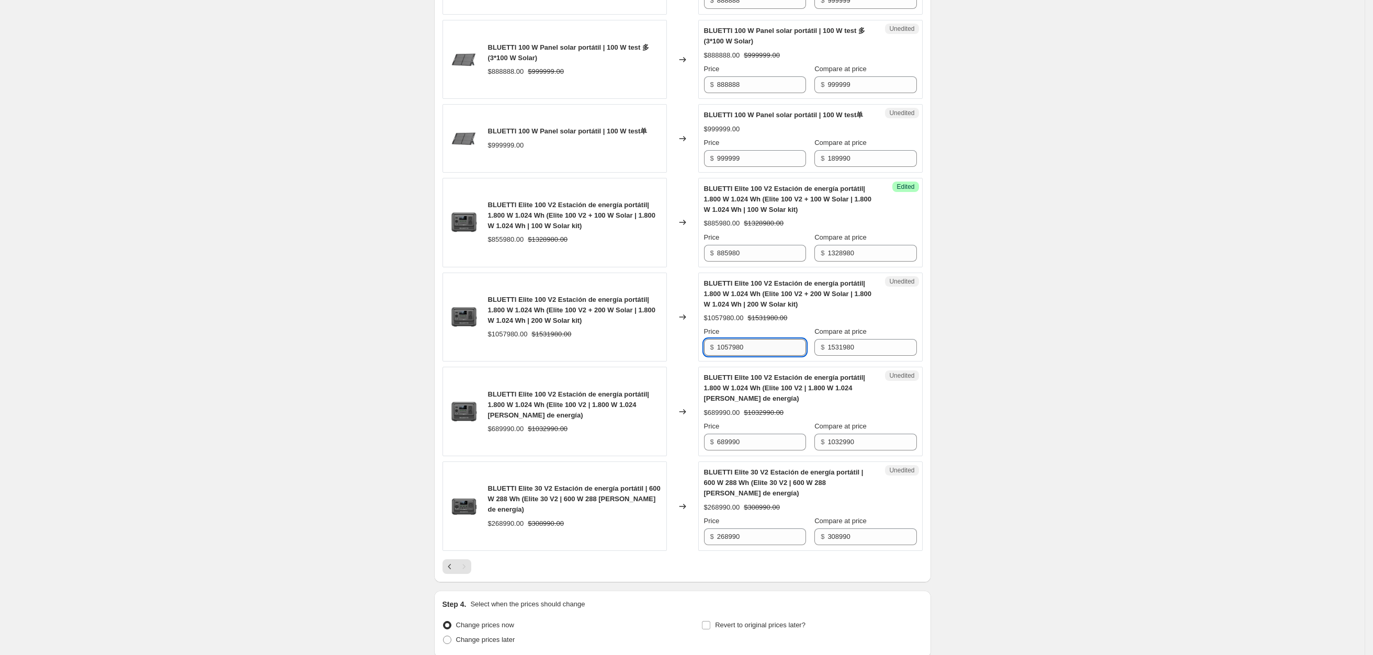
click at [781, 356] on input "1057980" at bounding box center [761, 347] width 89 height 17
drag, startPoint x: 778, startPoint y: 365, endPoint x: 372, endPoint y: 365, distance: 406.4
type input "1087980"
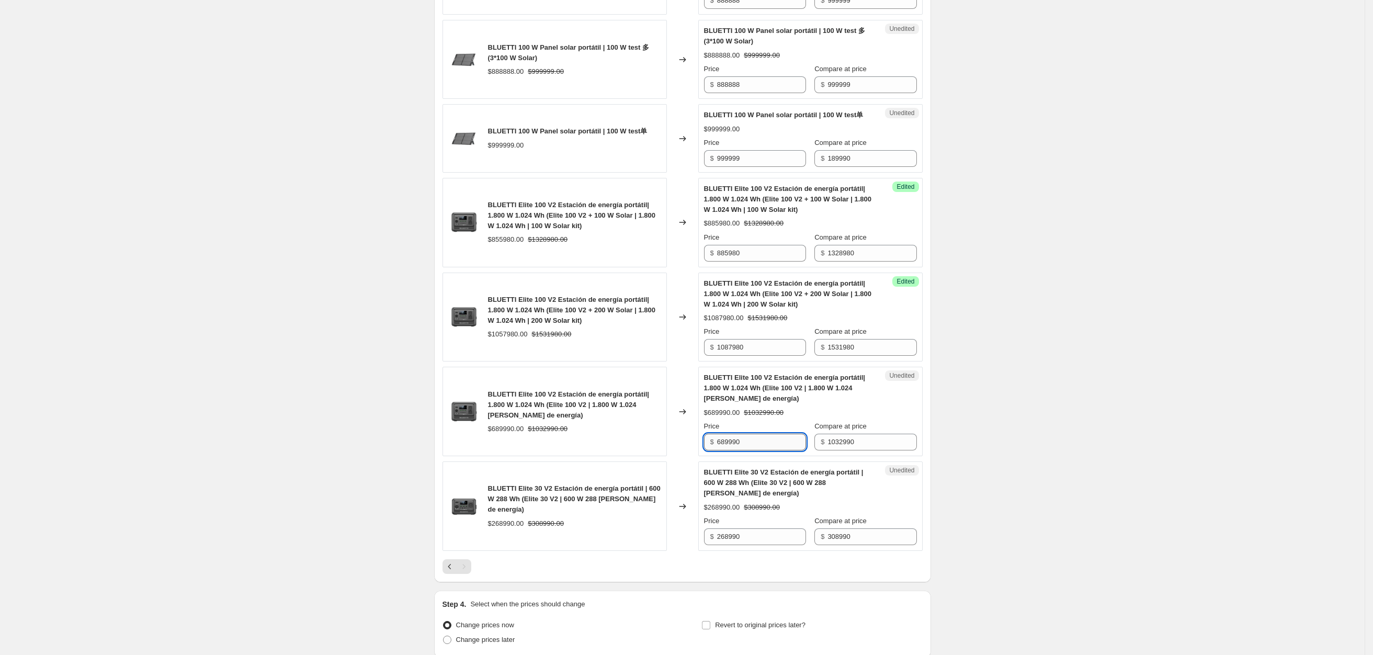
click at [747, 450] on input "689990" at bounding box center [761, 442] width 89 height 17
drag, startPoint x: 764, startPoint y: 462, endPoint x: 592, endPoint y: 462, distance: 172.6
click at [600, 456] on div "BLUETTI Elite 100 V2 Estación de energía portátil| 1.800 W 1.024 Wh (Elite 100 …" at bounding box center [683, 411] width 480 height 89
type input "719990"
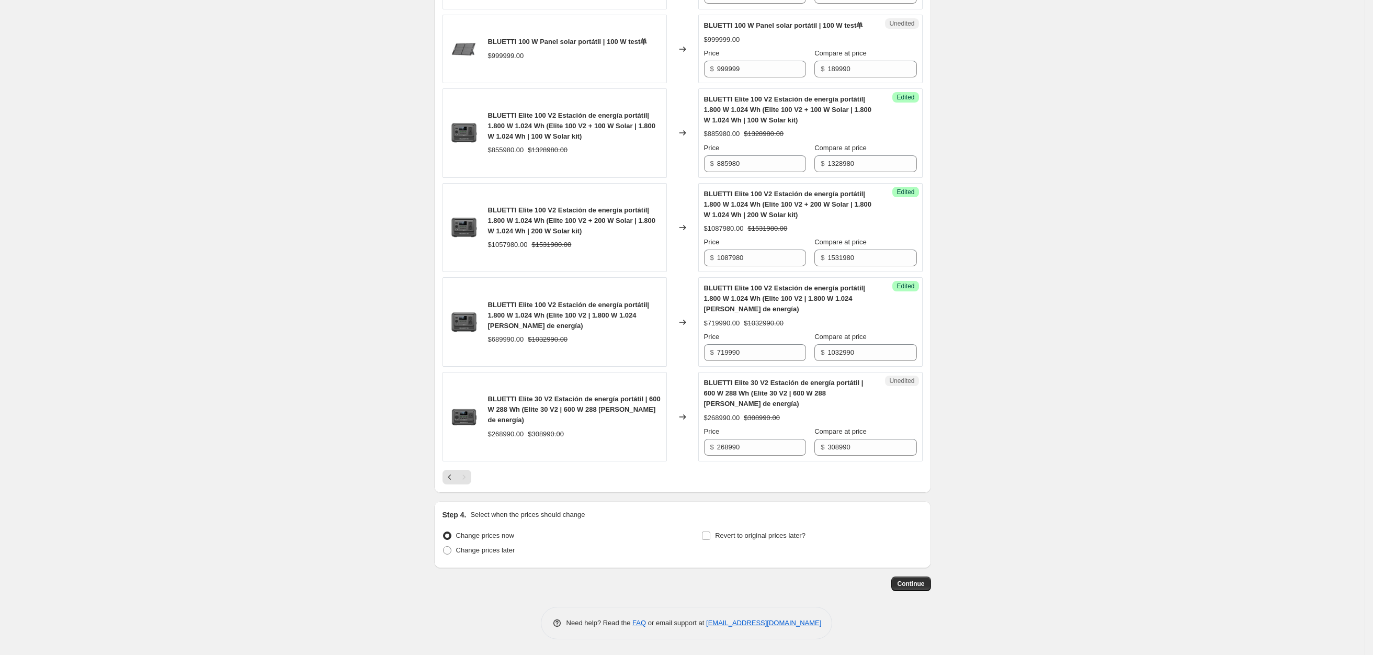
scroll to position [1714, 0]
drag, startPoint x: 774, startPoint y: 450, endPoint x: 390, endPoint y: 445, distance: 384.5
click at [474, 449] on div "BLUETTI Elite 30 V2 Estación de energía portátil | 600 W 288 Wh (Elite 30 V2 | …" at bounding box center [683, 416] width 480 height 89
type input "278990"
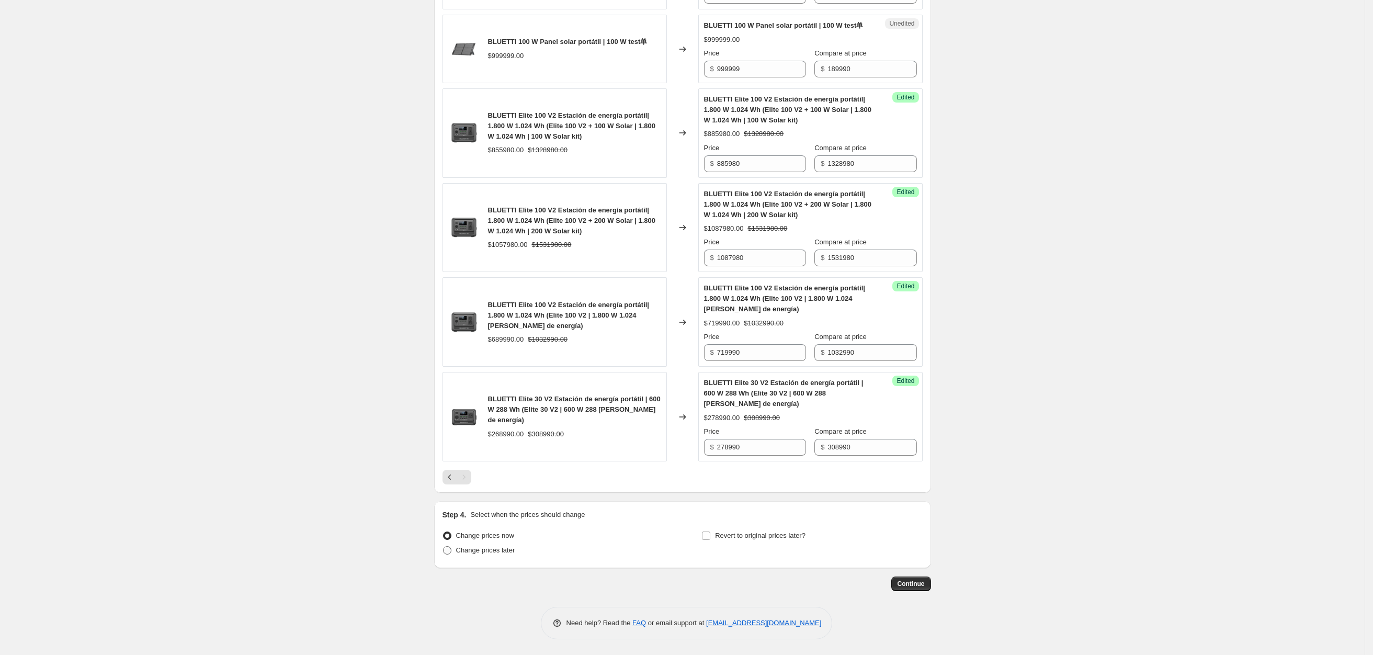
click at [491, 552] on span "Change prices later" at bounding box center [485, 550] width 59 height 8
click at [444, 547] on input "Change prices later" at bounding box center [443, 546] width 1 height 1
radio input "true"
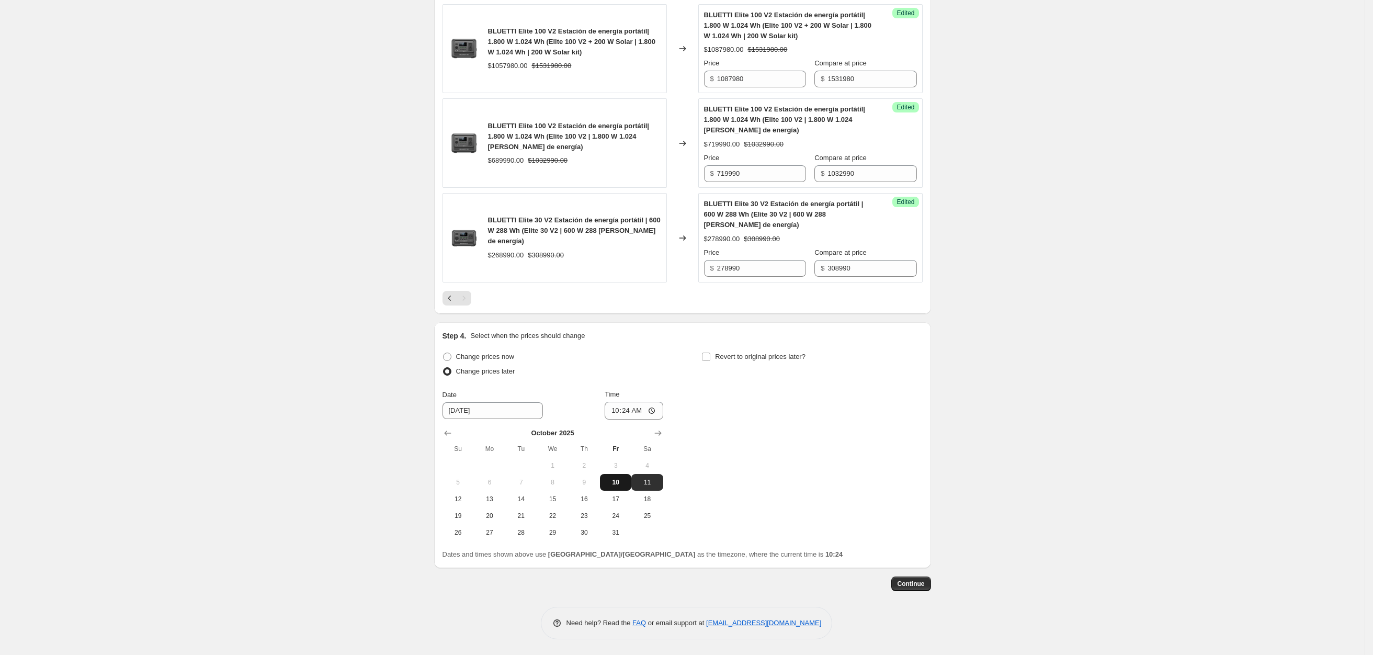
scroll to position [1892, 0]
click at [639, 410] on input "10:24" at bounding box center [634, 411] width 59 height 18
click at [655, 405] on input "10:24" at bounding box center [634, 411] width 59 height 18
type input "12:00"
drag, startPoint x: 780, startPoint y: 433, endPoint x: 773, endPoint y: 432, distance: 7.5
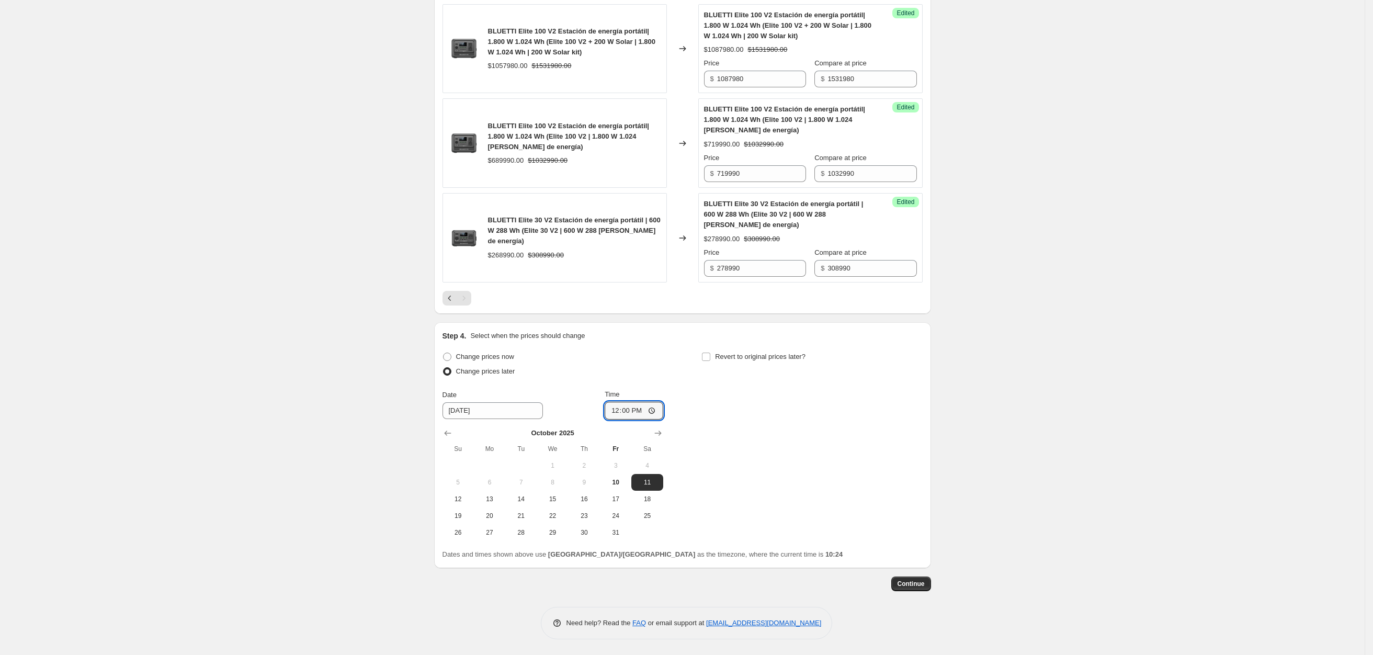
click at [780, 433] on div "Change prices now Change prices later Date [DATE] Time 12:00 [DATE] Su Mo Tu We…" at bounding box center [683, 444] width 480 height 191
click at [493, 411] on input "[DATE]" at bounding box center [493, 410] width 100 height 17
click at [837, 434] on div "Change prices now Change prices later Date [DATE] Time 12:00 [DATE] Su Mo Tu We…" at bounding box center [683, 444] width 480 height 191
click at [620, 478] on span "10" at bounding box center [615, 482] width 23 height 8
type input "[DATE]"
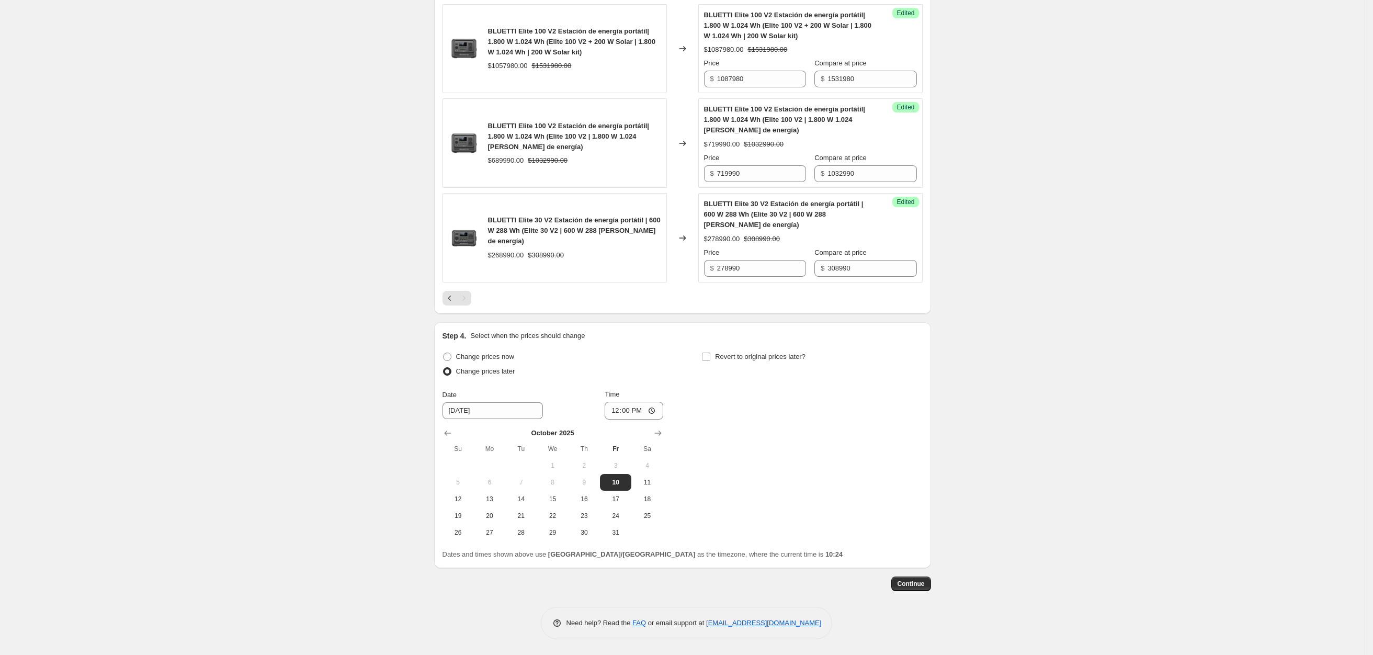
drag, startPoint x: 761, startPoint y: 466, endPoint x: 824, endPoint y: 482, distance: 65.3
click at [762, 465] on div "Change prices now Change prices later Date [DATE] Time 12:00 [DATE] Su Mo Tu We…" at bounding box center [683, 444] width 480 height 191
click at [912, 582] on span "Continue" at bounding box center [911, 584] width 27 height 8
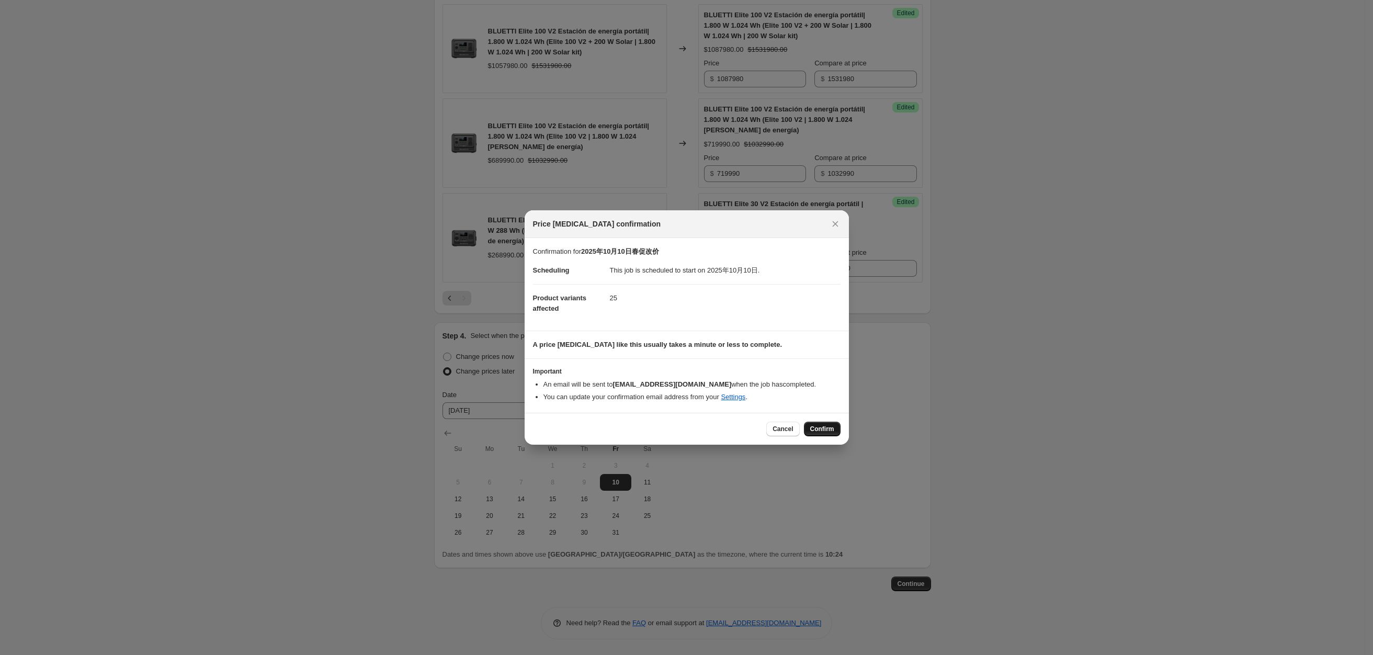
click at [830, 432] on span "Confirm" at bounding box center [822, 429] width 24 height 8
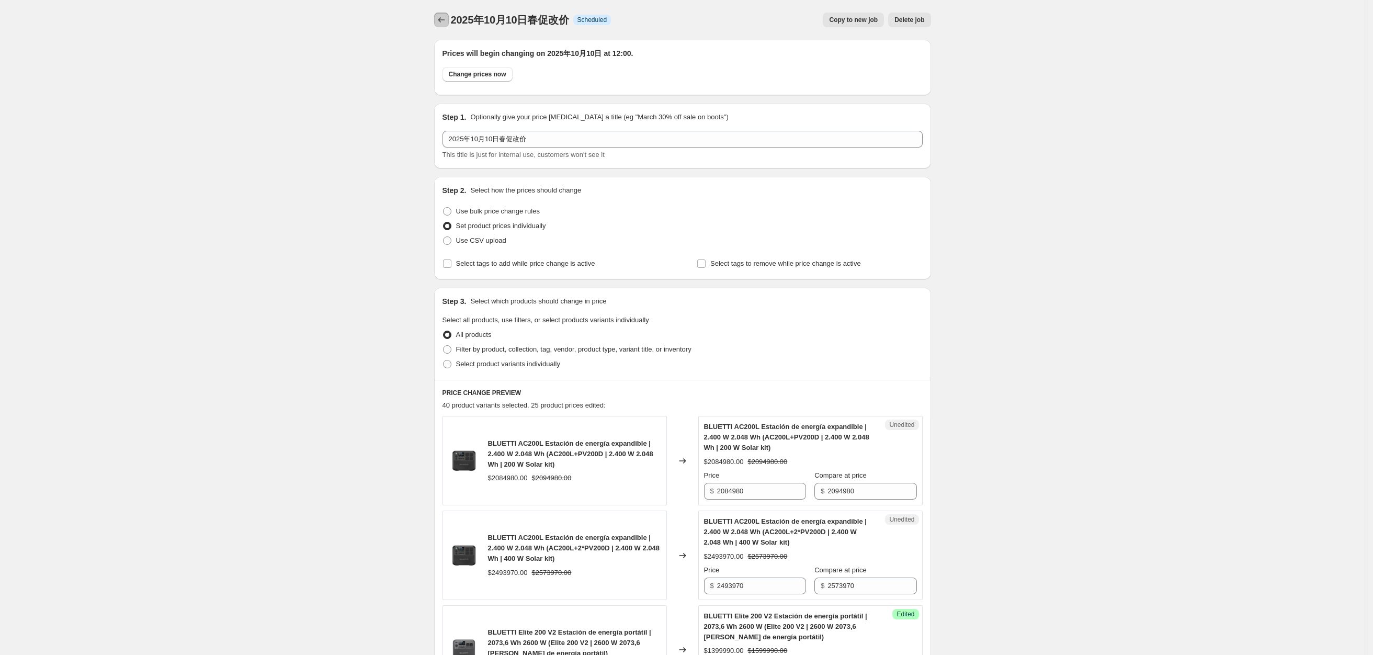
click at [446, 20] on icon "Price change jobs" at bounding box center [441, 20] width 10 height 10
